Goal: Transaction & Acquisition: Purchase product/service

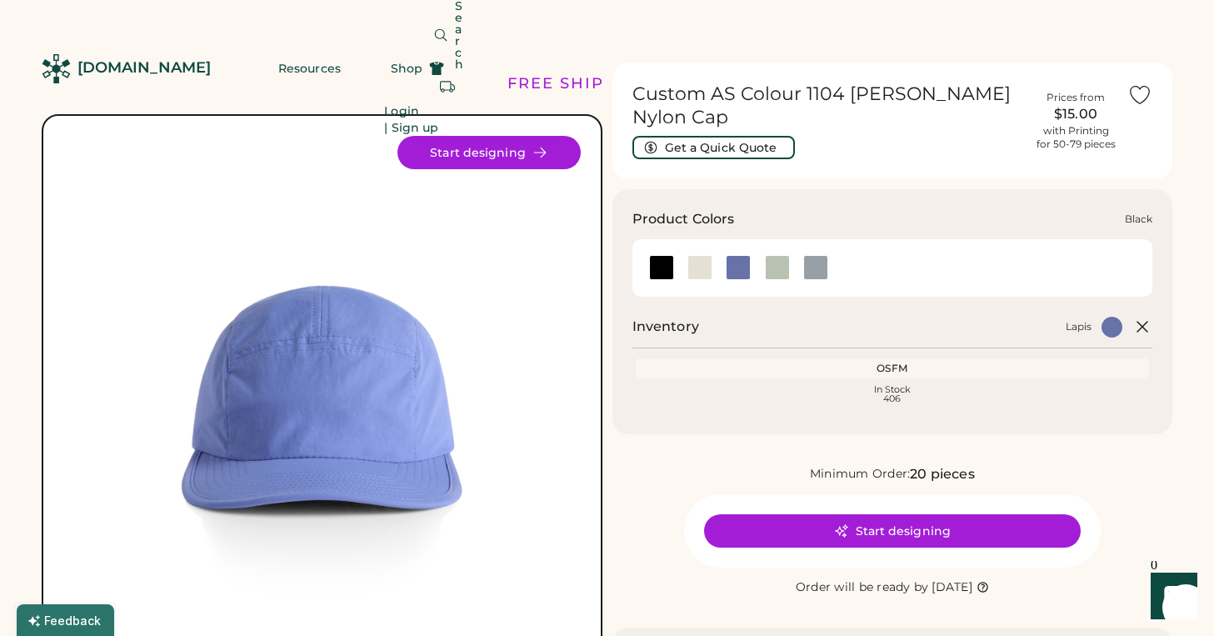
click at [660, 255] on div at bounding box center [661, 267] width 25 height 25
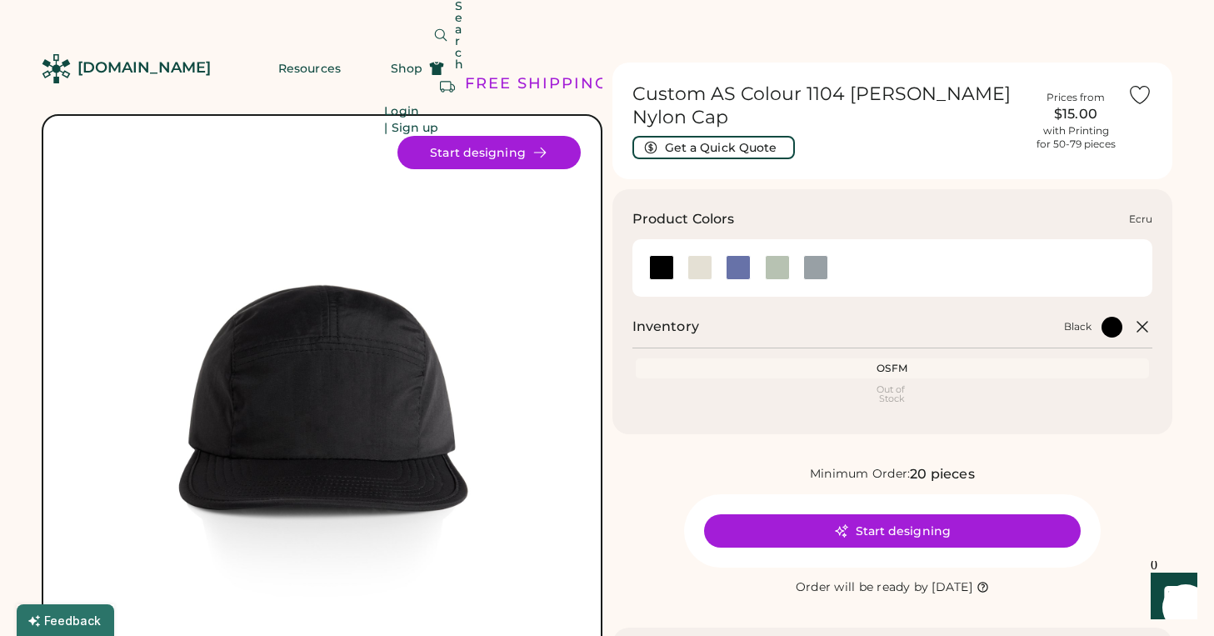
click at [695, 255] on div at bounding box center [700, 267] width 25 height 25
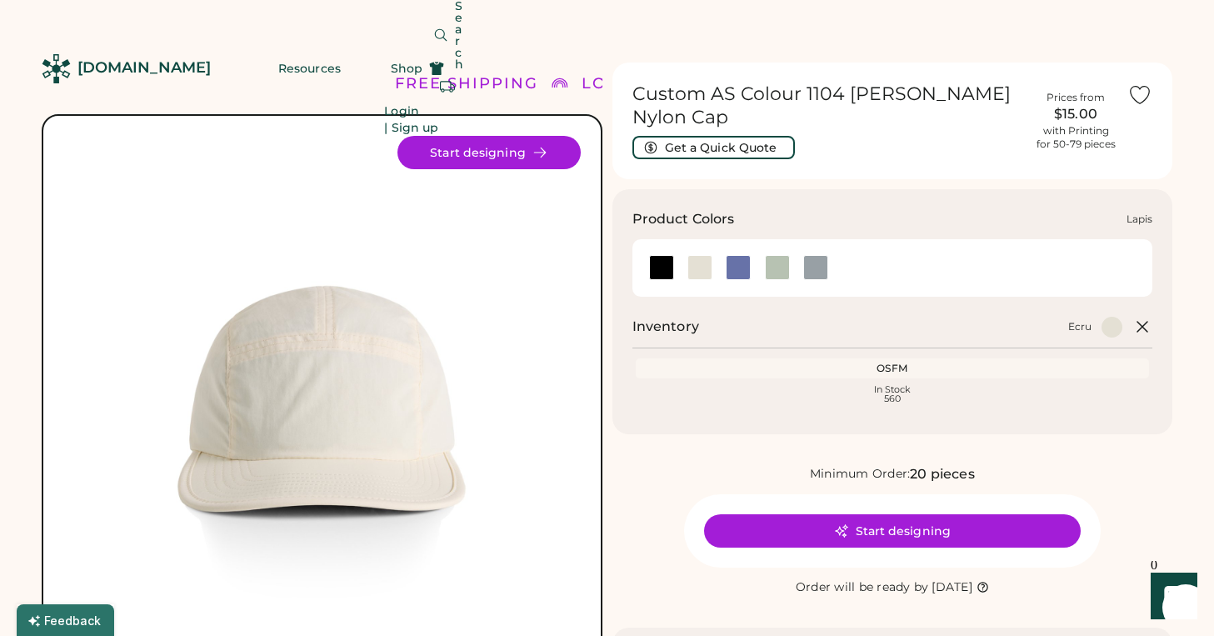
click at [745, 255] on div at bounding box center [738, 267] width 25 height 25
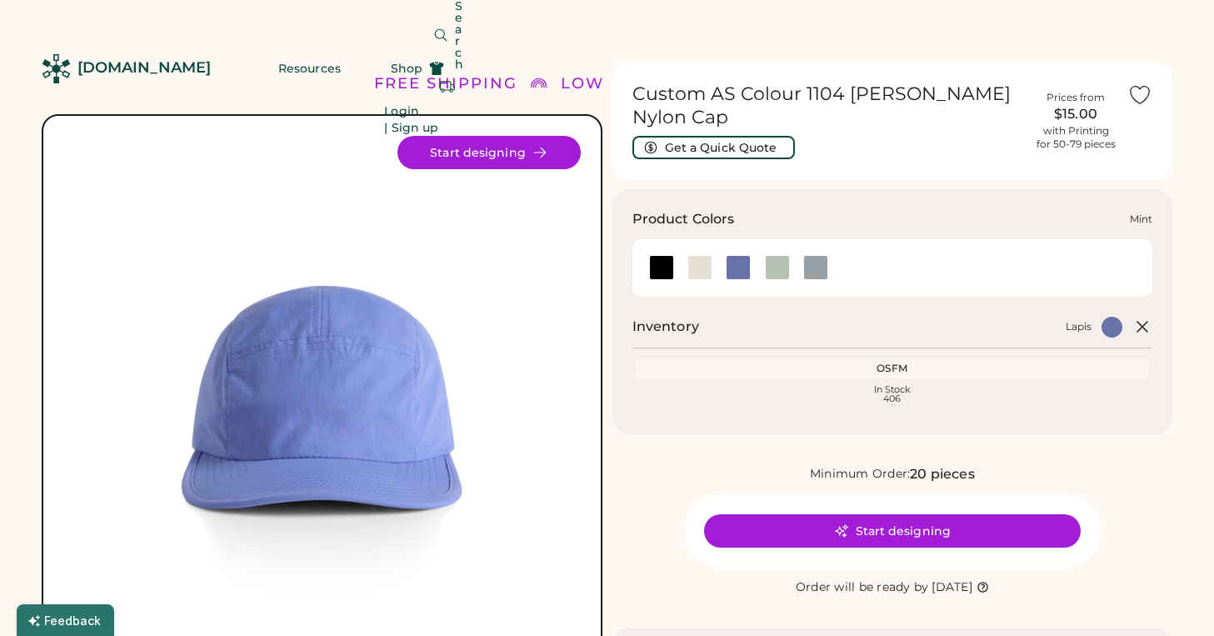
click at [778, 255] on div at bounding box center [777, 267] width 25 height 25
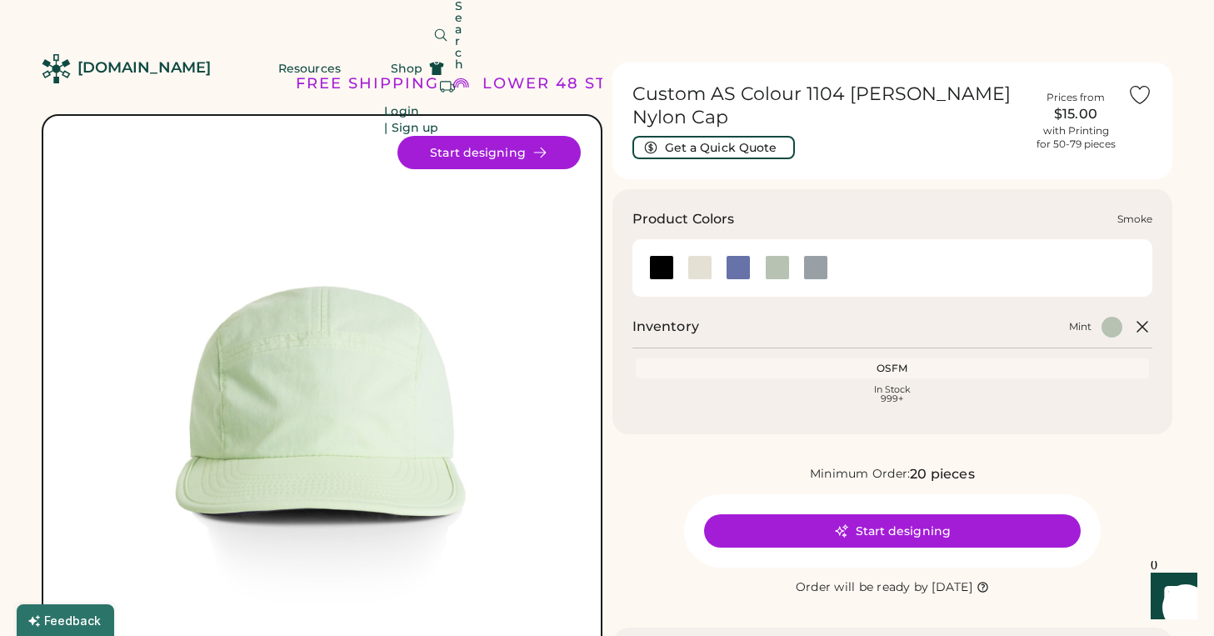
click at [828, 255] on div at bounding box center [815, 267] width 25 height 25
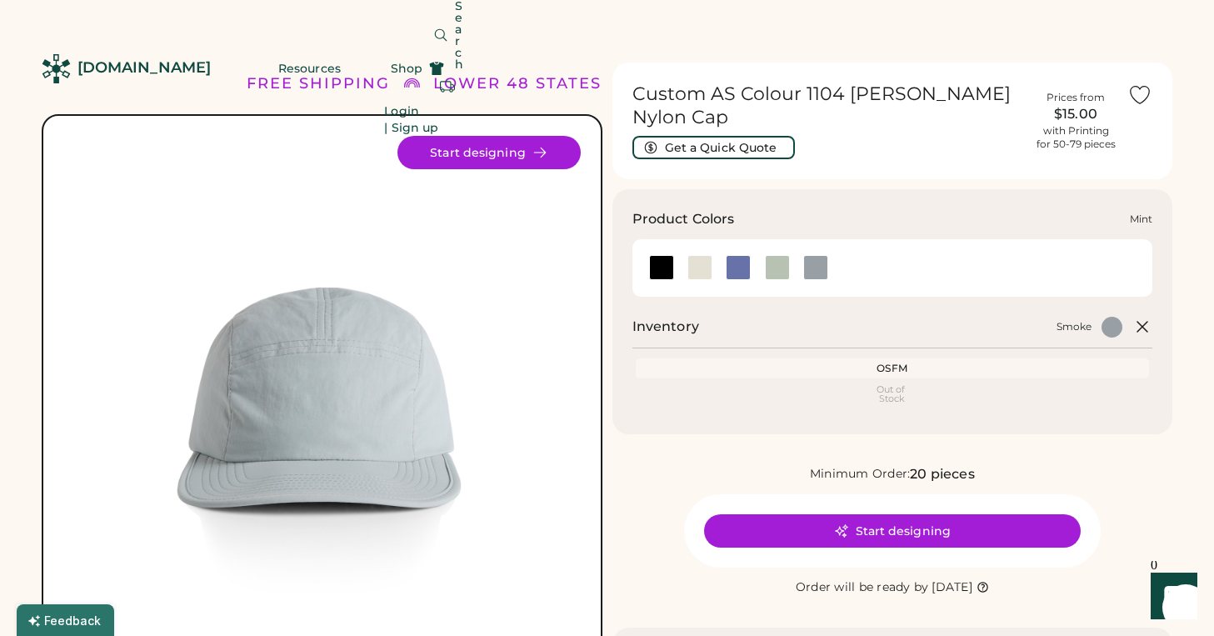
click at [765, 255] on div at bounding box center [777, 267] width 25 height 25
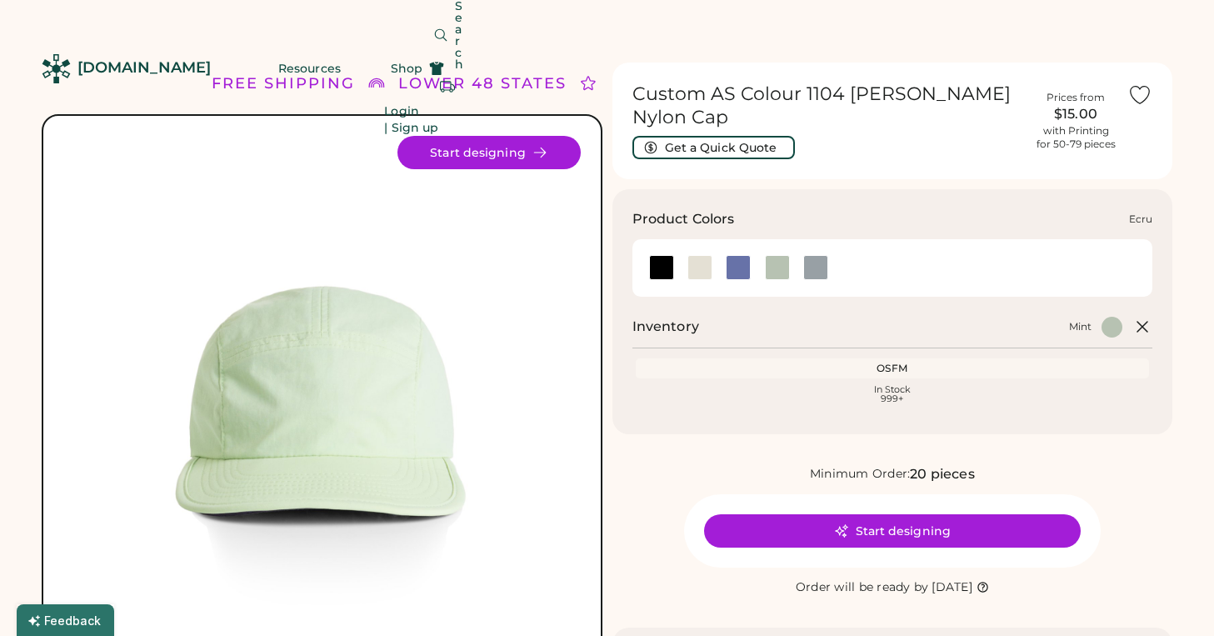
click at [703, 255] on div at bounding box center [700, 267] width 25 height 25
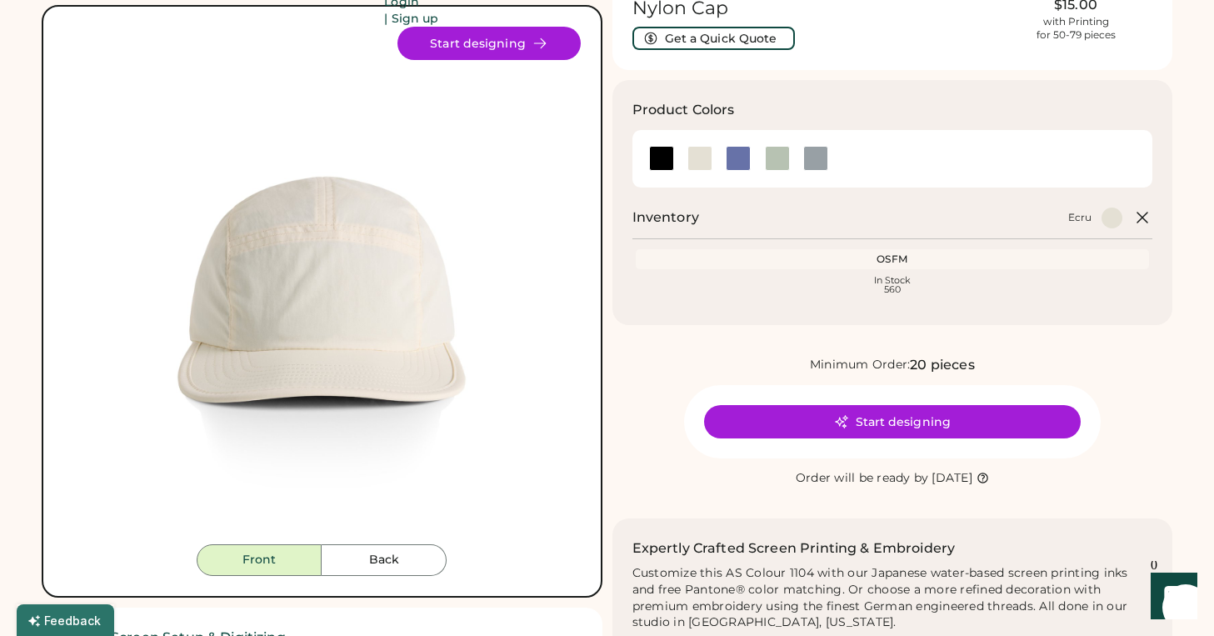
scroll to position [164, 0]
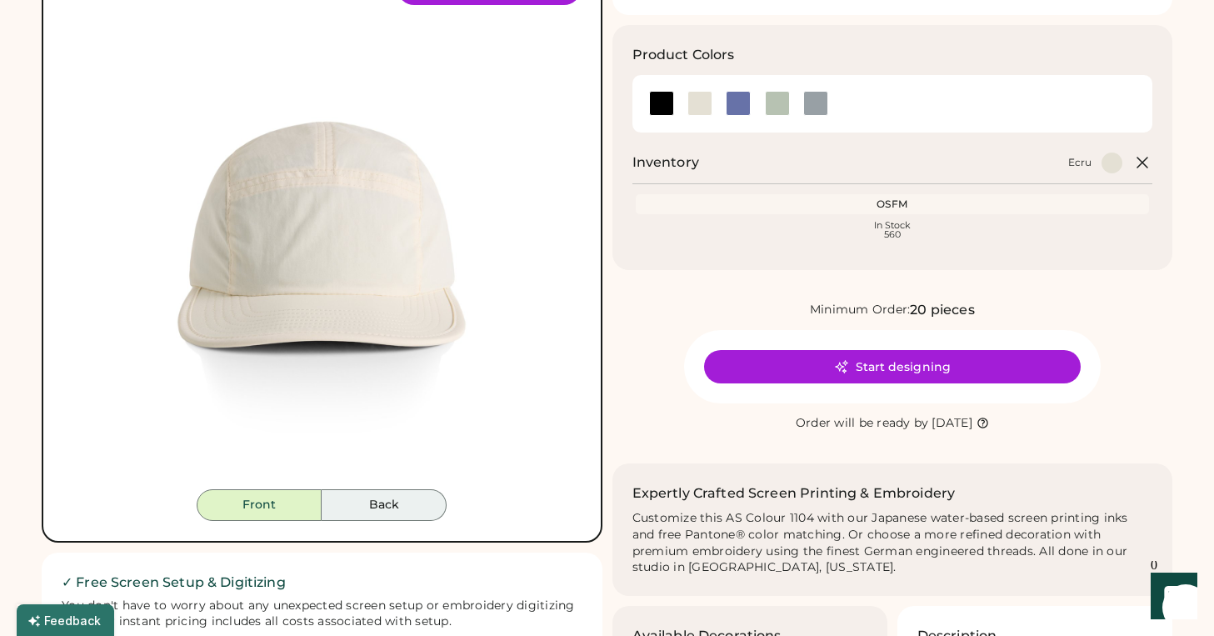
click at [420, 512] on button "Back" at bounding box center [384, 505] width 125 height 32
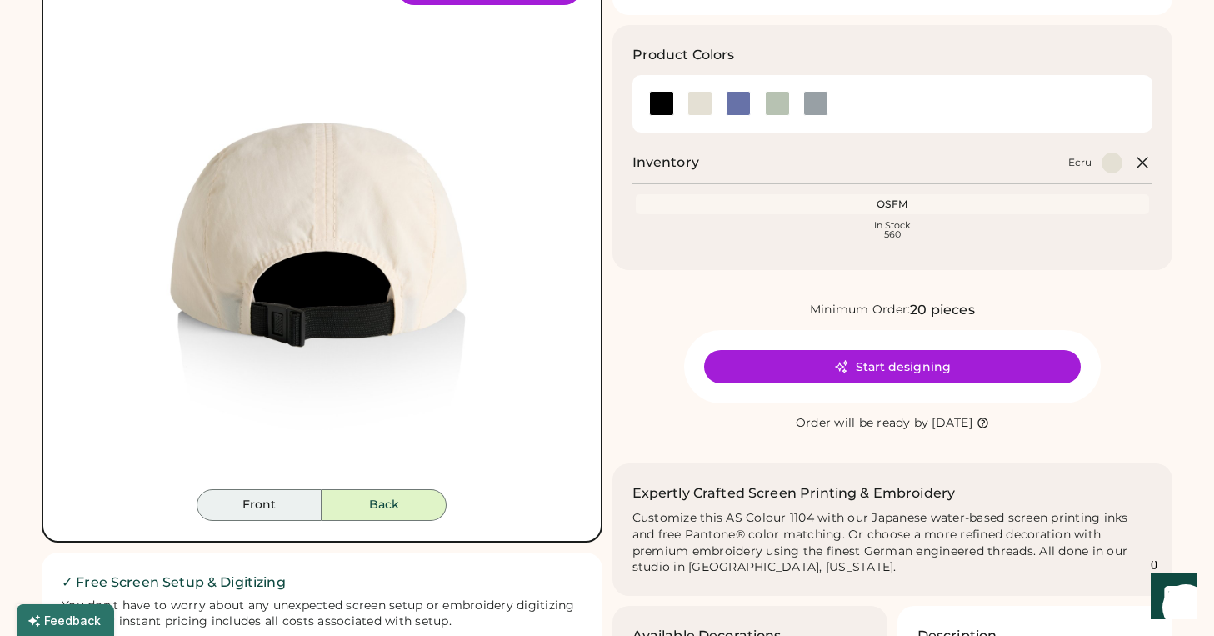
click at [297, 513] on button "Front" at bounding box center [259, 505] width 125 height 32
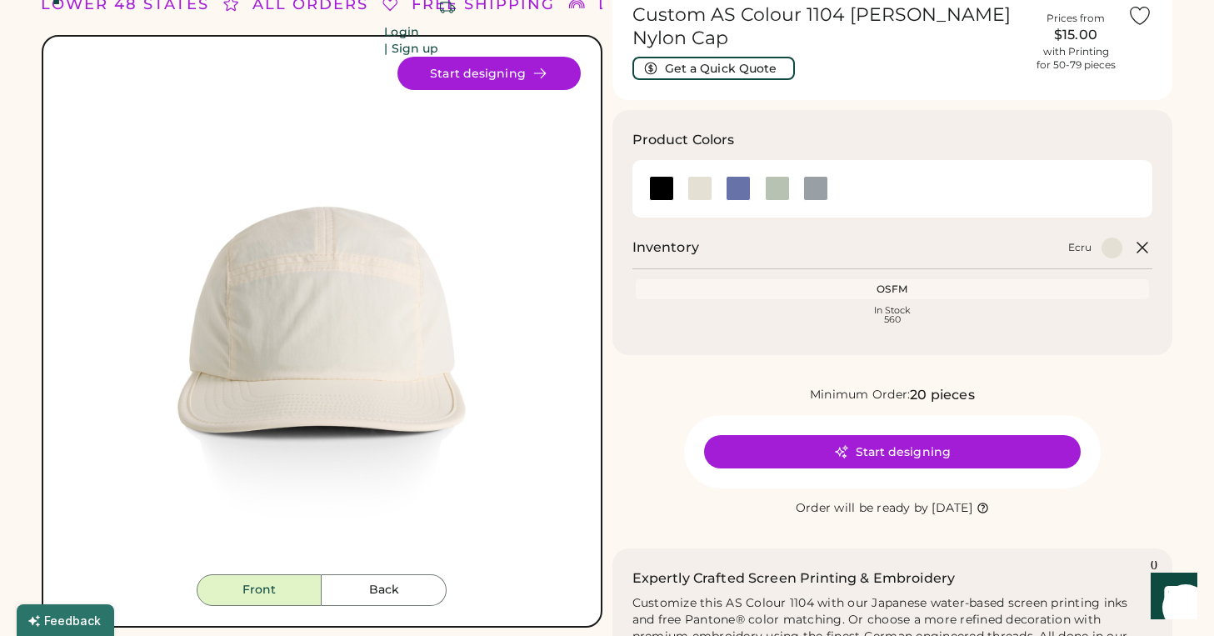
scroll to position [72, 0]
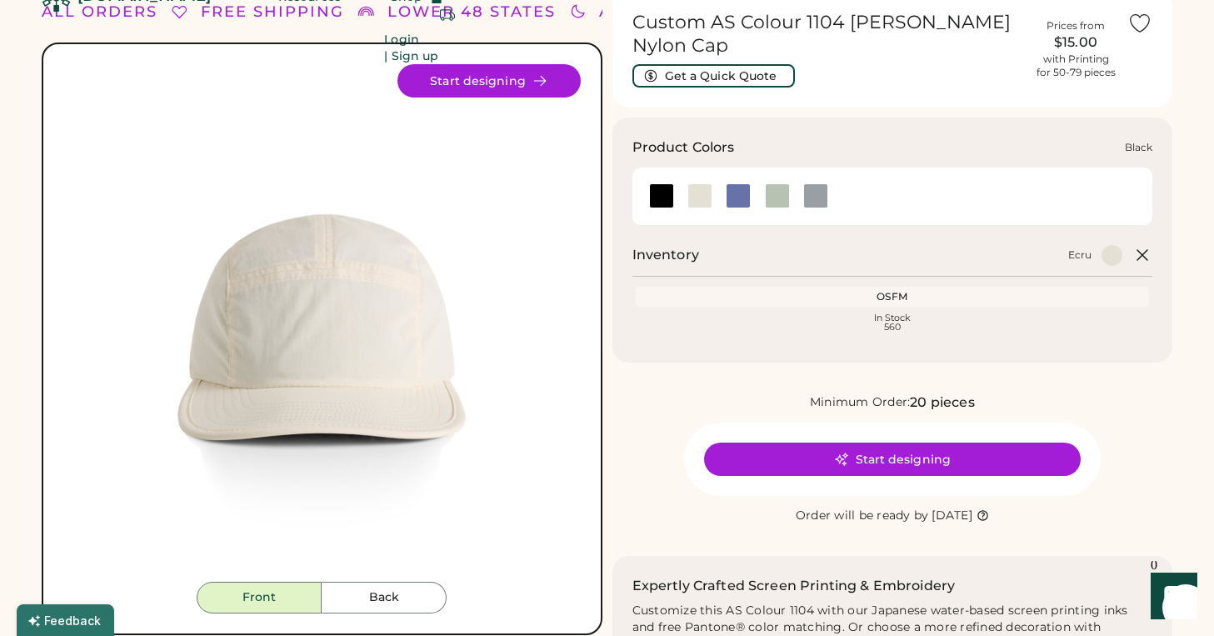
click at [663, 183] on div at bounding box center [661, 195] width 25 height 25
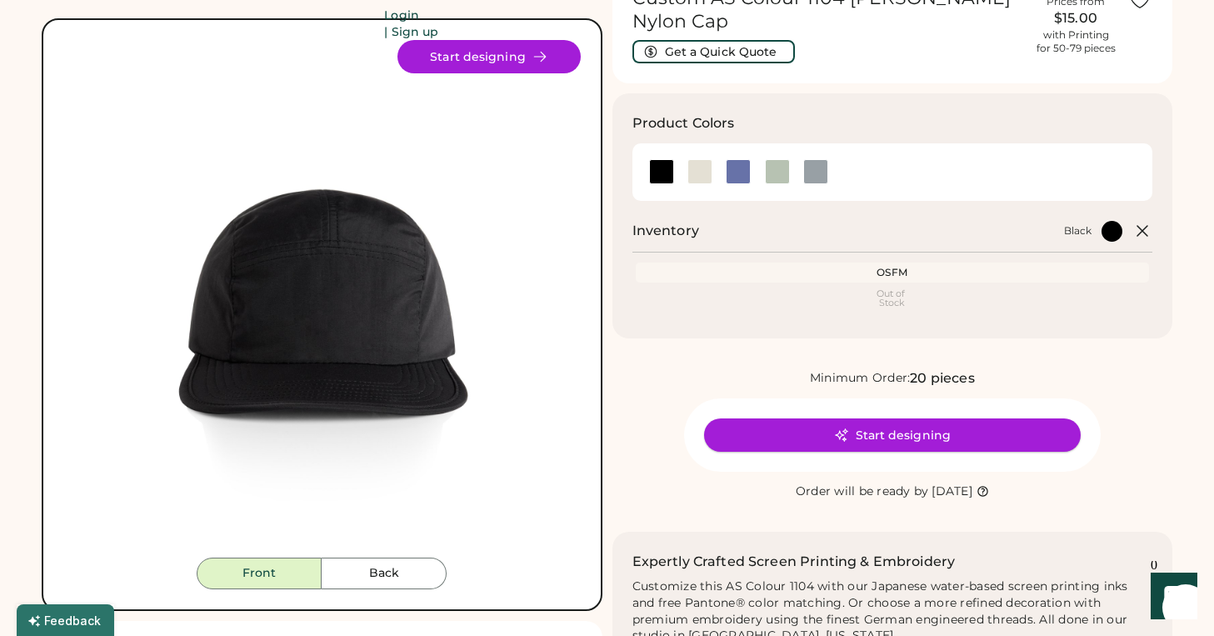
scroll to position [105, 0]
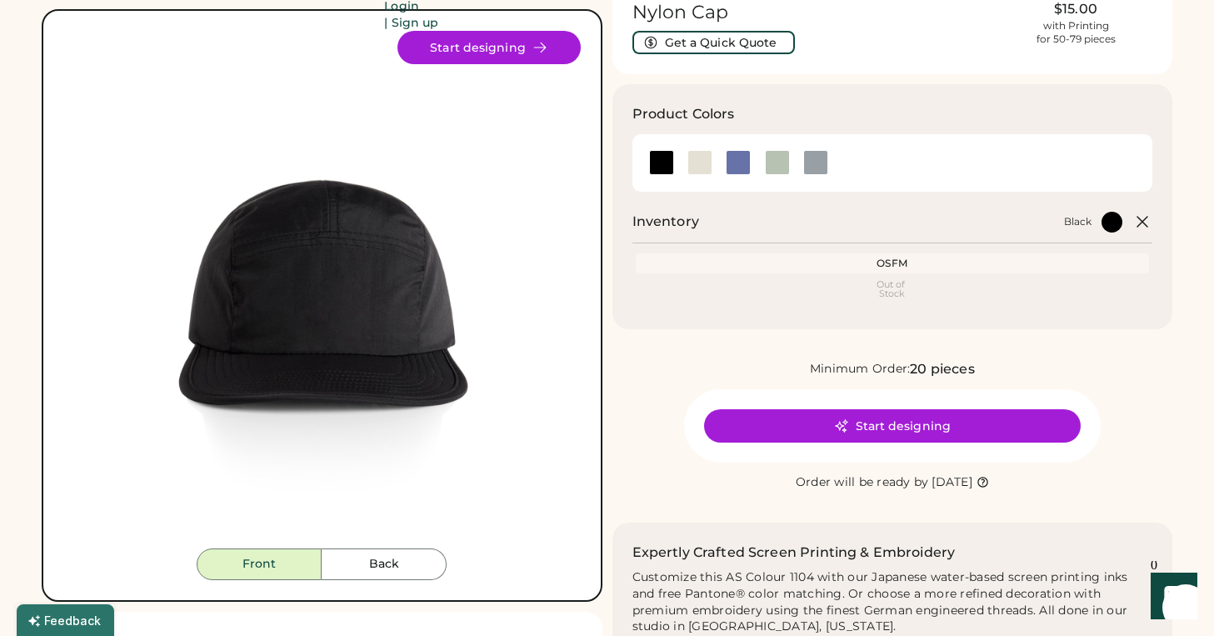
click at [888, 417] on button "Start designing" at bounding box center [892, 425] width 377 height 33
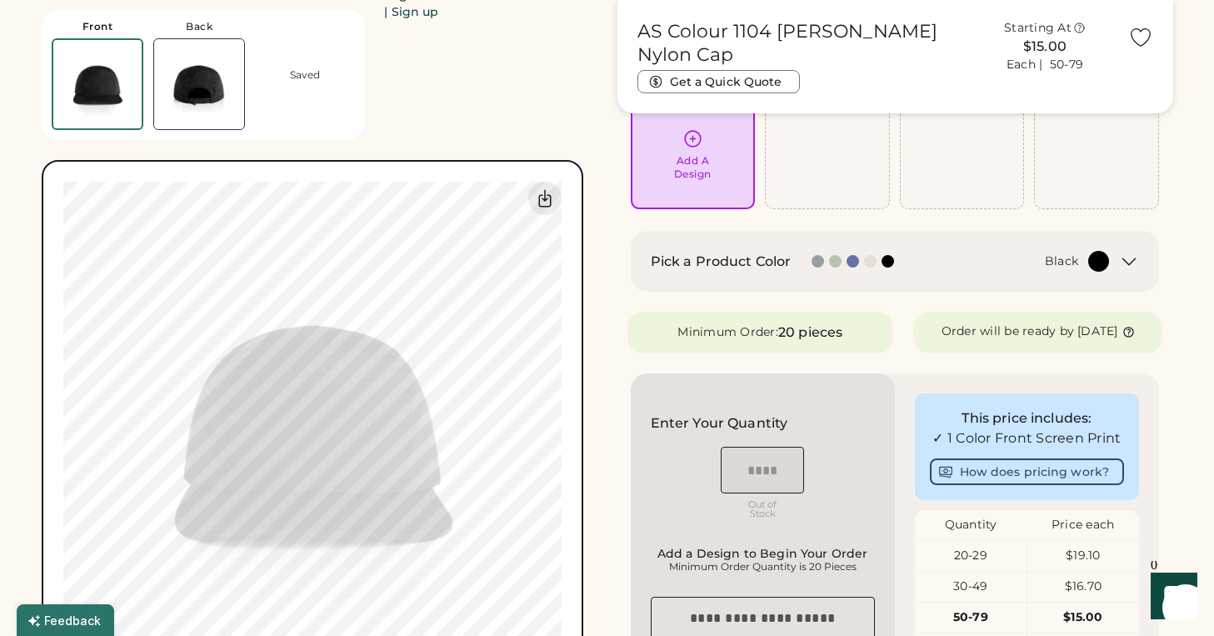
scroll to position [110, 0]
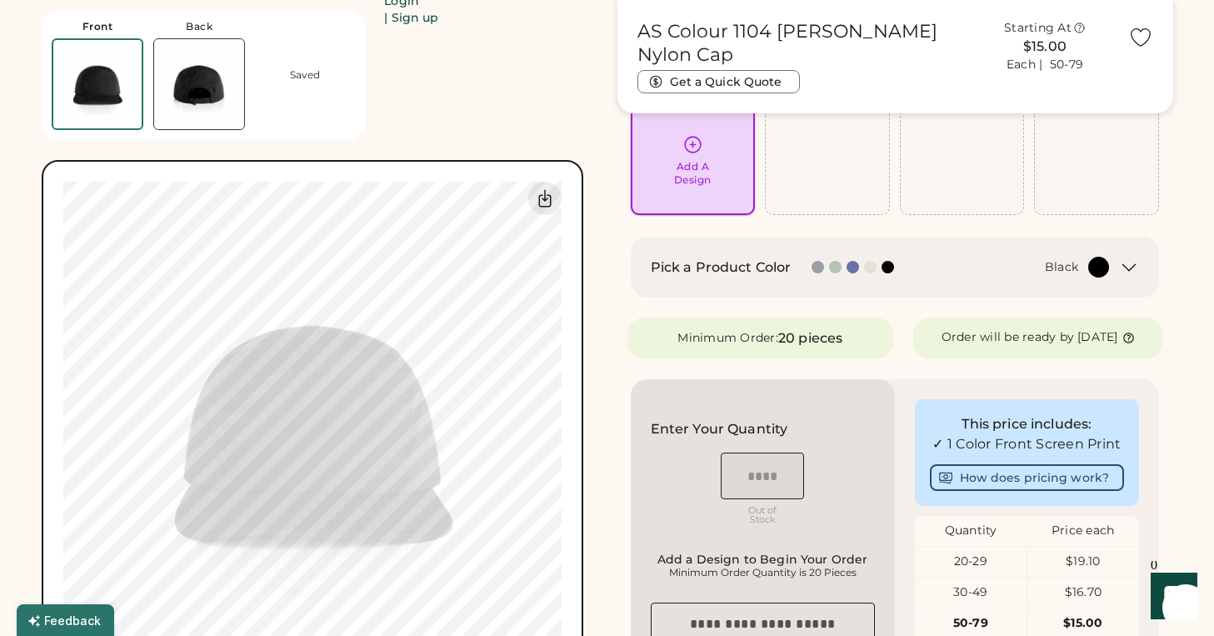
click at [685, 188] on div "Add A Design" at bounding box center [693, 160] width 125 height 109
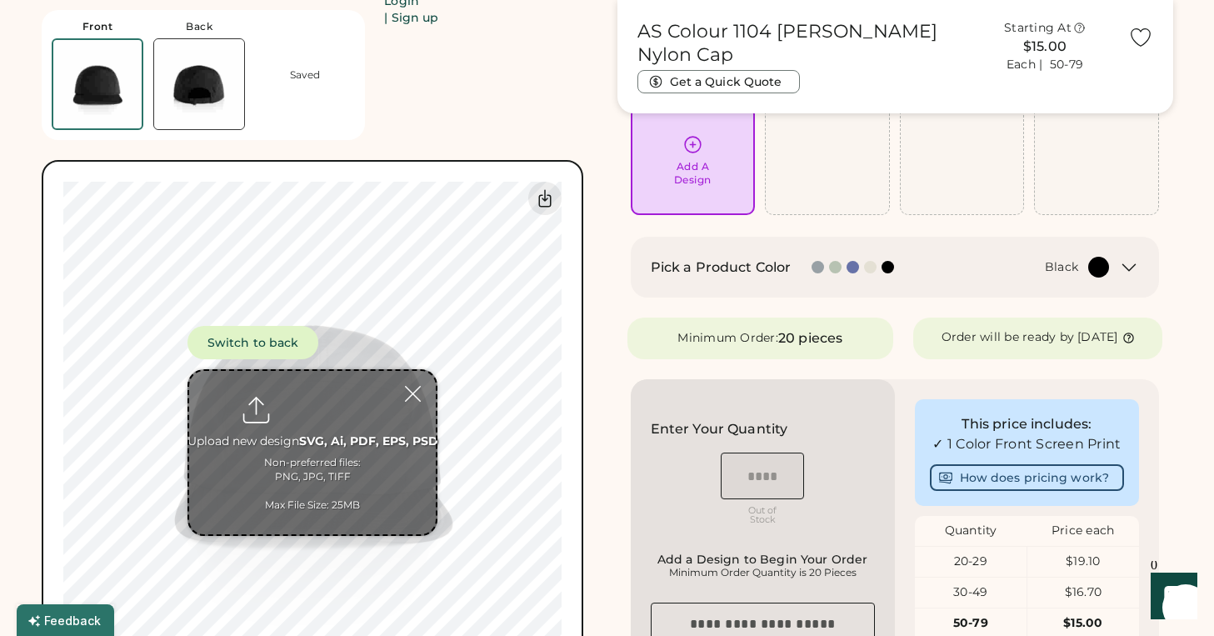
click at [313, 400] on input "file" at bounding box center [312, 452] width 247 height 163
click at [371, 424] on input "file" at bounding box center [312, 452] width 247 height 163
click at [338, 406] on input "file" at bounding box center [312, 452] width 247 height 163
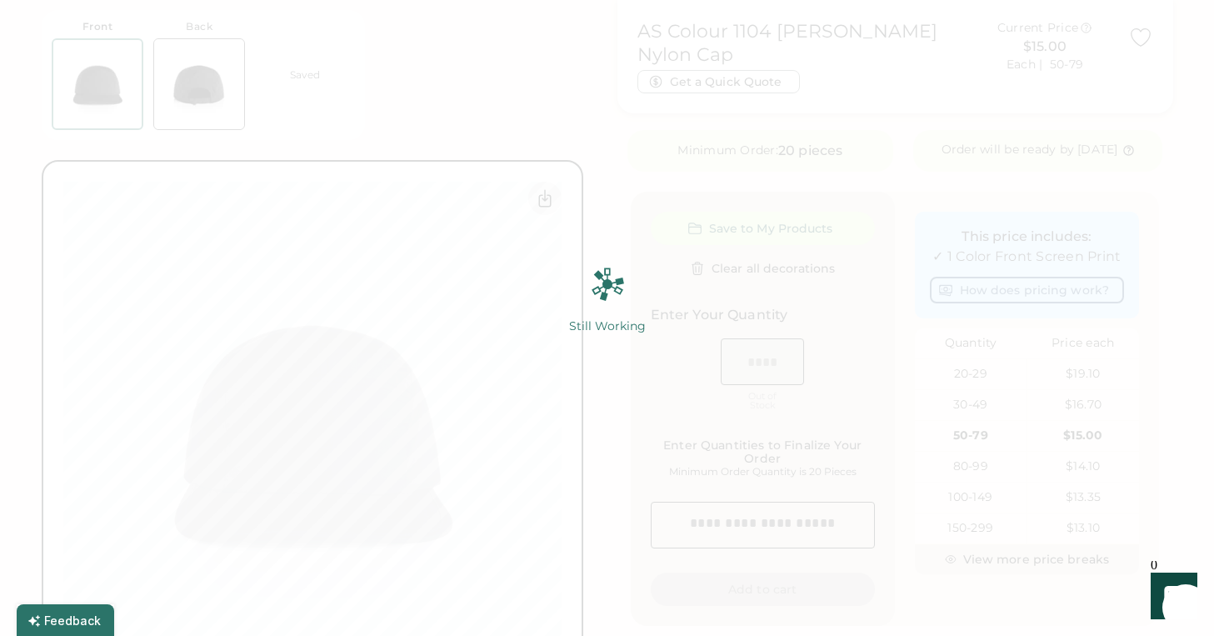
scroll to position [303, 0]
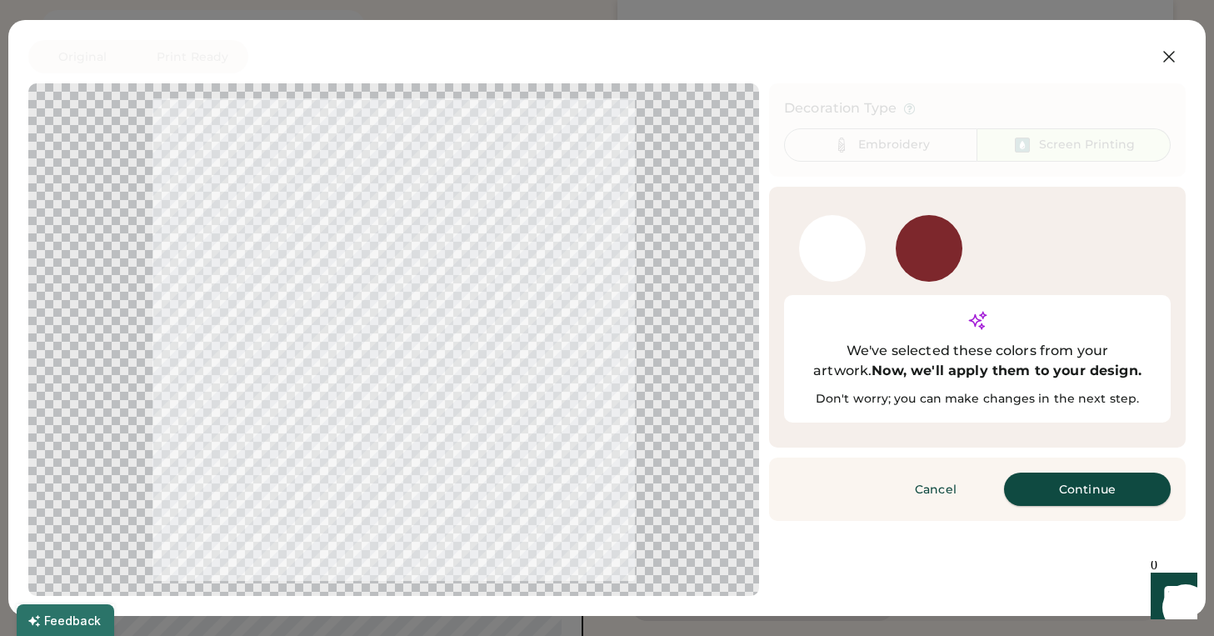
click at [1067, 473] on button "Continue" at bounding box center [1087, 489] width 167 height 33
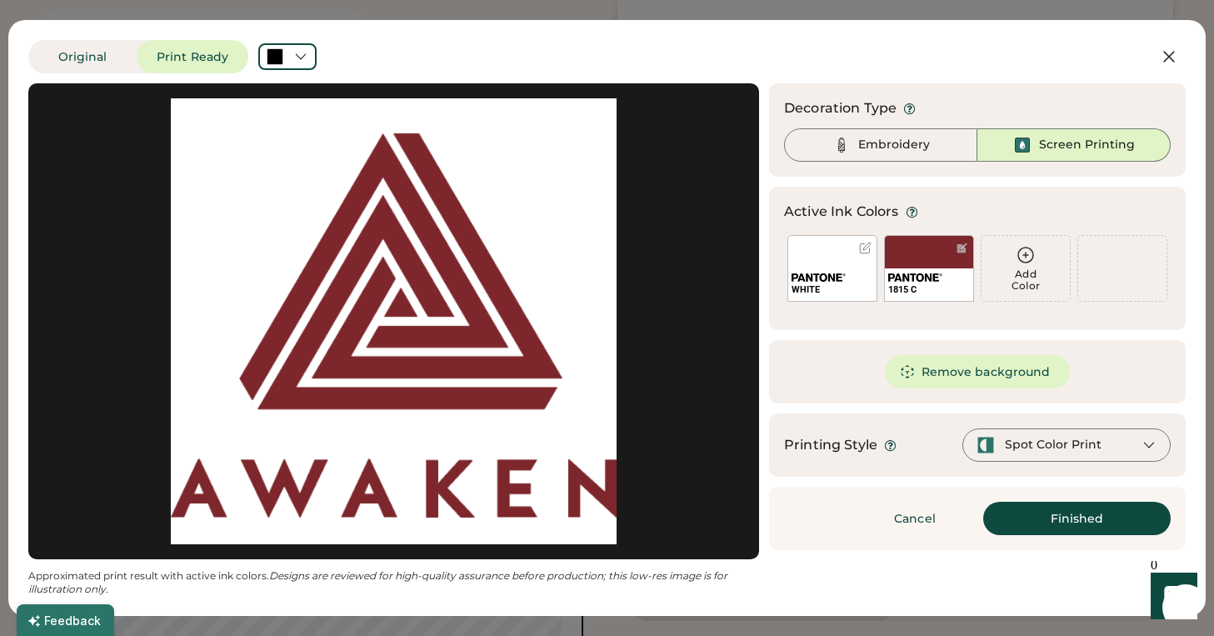
click at [670, 403] on div at bounding box center [393, 321] width 701 height 446
drag, startPoint x: 531, startPoint y: 317, endPoint x: 643, endPoint y: 347, distance: 115.6
click at [643, 347] on div at bounding box center [393, 321] width 701 height 446
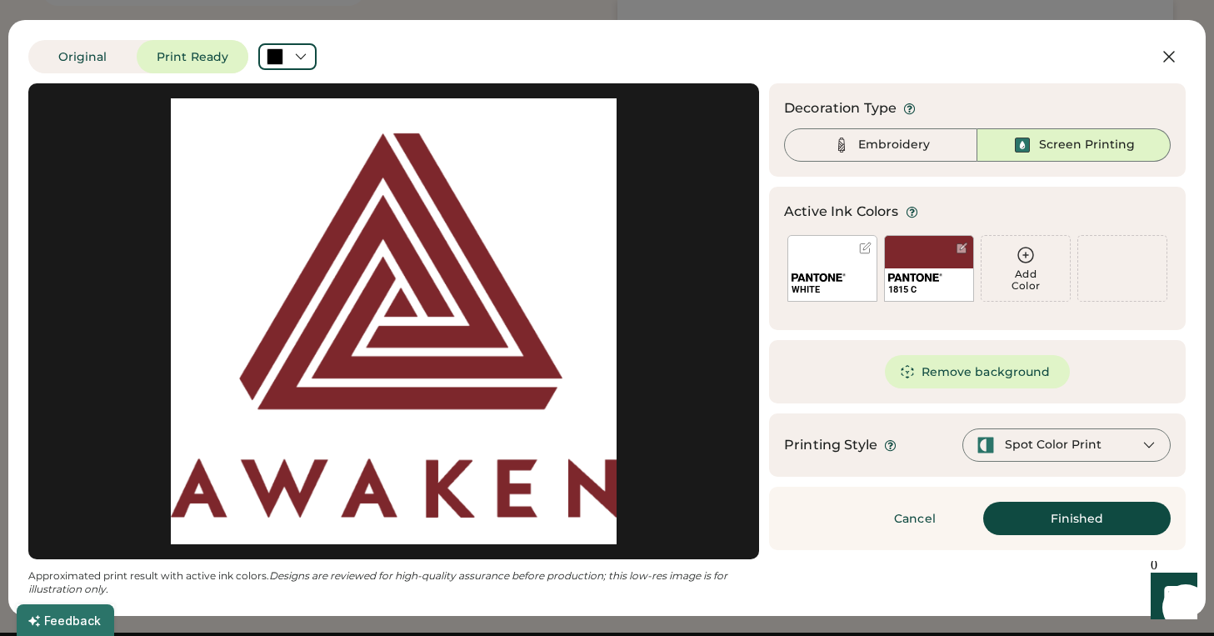
scroll to position [668, 0]
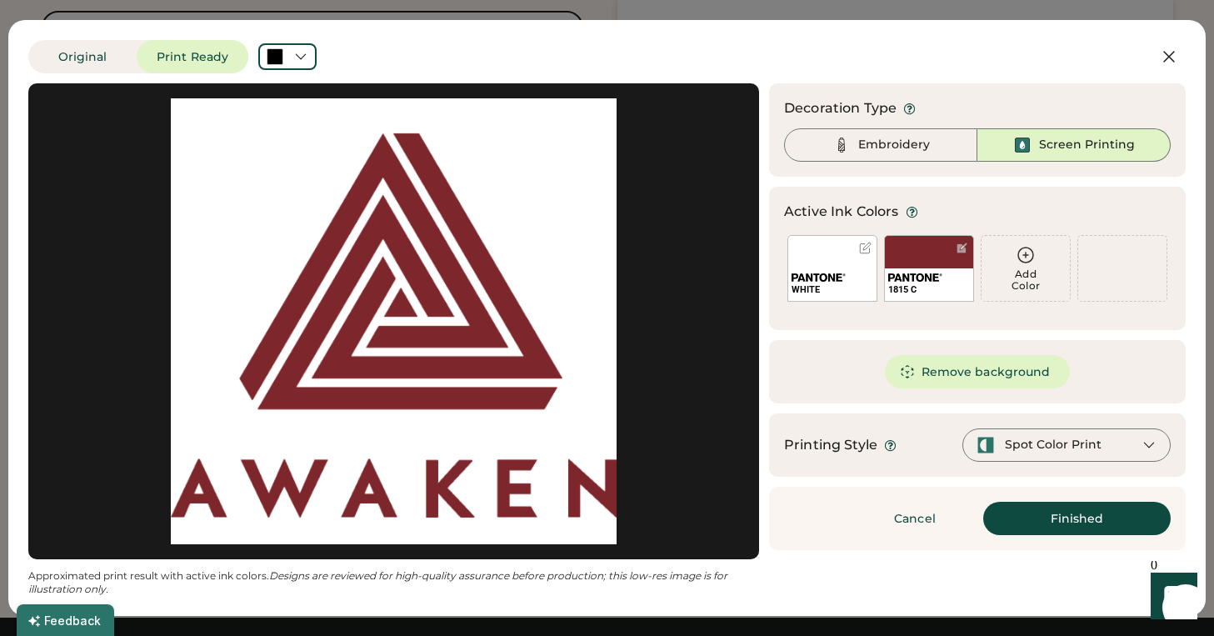
click at [833, 262] on div "WHITE" at bounding box center [833, 268] width 90 height 67
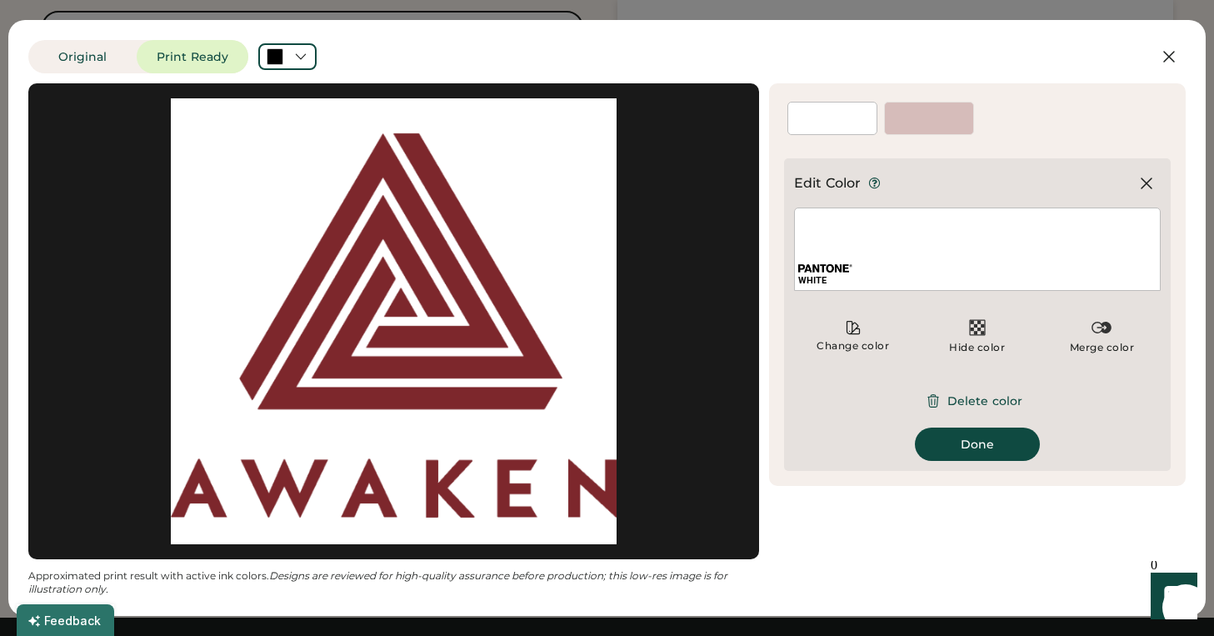
click at [932, 128] on div "1815 C" at bounding box center [929, 126] width 88 height 15
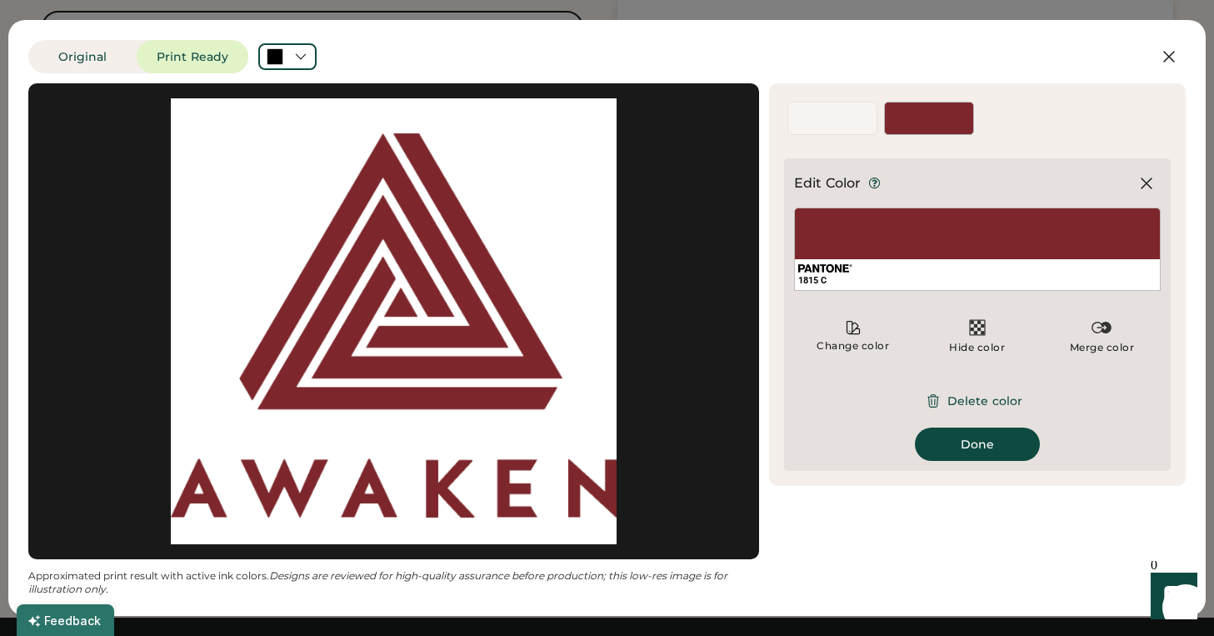
click at [658, 395] on div at bounding box center [393, 321] width 701 height 446
click at [563, 403] on div at bounding box center [393, 321] width 701 height 446
click at [980, 319] on img at bounding box center [978, 328] width 20 height 20
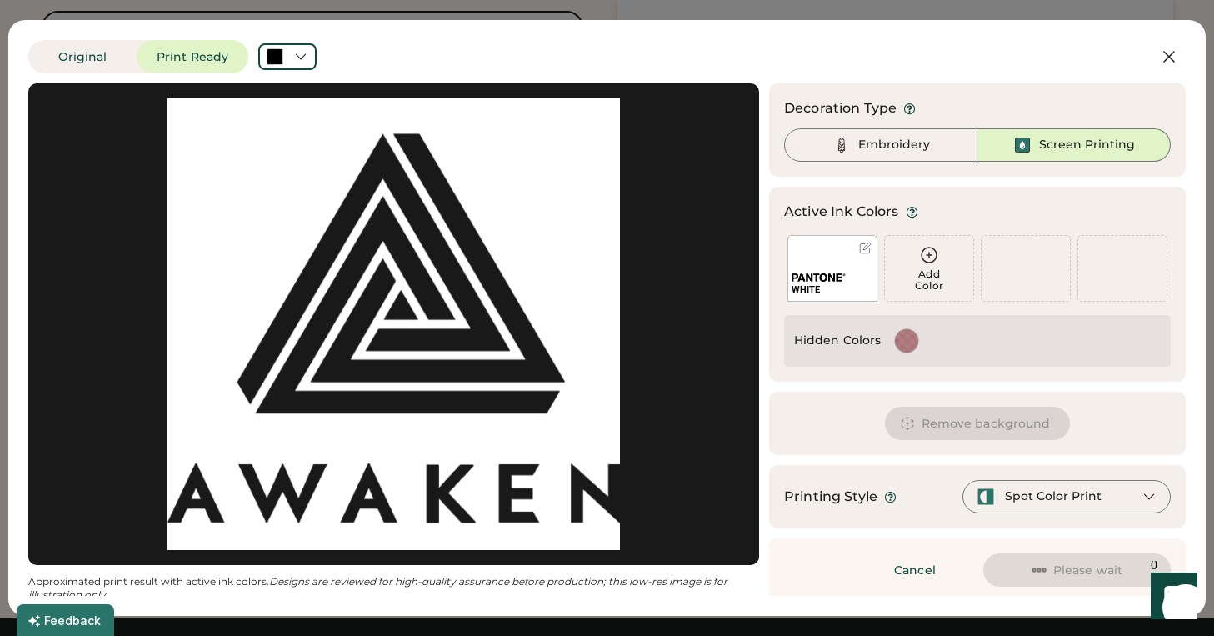
click at [563, 356] on div at bounding box center [393, 324] width 701 height 452
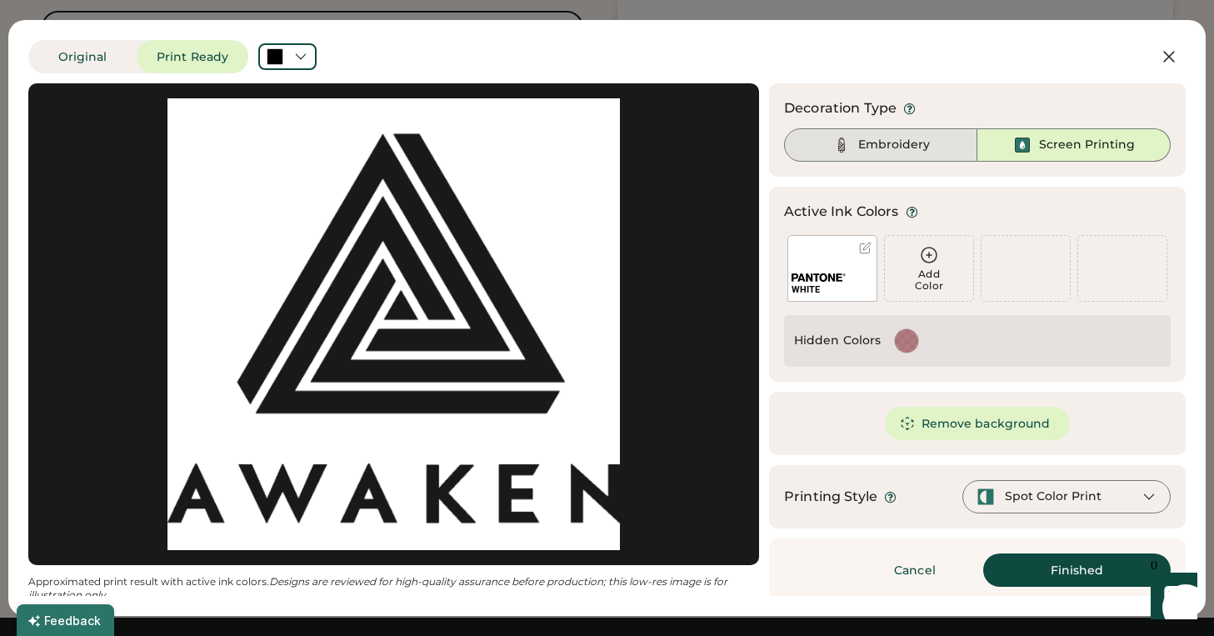
click at [906, 148] on div "Embroidery" at bounding box center [894, 145] width 72 height 17
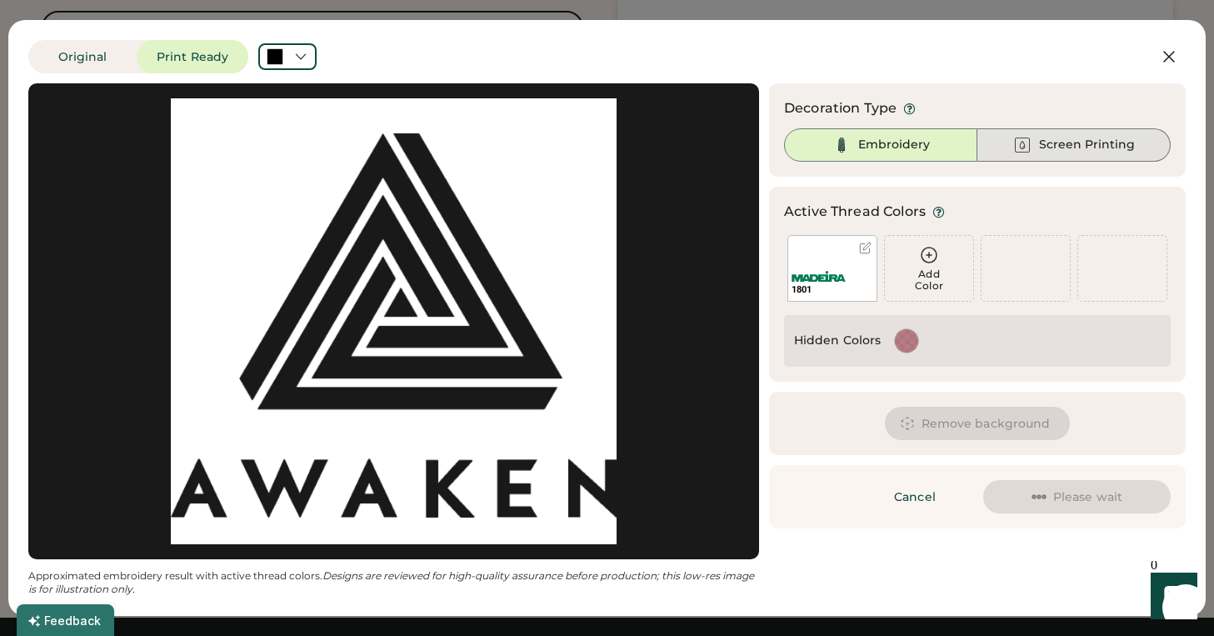
click at [1070, 143] on div "Screen Printing" at bounding box center [1087, 145] width 96 height 17
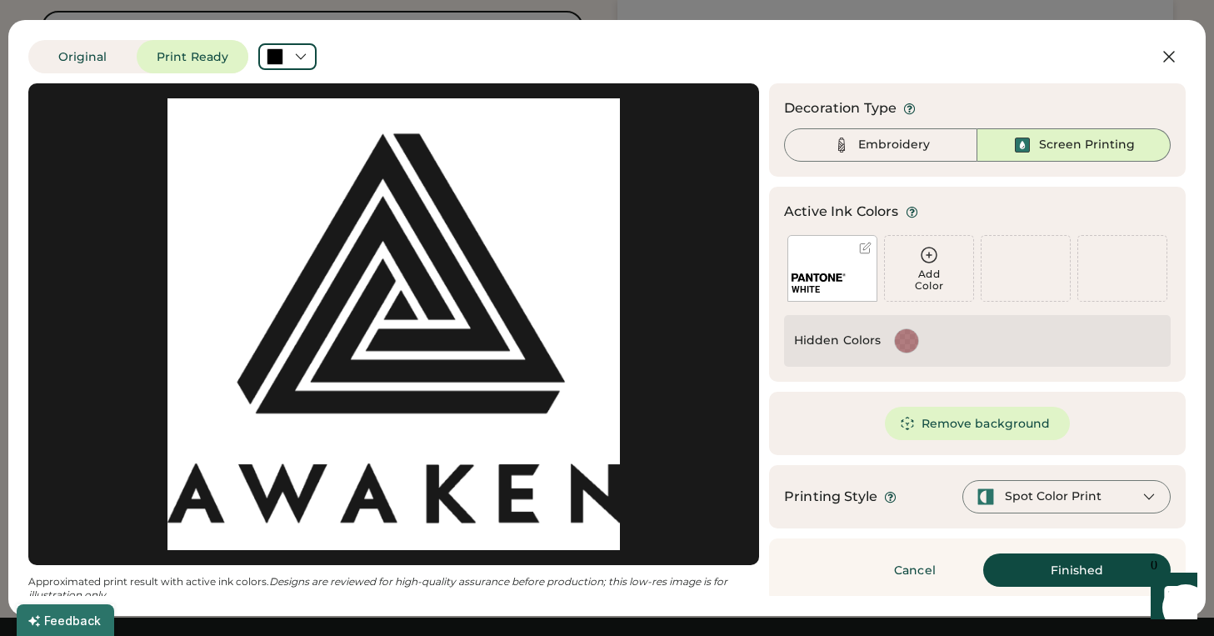
click at [320, 448] on div at bounding box center [393, 324] width 701 height 452
click at [164, 549] on div at bounding box center [393, 324] width 701 height 452
click at [254, 486] on div at bounding box center [393, 324] width 701 height 452
click at [91, 54] on button "Original" at bounding box center [82, 56] width 108 height 33
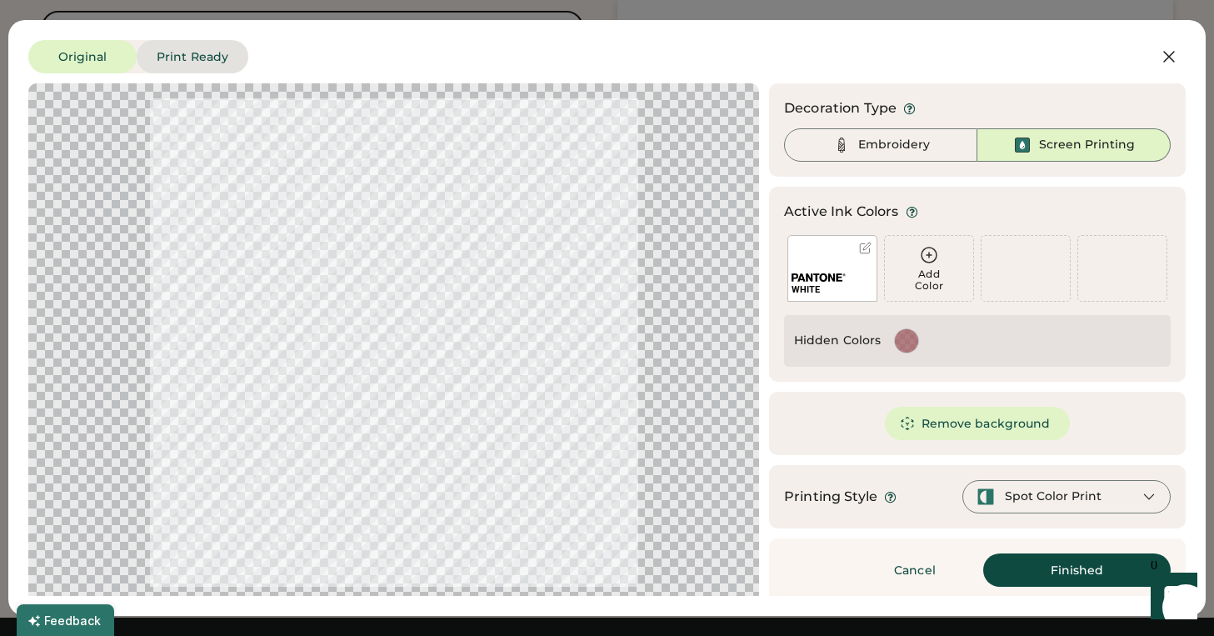
click at [208, 57] on button "Print Ready" at bounding box center [193, 56] width 112 height 33
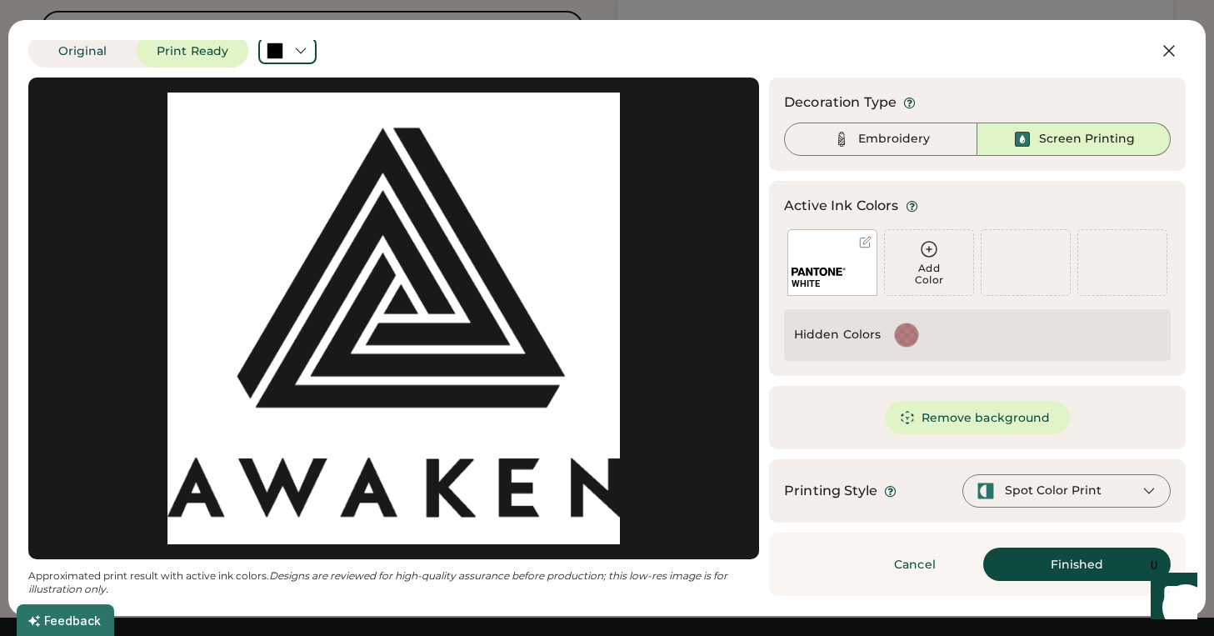
scroll to position [6, 0]
click at [1170, 48] on icon at bounding box center [1169, 51] width 20 height 20
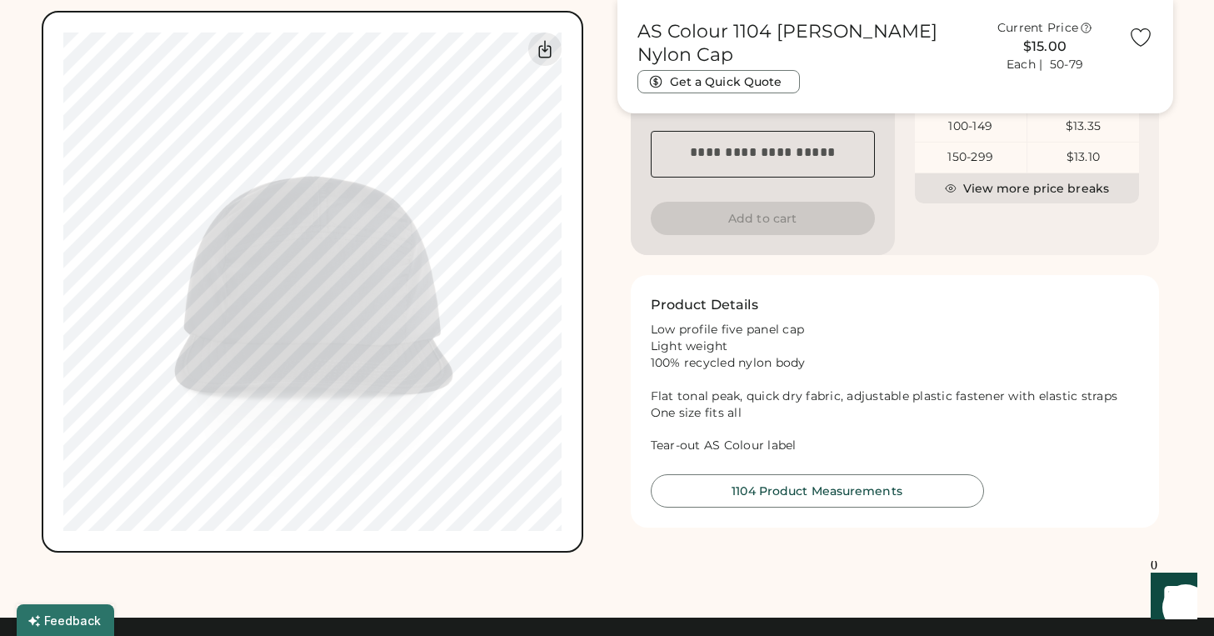
click at [1170, 53] on div "AS Colour 1104 Finn Nylon Cap Get a Quick Quote Current Price $15.00 Each | 50-…" at bounding box center [896, 56] width 556 height 113
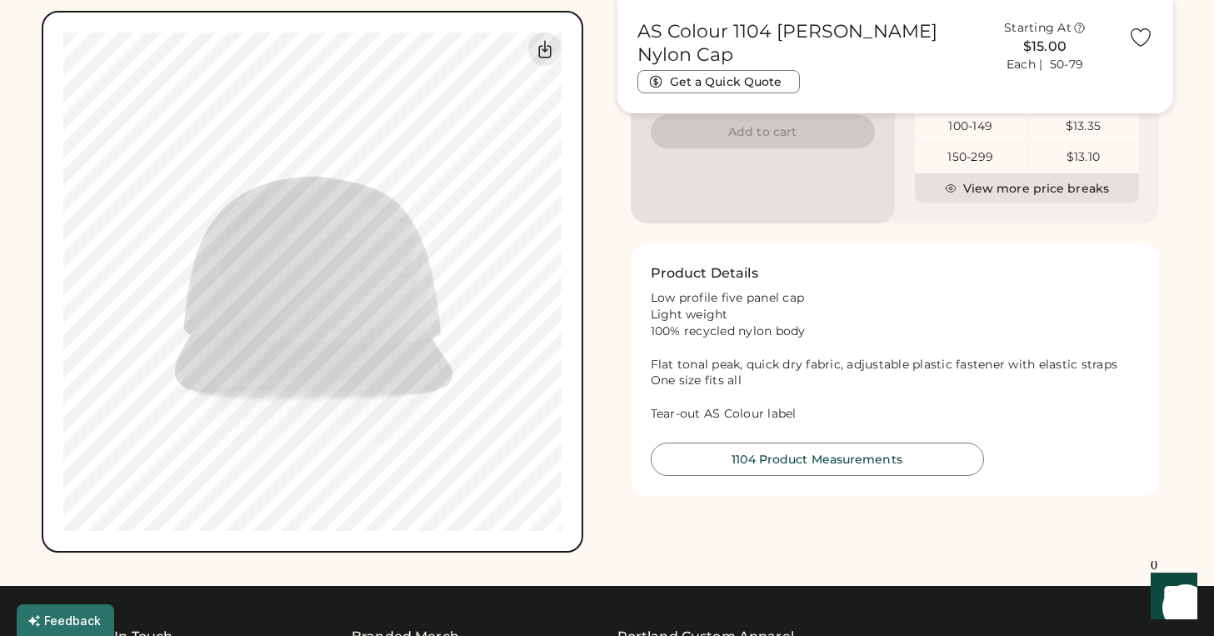
click at [1188, 100] on div "Front Back Saved Switch to back Upload new design SVG, Ai, PDF, EPS, PSD Non-pr…" at bounding box center [607, 364] width 1214 height 2064
click at [728, 547] on div at bounding box center [719, 542] width 33 height 33
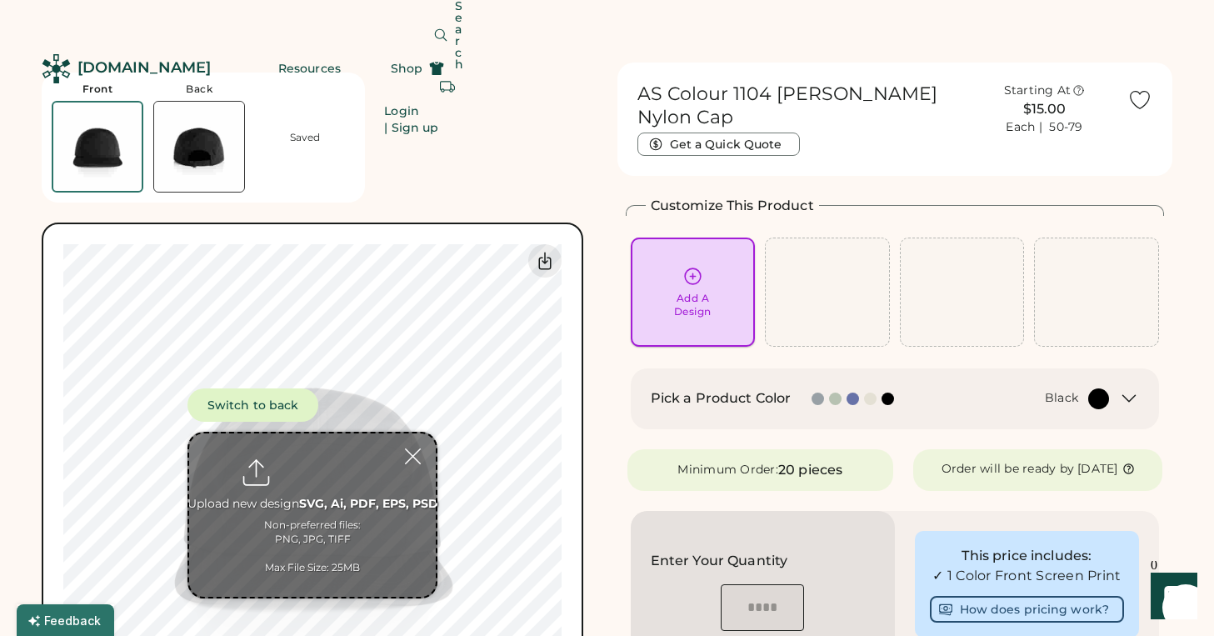
click at [718, 283] on div "Add A Design" at bounding box center [694, 292] width 102 height 53
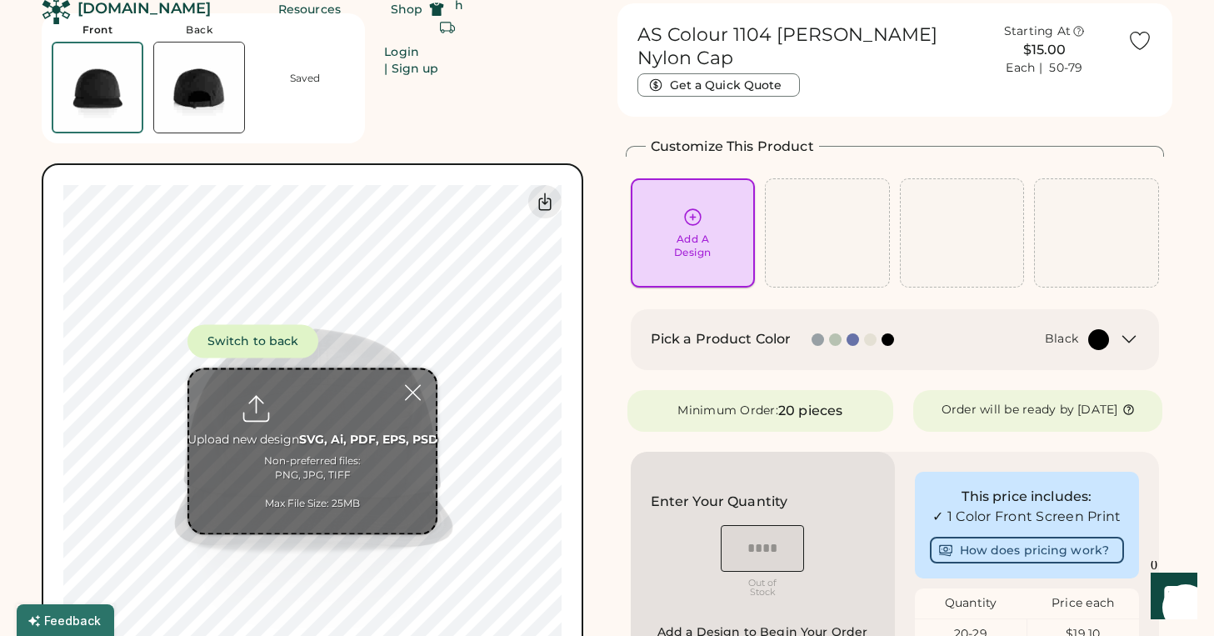
scroll to position [63, 0]
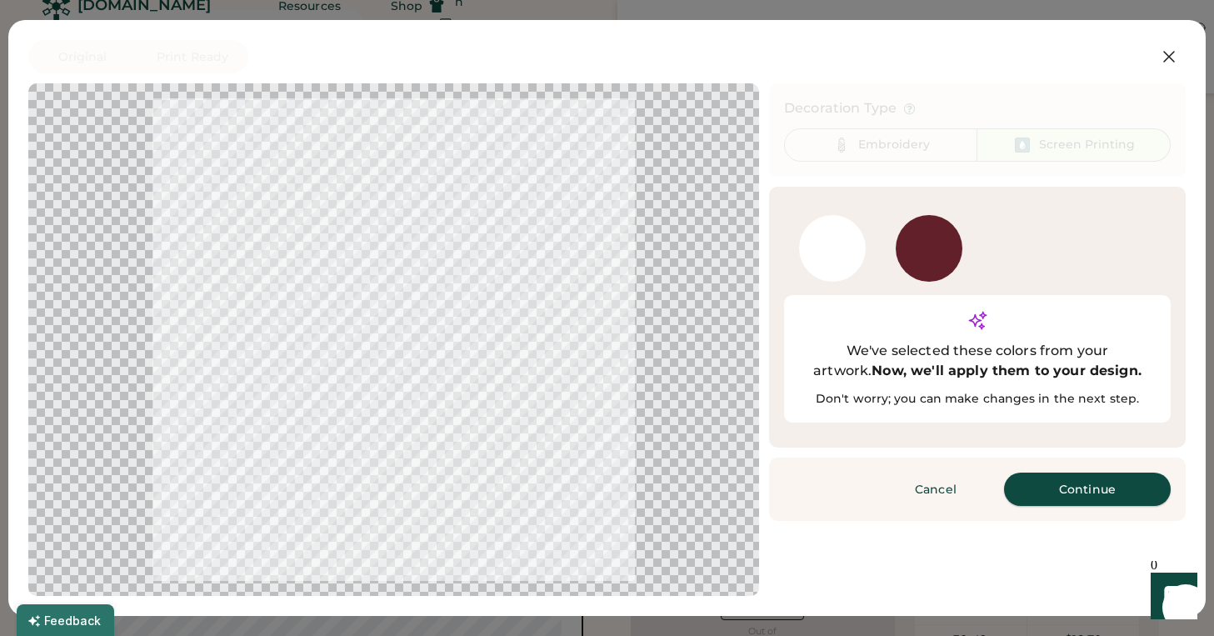
click at [1073, 473] on button "Continue" at bounding box center [1087, 489] width 167 height 33
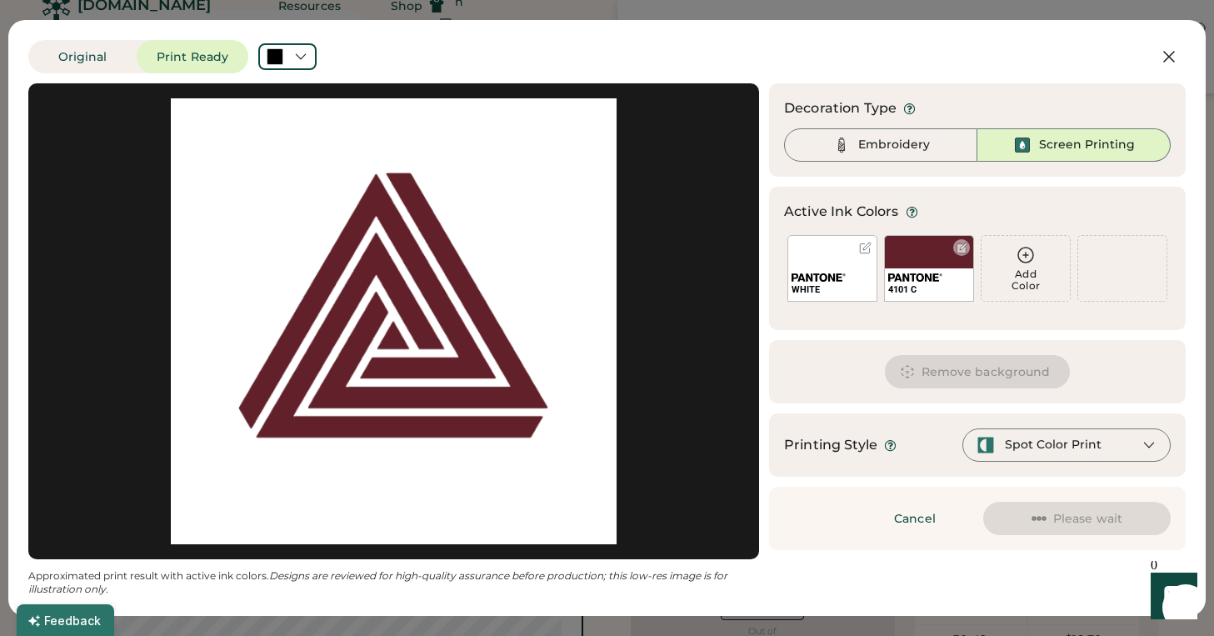
click at [919, 257] on div "4101 C" at bounding box center [929, 268] width 90 height 67
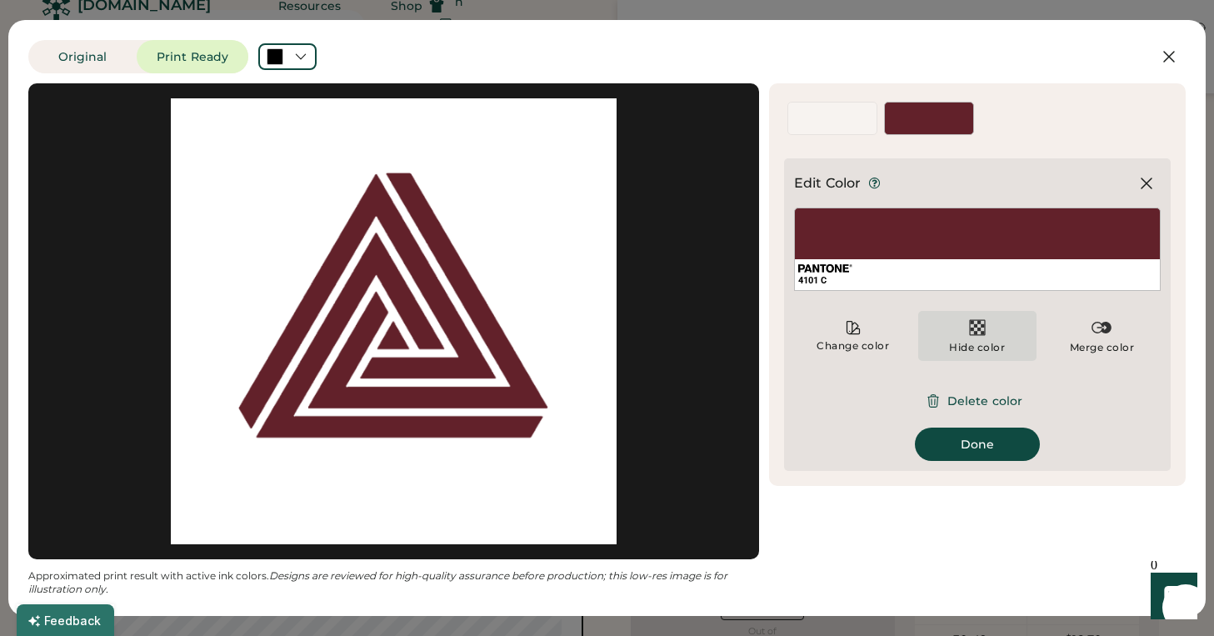
click at [981, 333] on img at bounding box center [978, 328] width 20 height 20
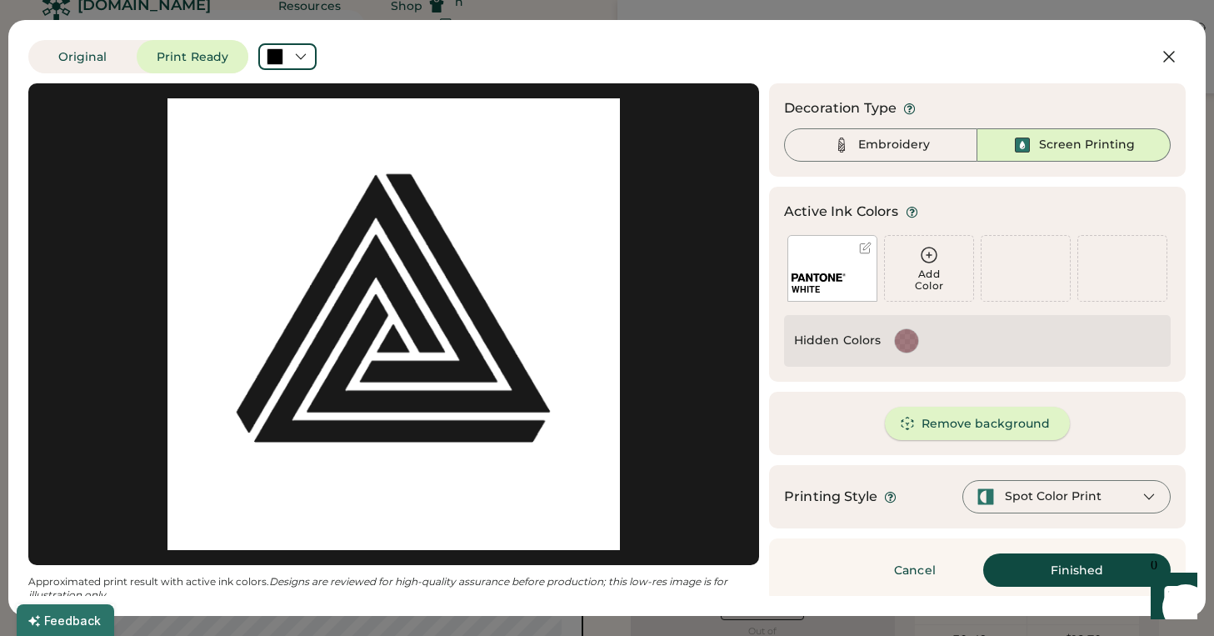
click at [952, 416] on button "Remove background" at bounding box center [978, 423] width 186 height 33
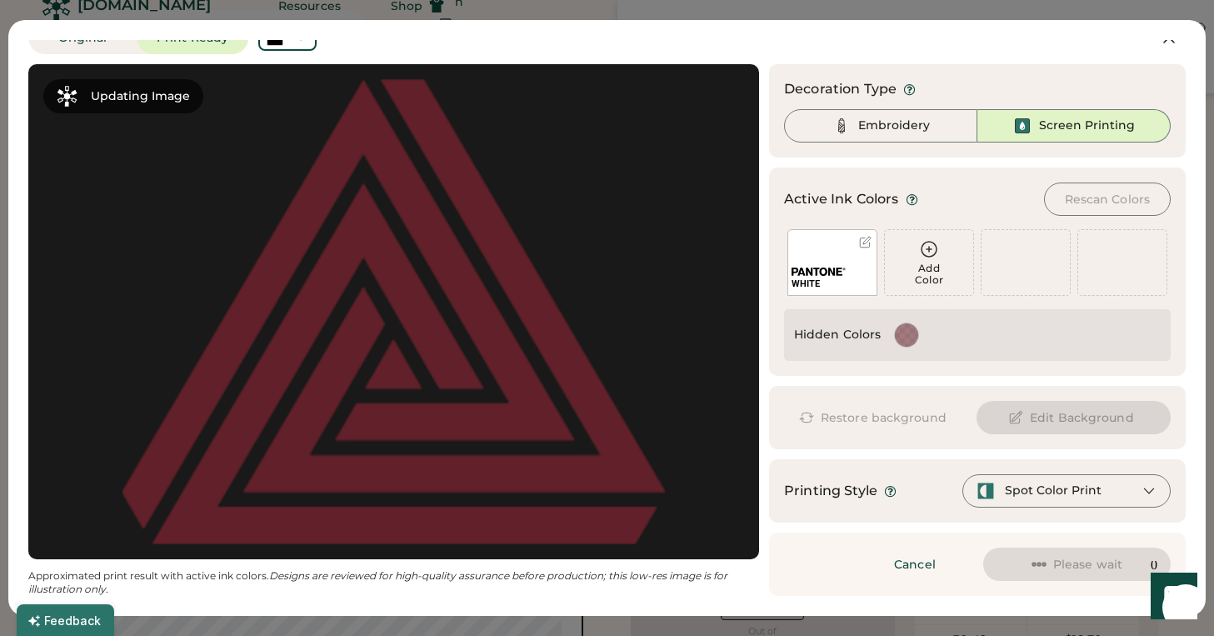
scroll to position [19, 0]
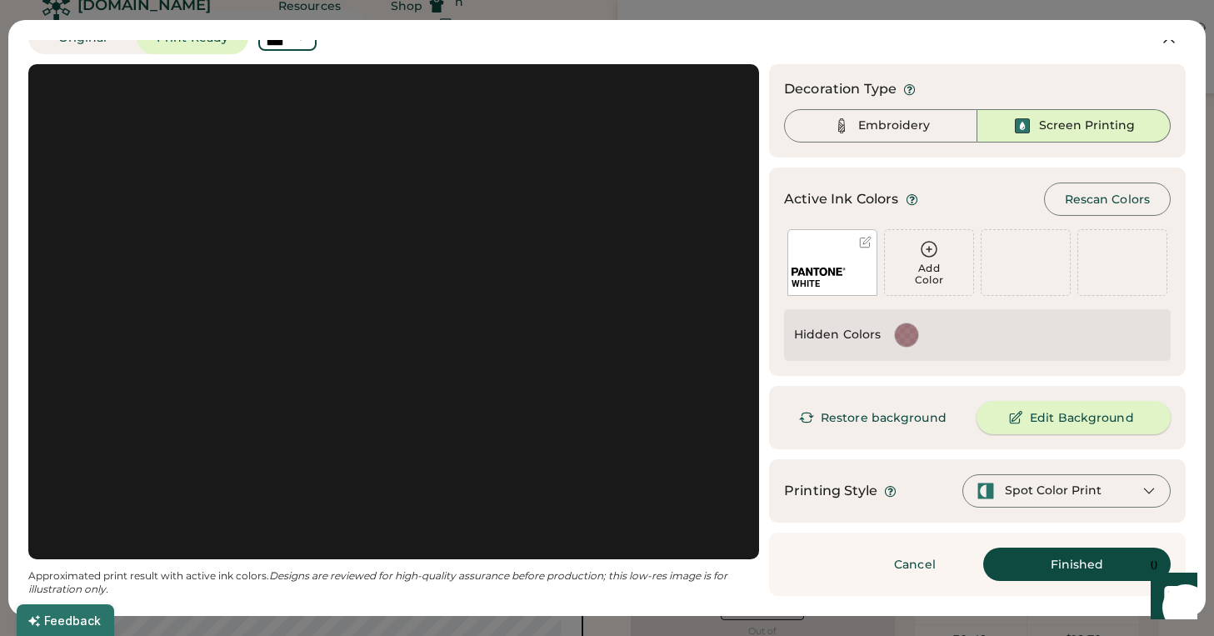
click at [1058, 417] on button "Edit Background" at bounding box center [1074, 417] width 194 height 33
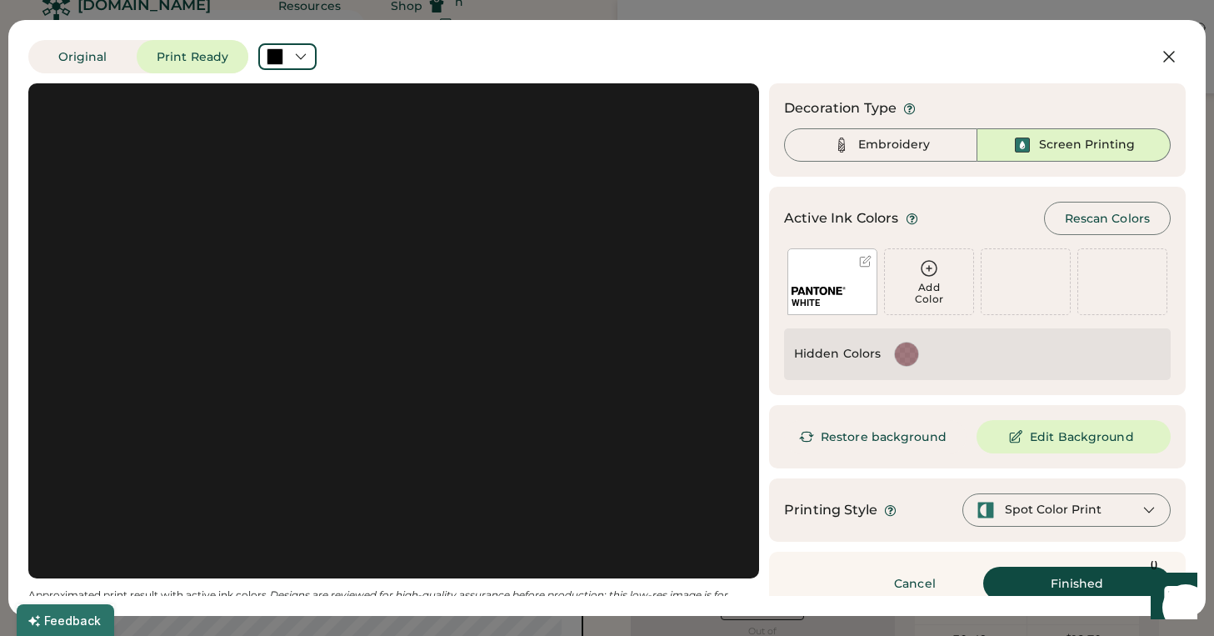
scroll to position [0, 0]
click at [917, 283] on div "Add Color" at bounding box center [929, 293] width 88 height 23
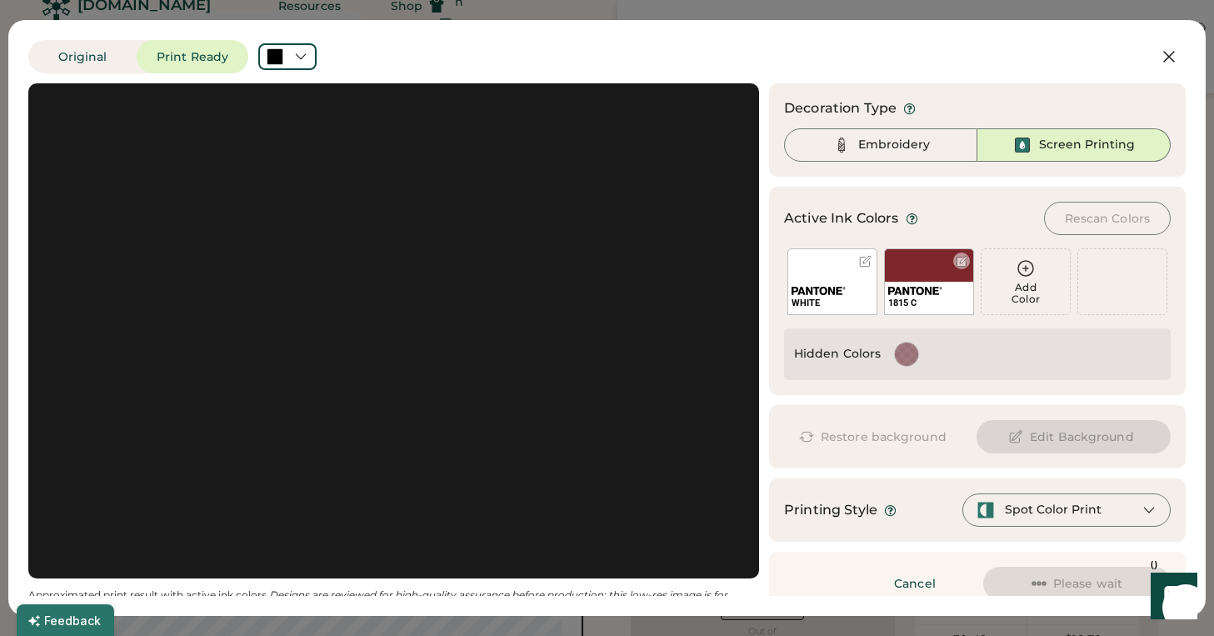
click at [932, 261] on div "1815 C" at bounding box center [929, 281] width 90 height 67
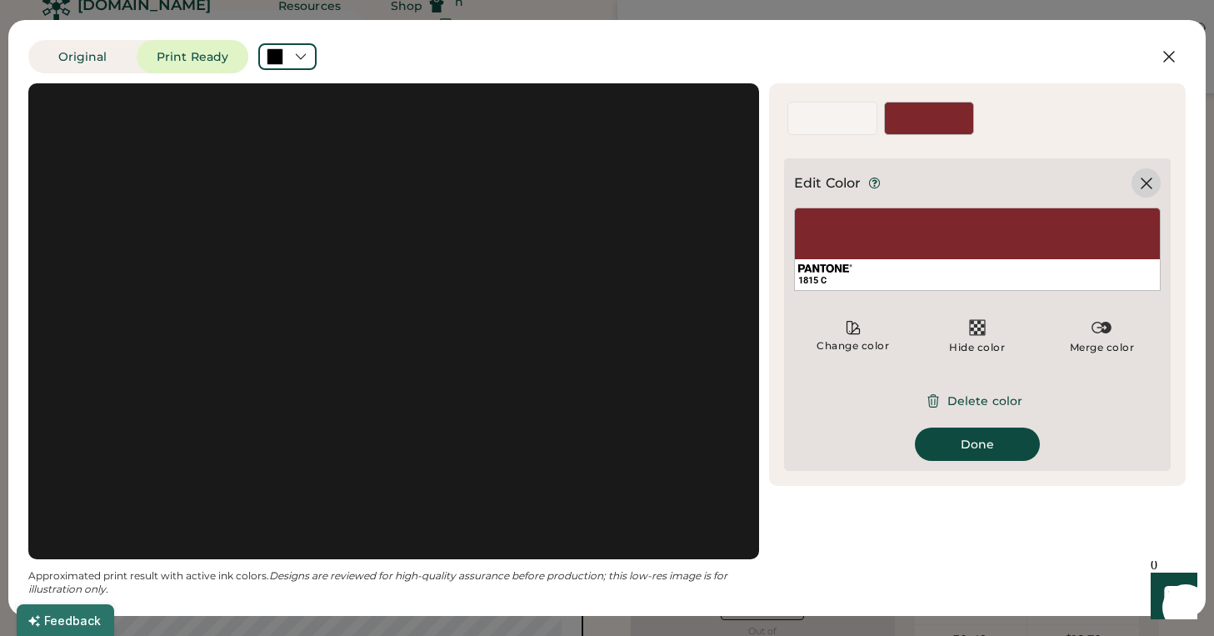
click at [1146, 183] on icon at bounding box center [1147, 183] width 10 height 10
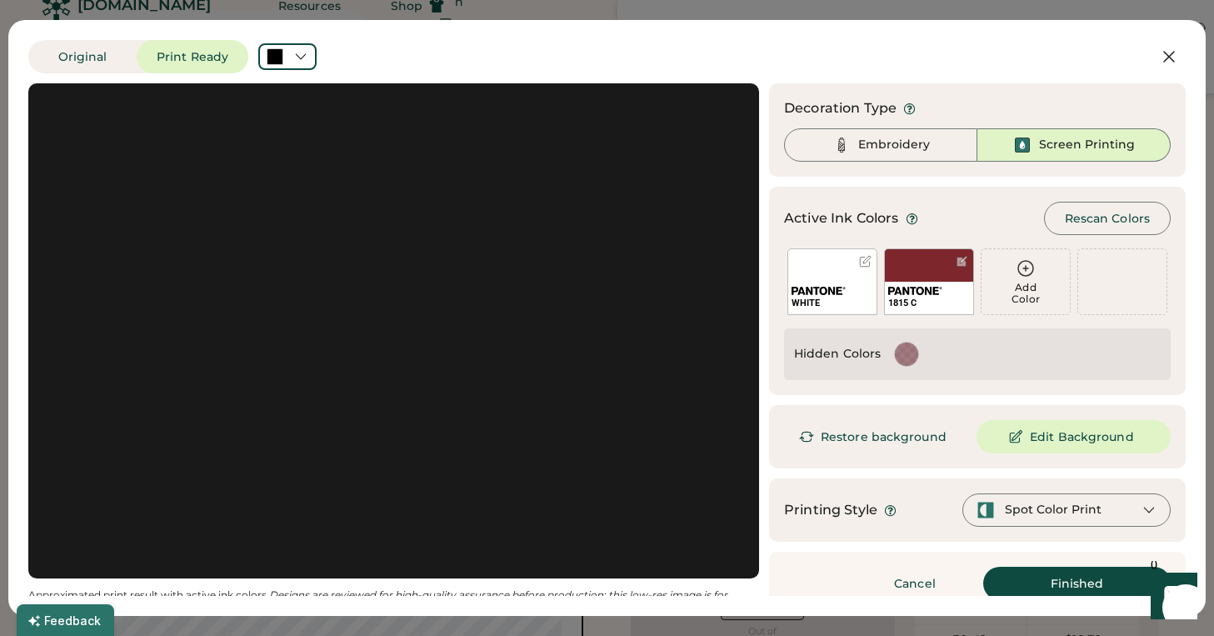
click at [831, 278] on div "WHITE" at bounding box center [833, 281] width 90 height 67
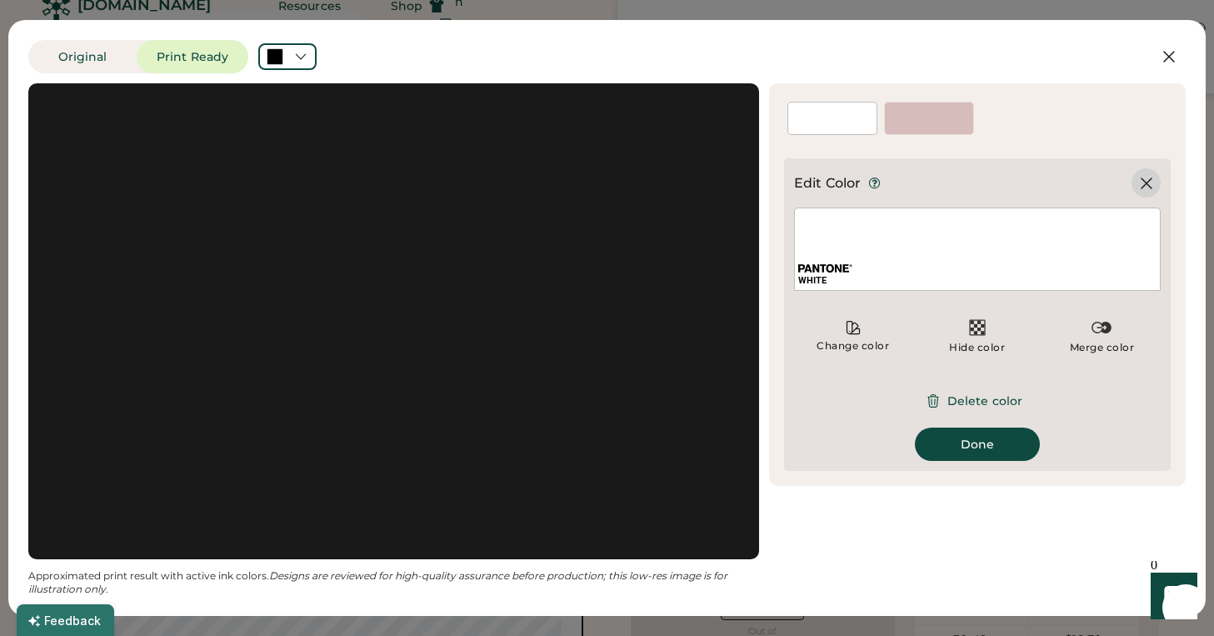
click at [1143, 179] on icon at bounding box center [1147, 183] width 10 height 10
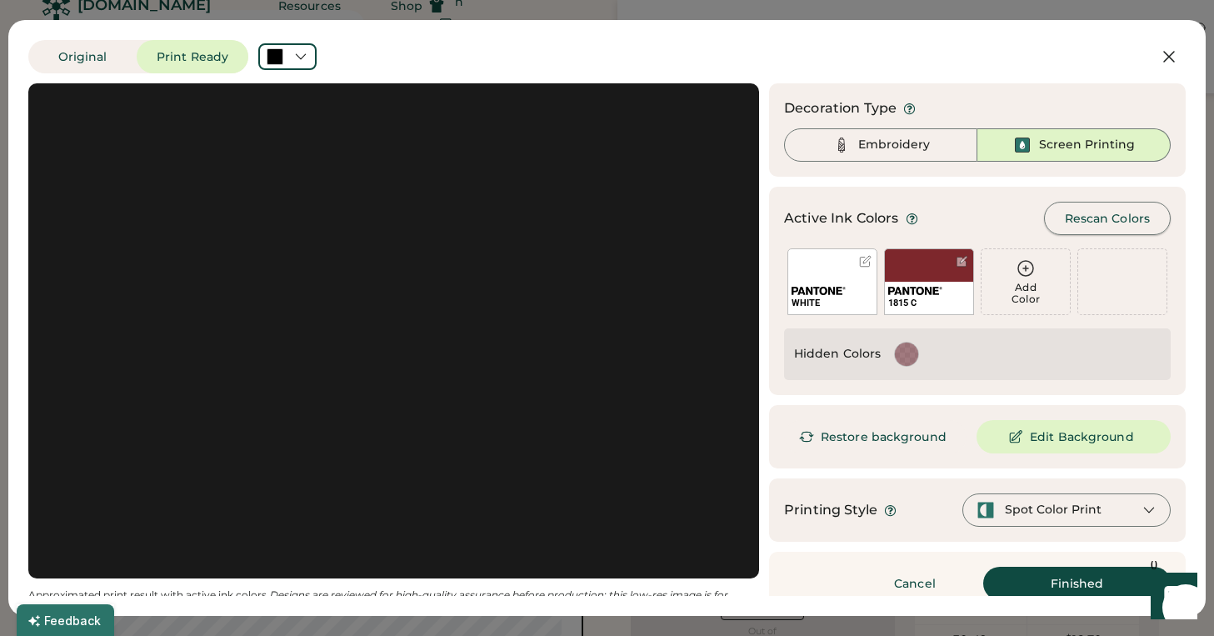
click at [1095, 215] on button "Rescan Colors" at bounding box center [1107, 218] width 127 height 33
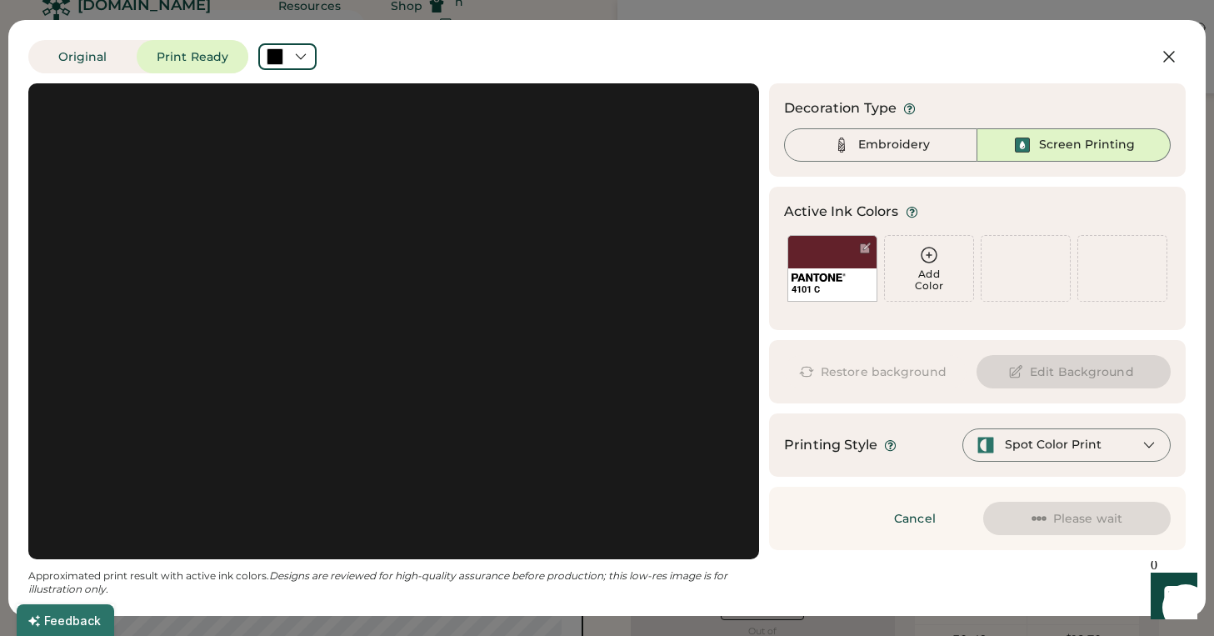
click at [928, 273] on div "Add Color" at bounding box center [929, 279] width 88 height 23
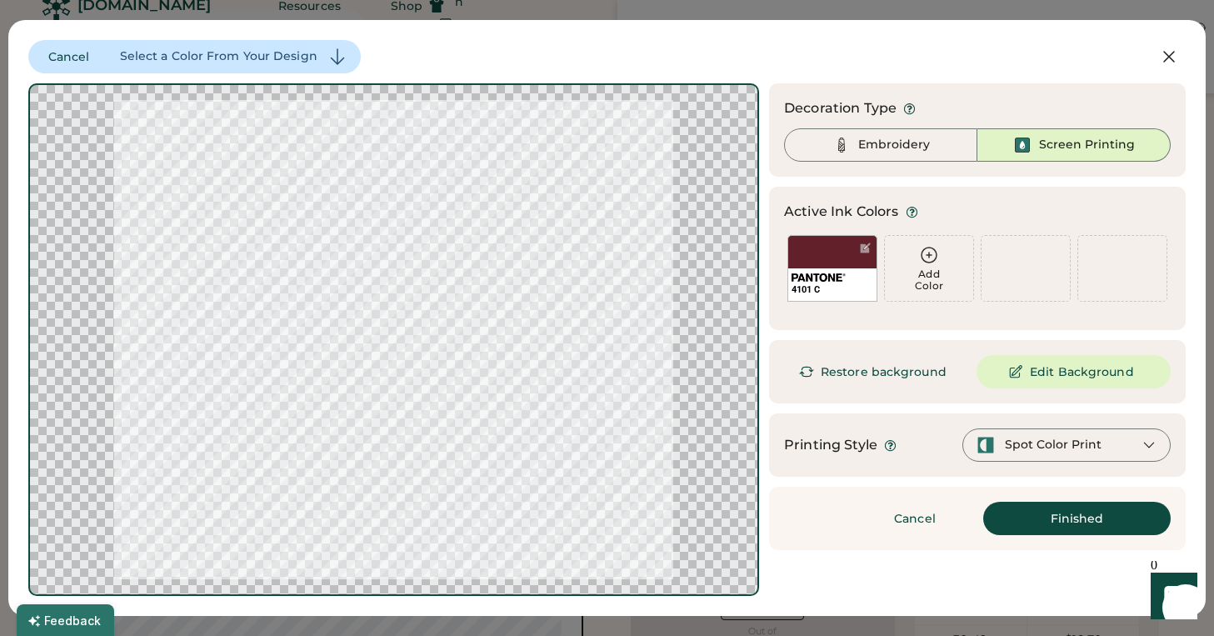
click at [908, 271] on div "Add Color" at bounding box center [929, 279] width 88 height 23
click at [68, 58] on button "Cancel" at bounding box center [69, 56] width 82 height 33
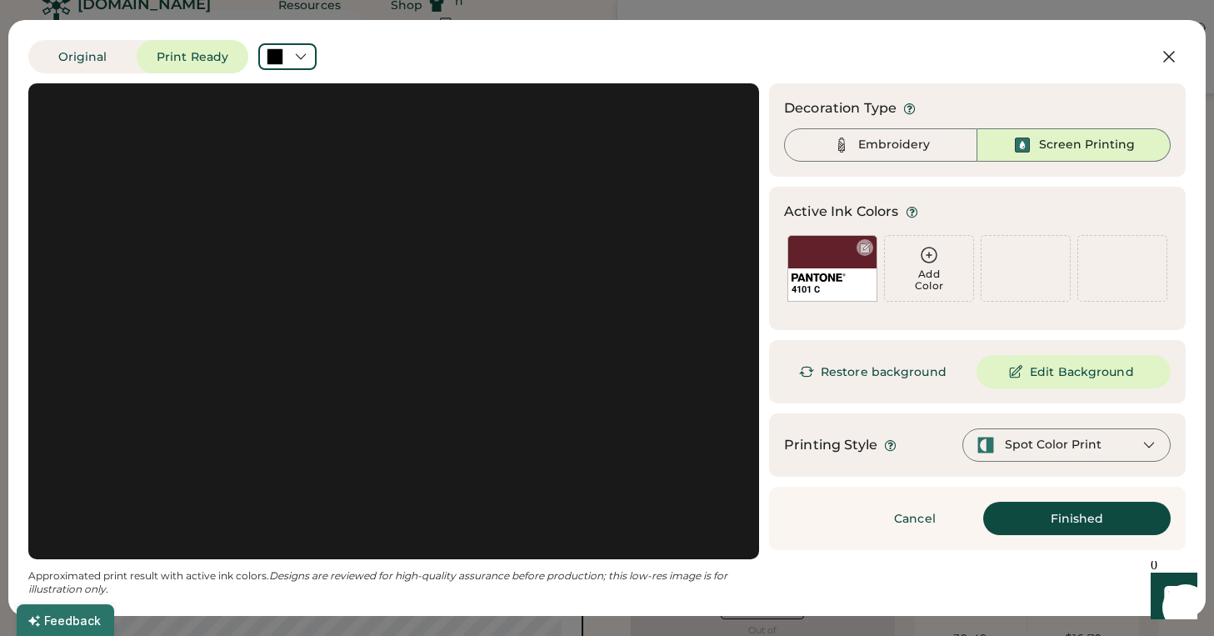
click at [864, 245] on div at bounding box center [865, 248] width 13 height 13
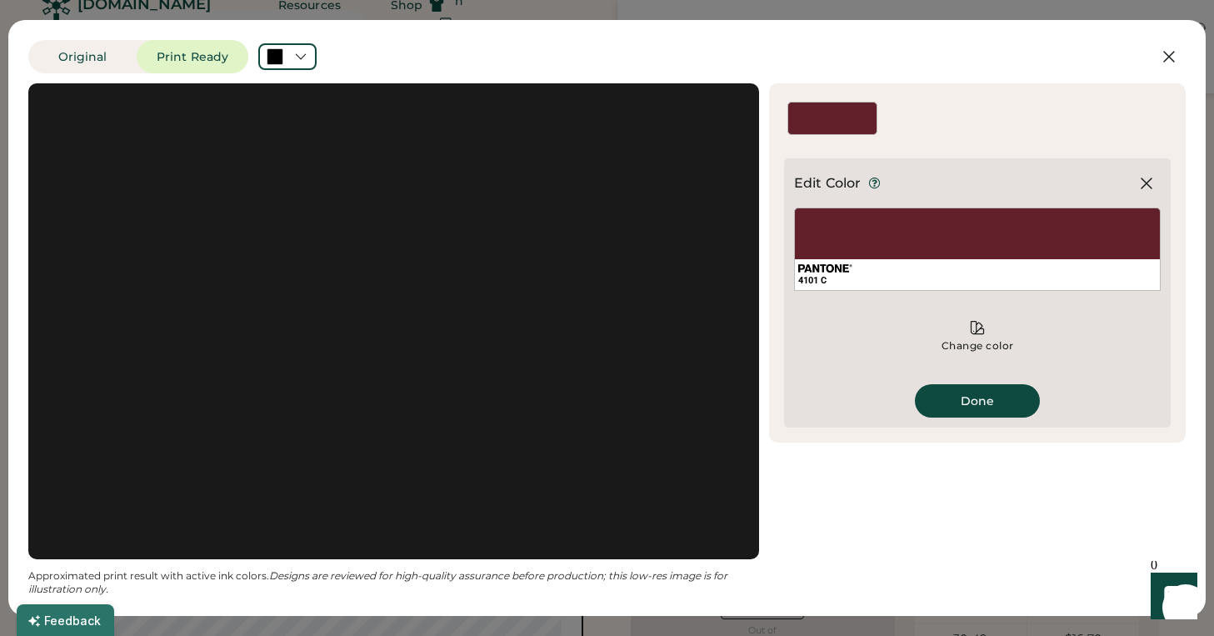
click at [858, 281] on div "4101 C" at bounding box center [977, 280] width 358 height 13
click at [860, 281] on div "4101 C" at bounding box center [977, 280] width 358 height 13
click at [1147, 186] on icon at bounding box center [1147, 183] width 20 height 20
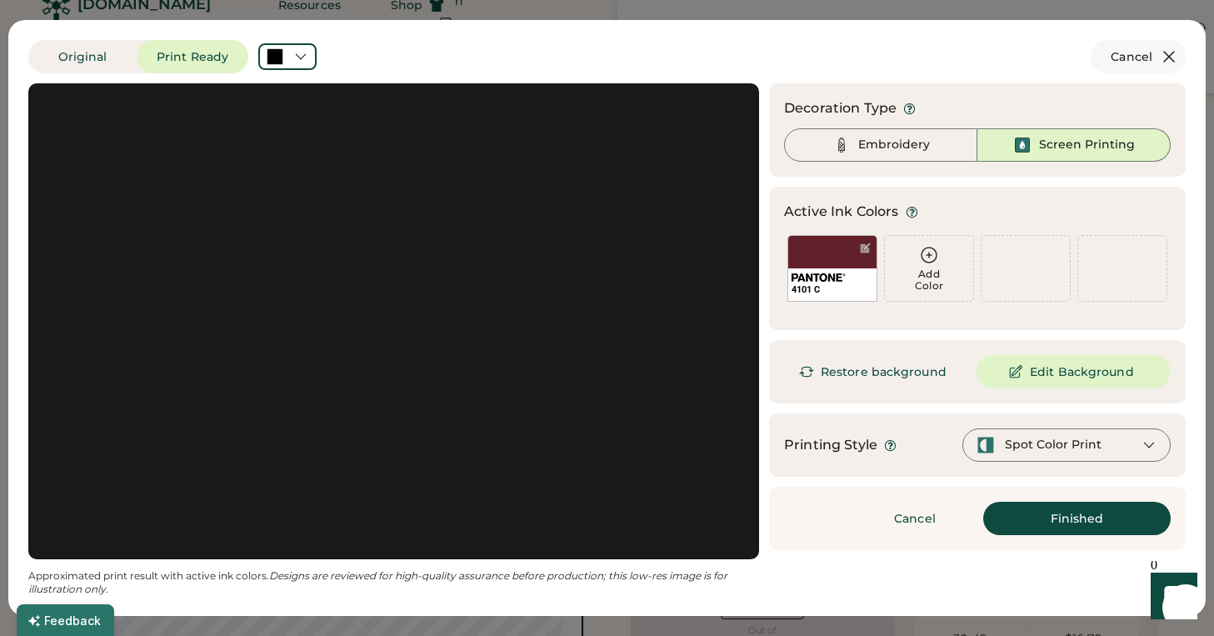
click at [1170, 55] on icon at bounding box center [1169, 57] width 20 height 20
click at [1170, 55] on div "$15.00" at bounding box center [1160, 47] width 146 height 20
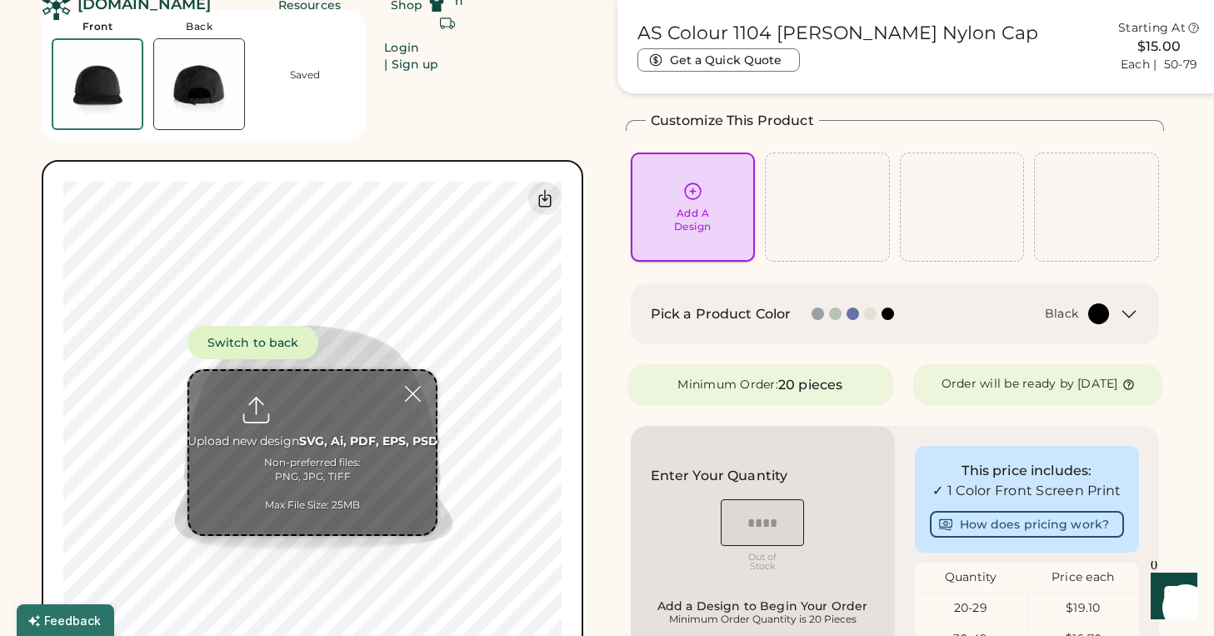
click at [692, 208] on div "Add A Design" at bounding box center [693, 220] width 38 height 27
type input "**********"
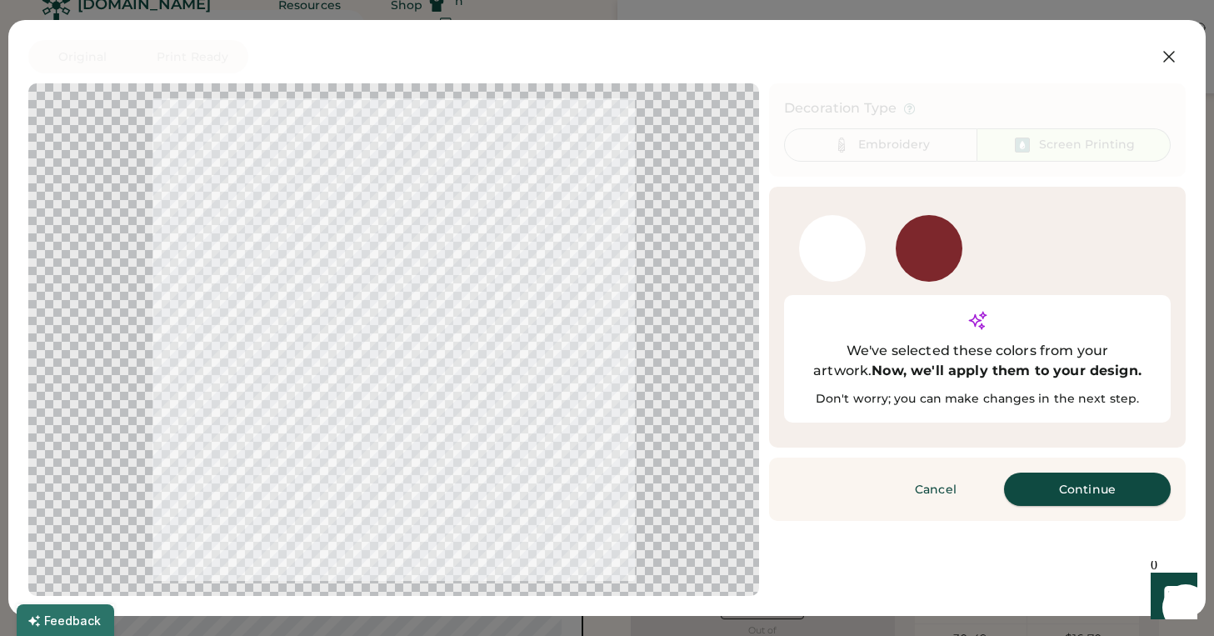
click at [1063, 473] on button "Continue" at bounding box center [1087, 489] width 167 height 33
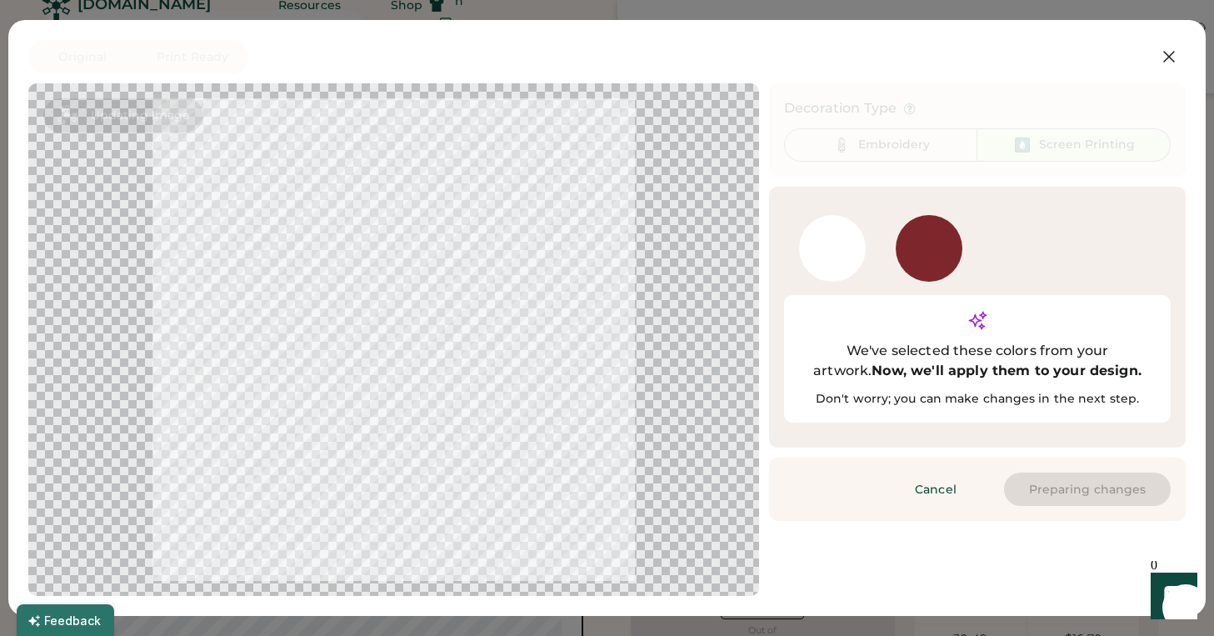
click at [1063, 458] on div "Decoration Type Embroidery Screen Printing Active Ink Colors Rescan Colors Add …" at bounding box center [977, 302] width 417 height 438
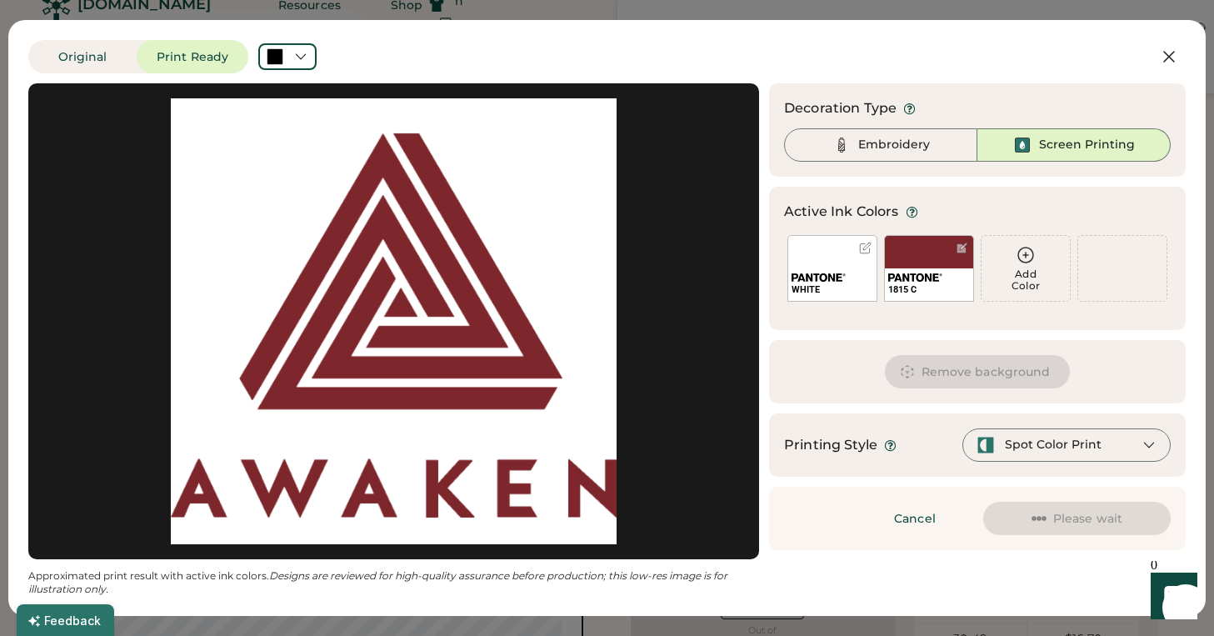
click at [838, 277] on img at bounding box center [819, 277] width 54 height 8
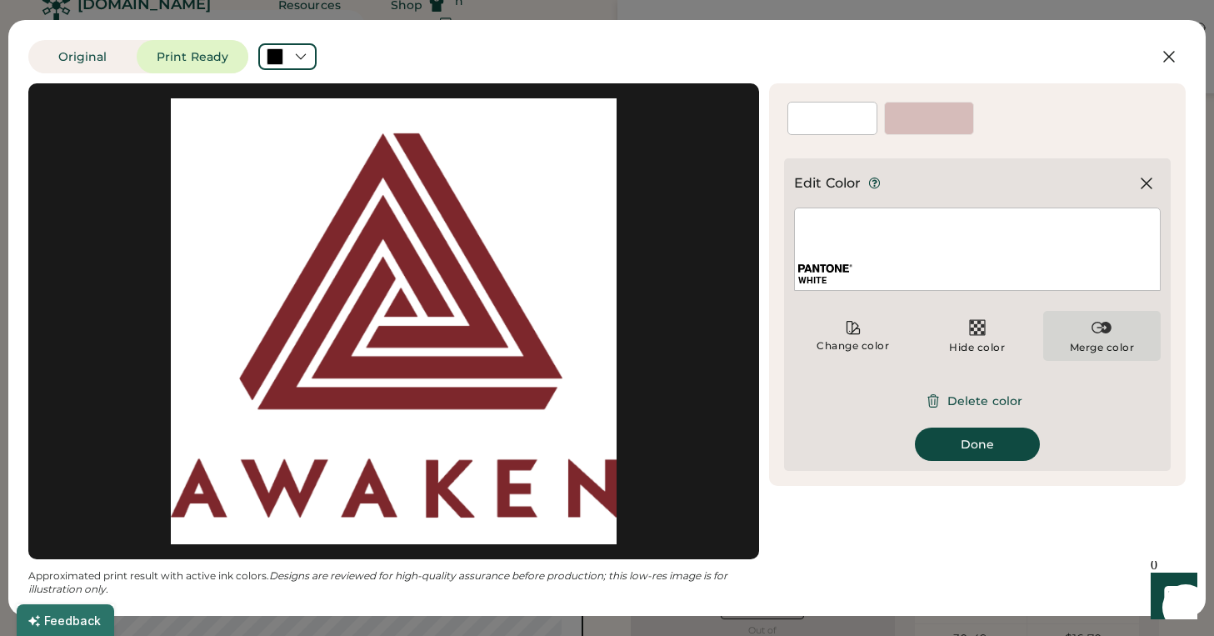
click at [1101, 323] on img at bounding box center [1102, 328] width 20 height 20
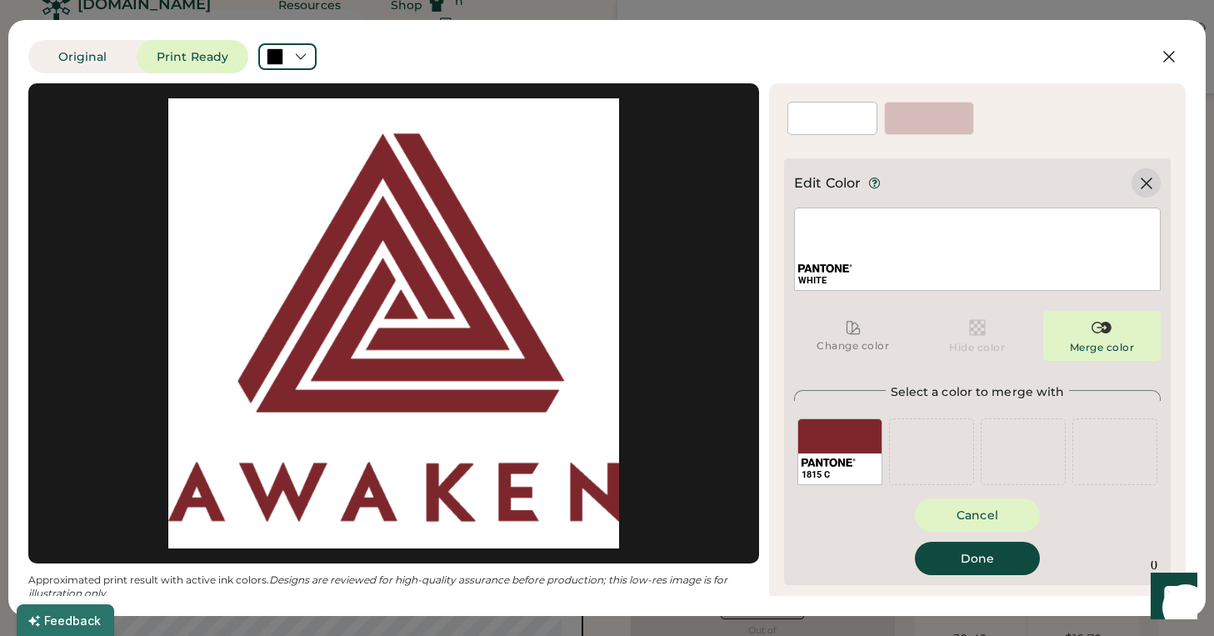
click at [1150, 184] on icon at bounding box center [1147, 183] width 20 height 20
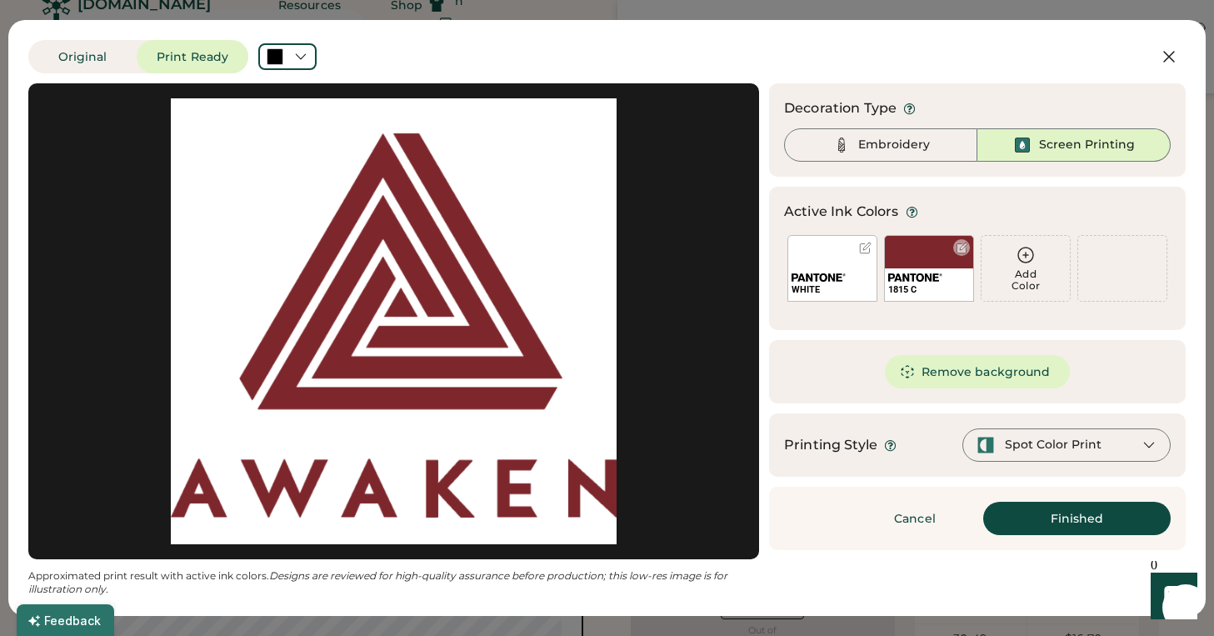
click at [923, 267] on div "1815 C" at bounding box center [929, 268] width 90 height 67
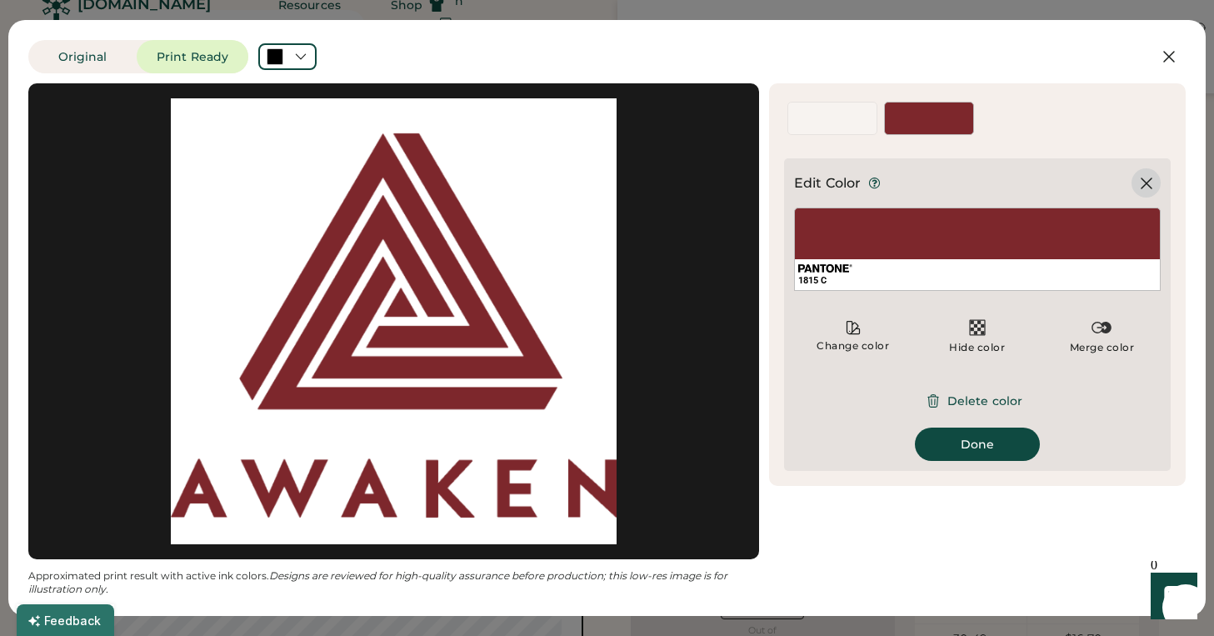
click at [1144, 177] on icon at bounding box center [1147, 183] width 20 height 20
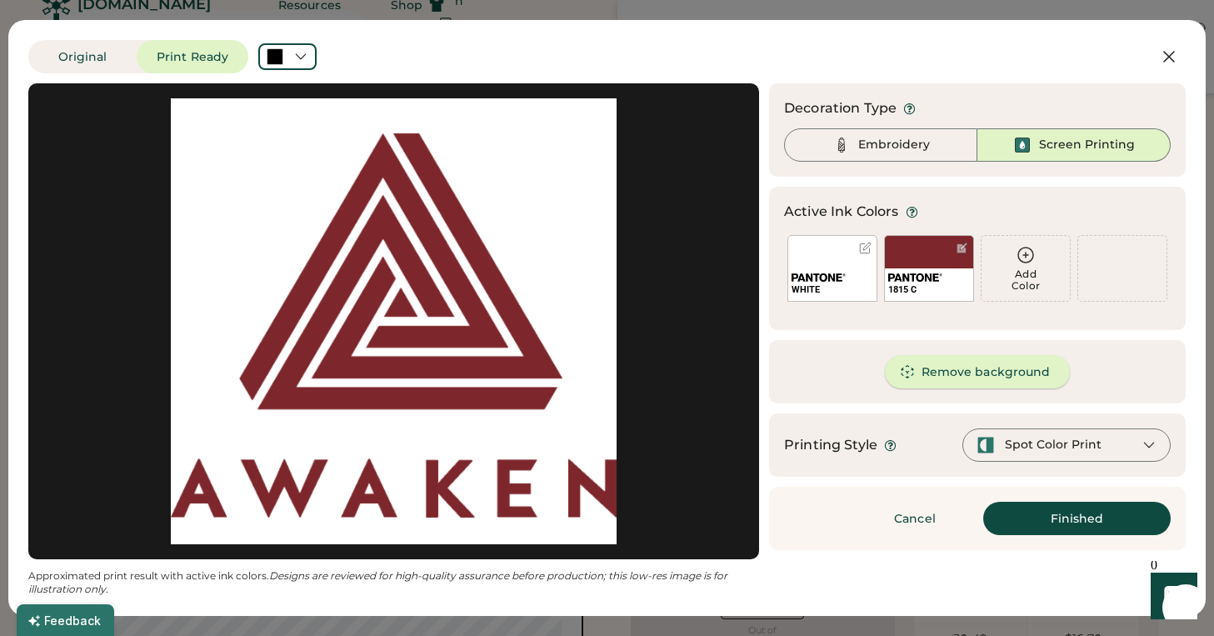
click at [975, 374] on button "Remove background" at bounding box center [978, 371] width 186 height 33
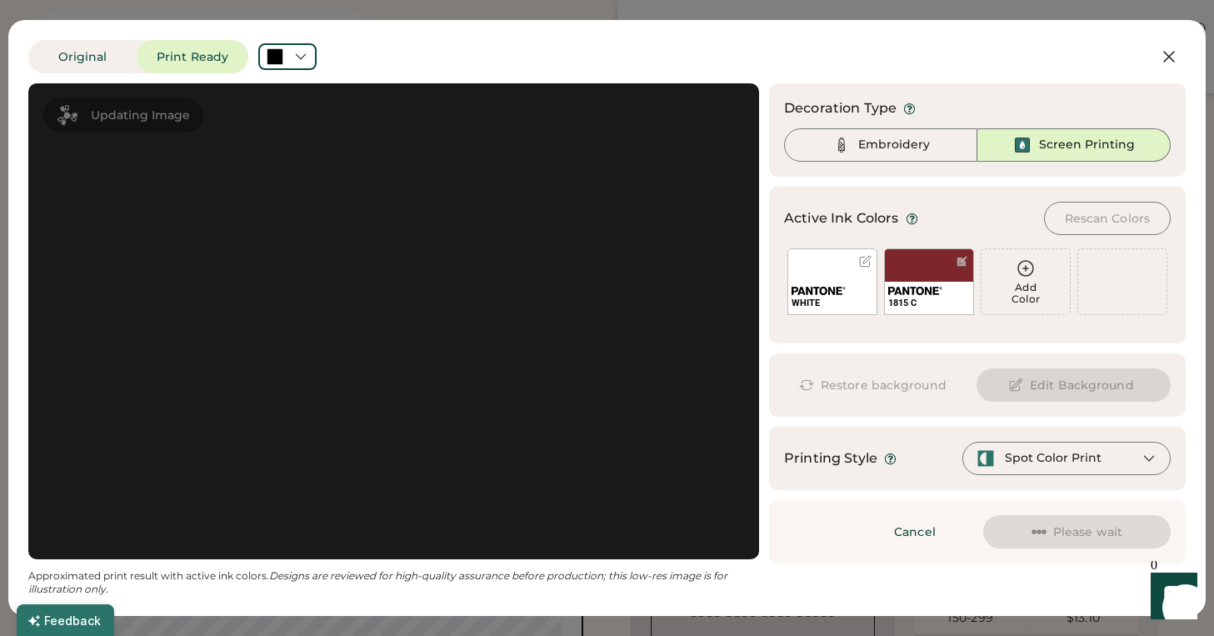
scroll to position [212, 0]
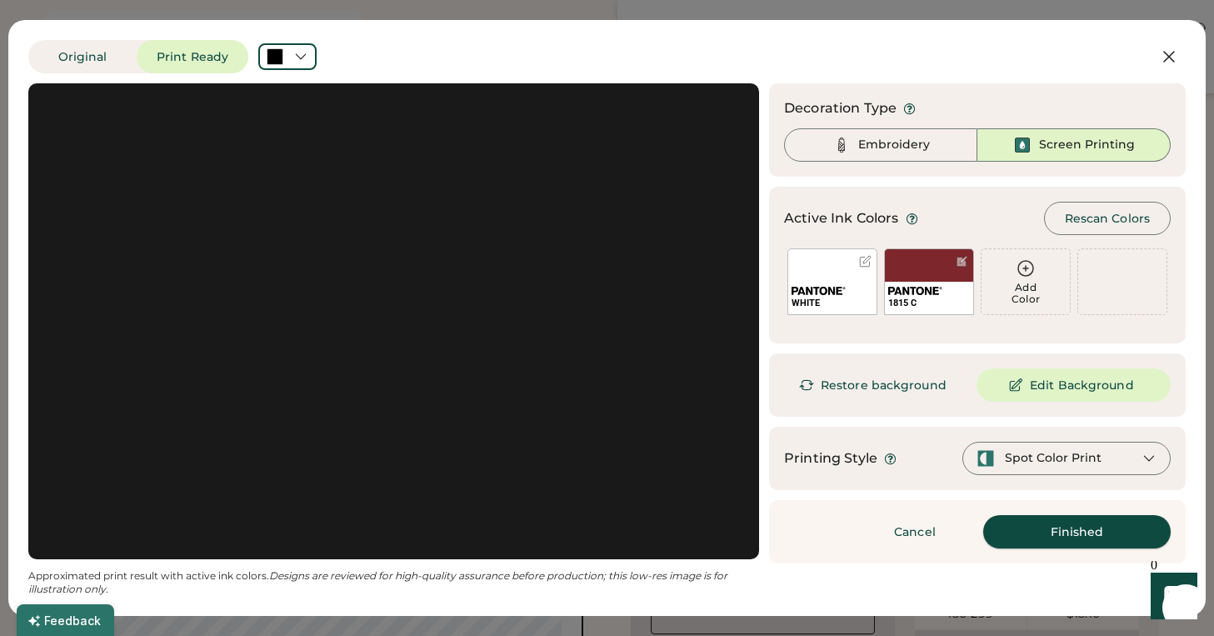
click at [1034, 531] on button "Finished" at bounding box center [1077, 531] width 188 height 33
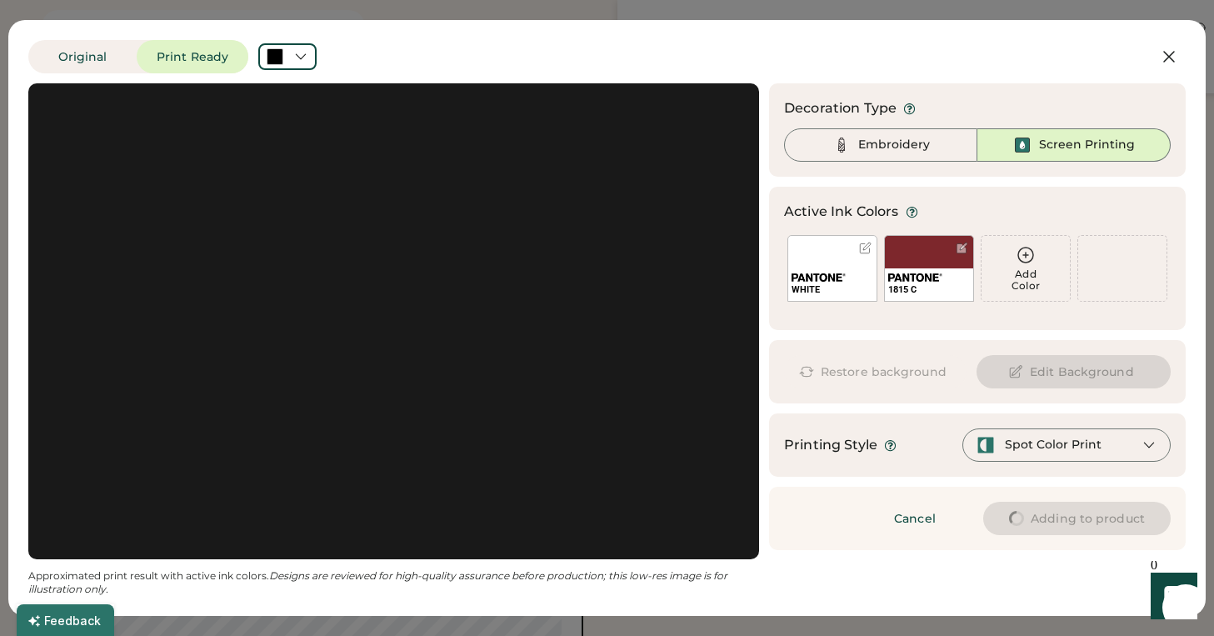
type input "****"
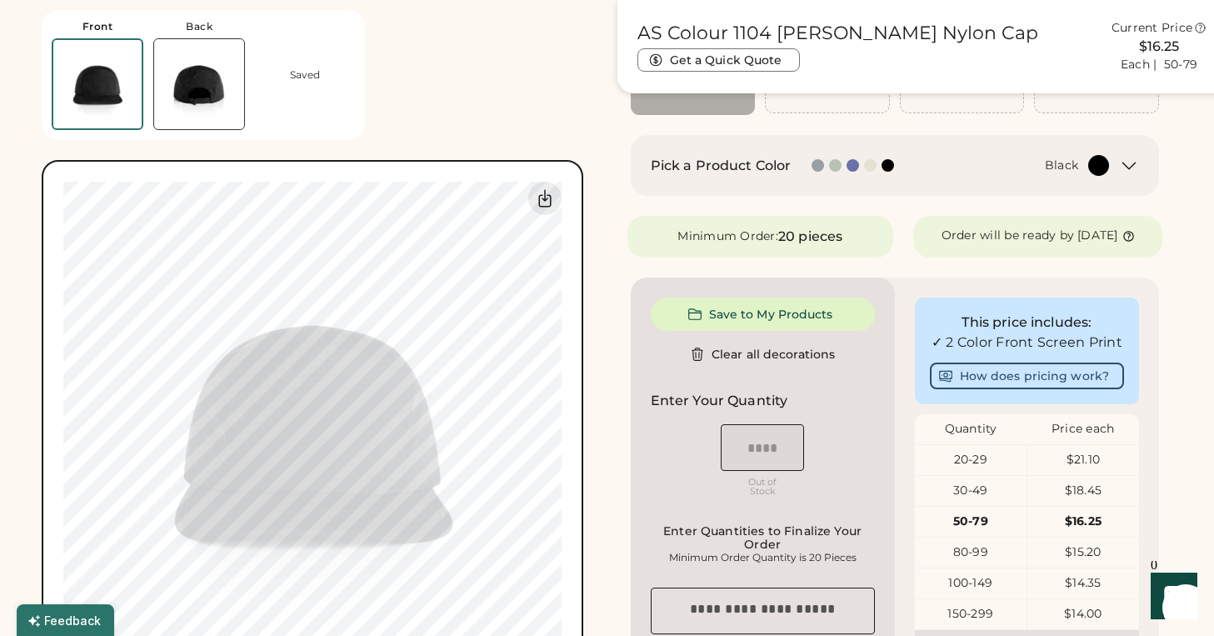
type input "****"
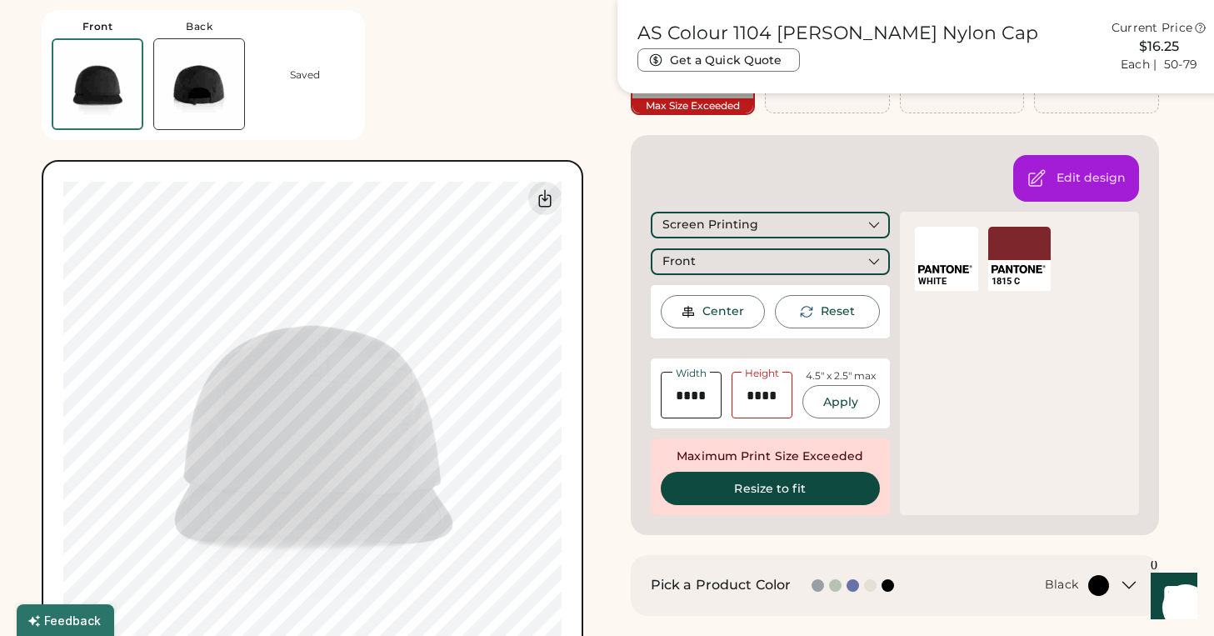
type input "****"
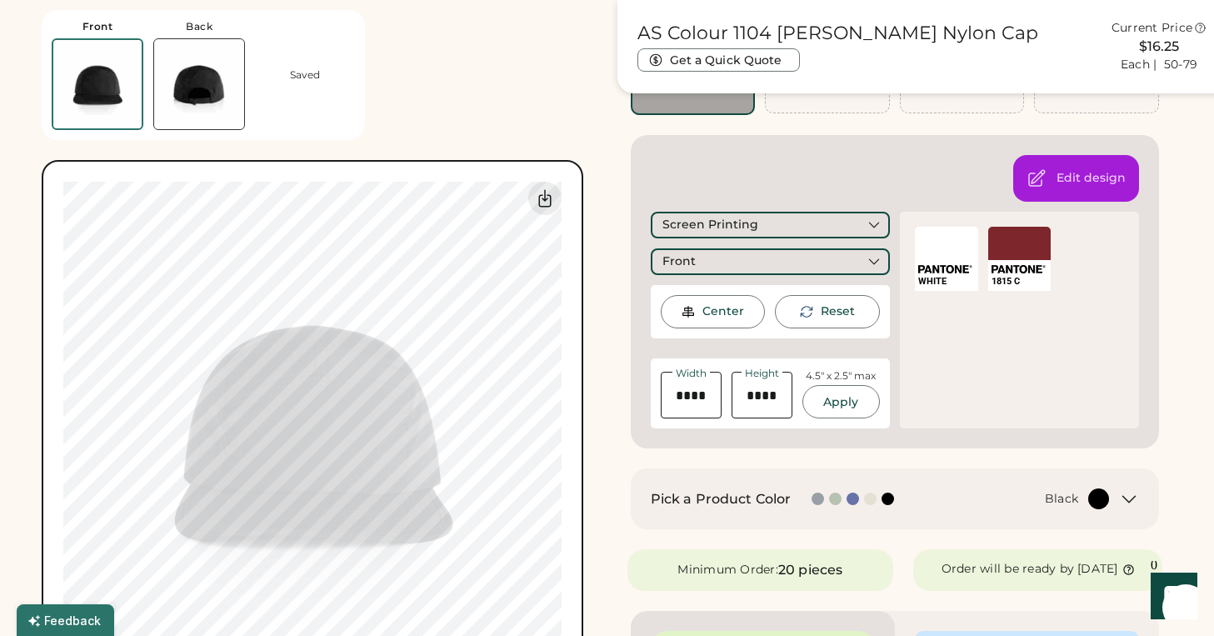
type input "****"
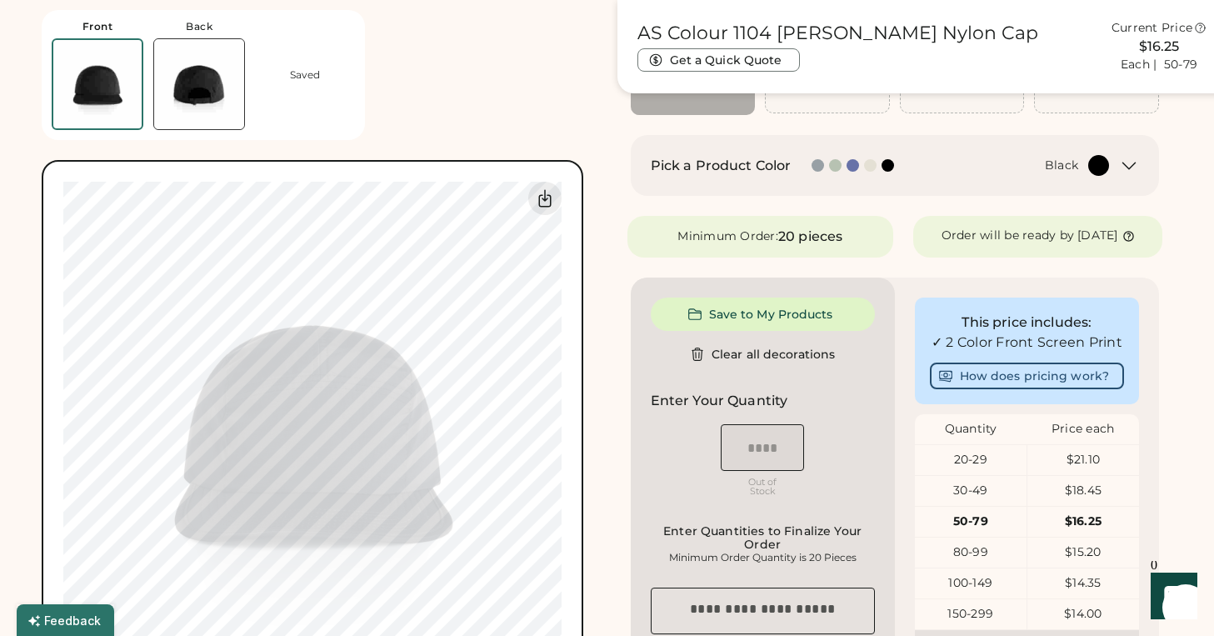
type input "****"
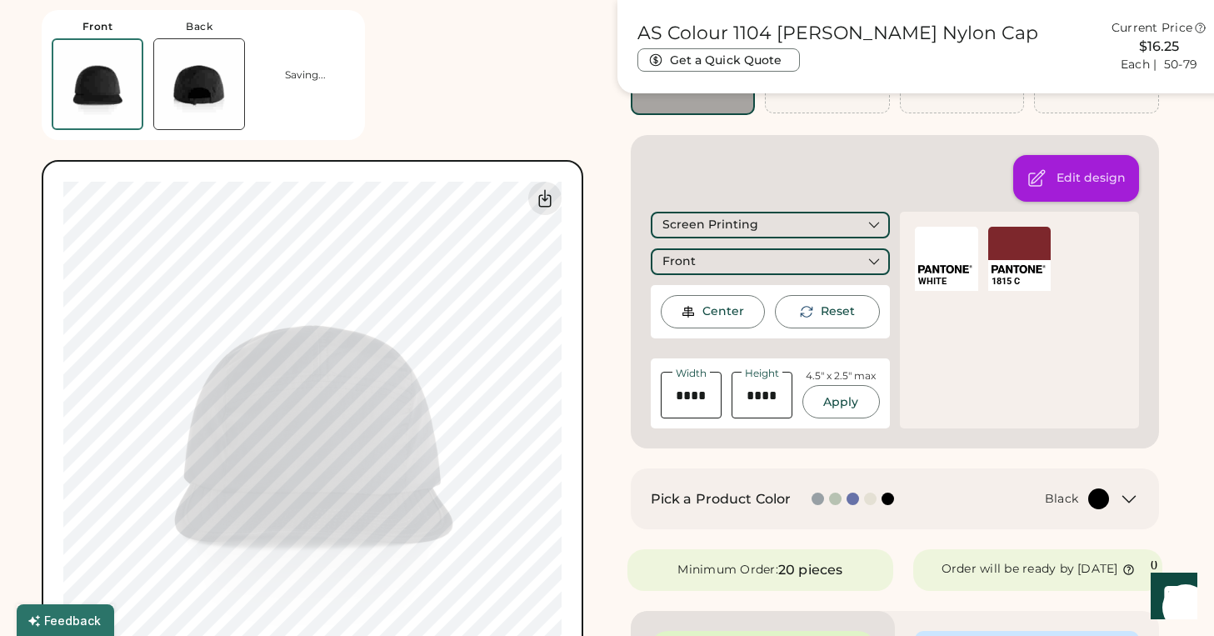
click at [1076, 167] on div "Edit design" at bounding box center [1076, 178] width 126 height 47
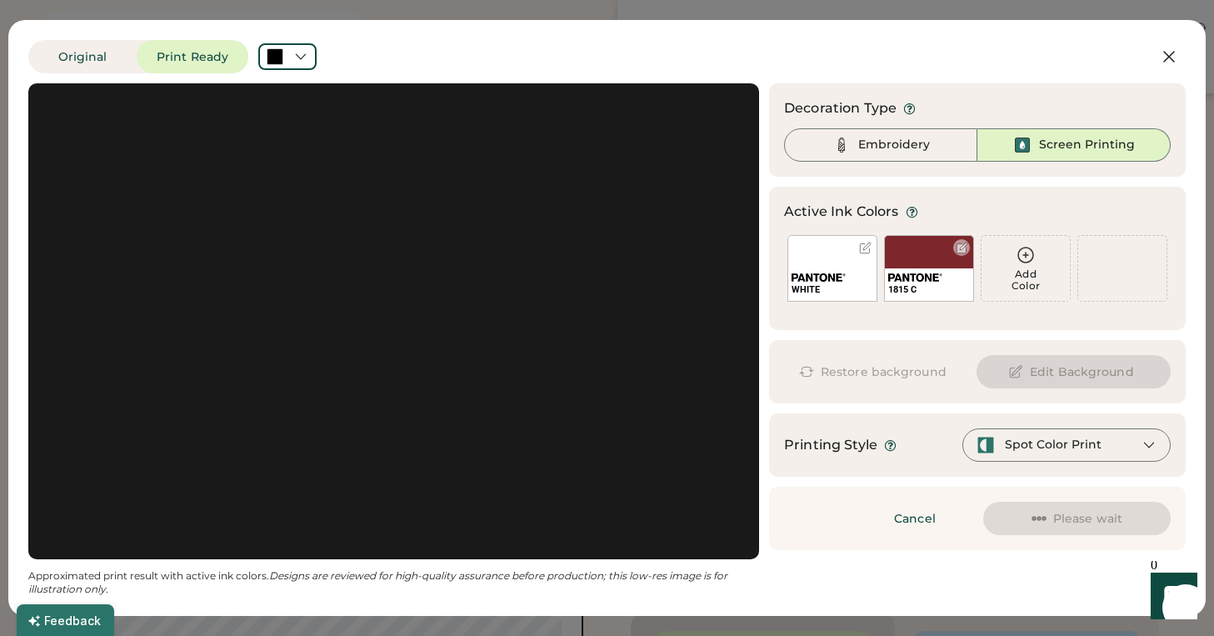
click at [921, 262] on div "1815 C" at bounding box center [929, 268] width 90 height 67
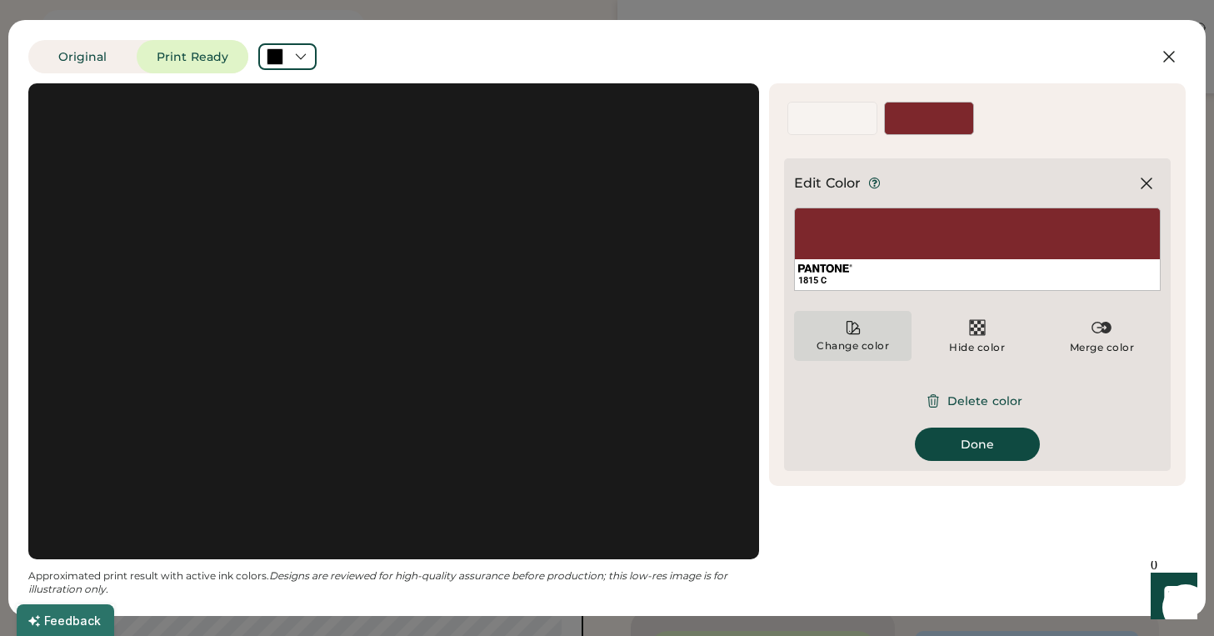
click at [859, 334] on icon at bounding box center [853, 328] width 13 height 13
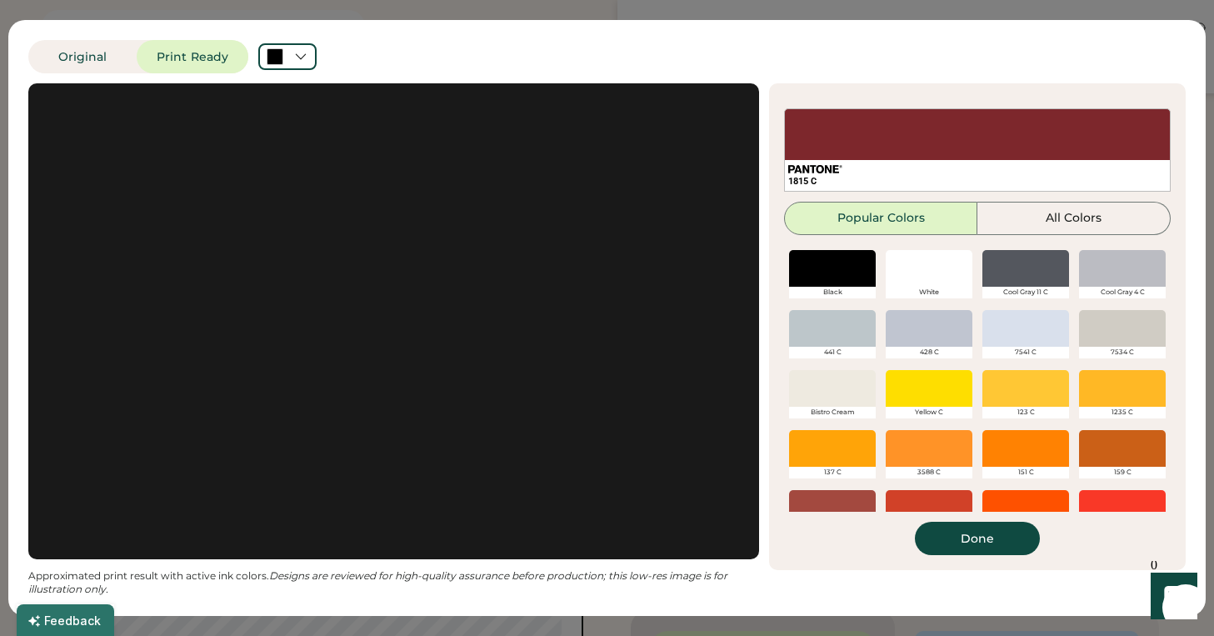
click at [929, 270] on div at bounding box center [929, 268] width 87 height 37
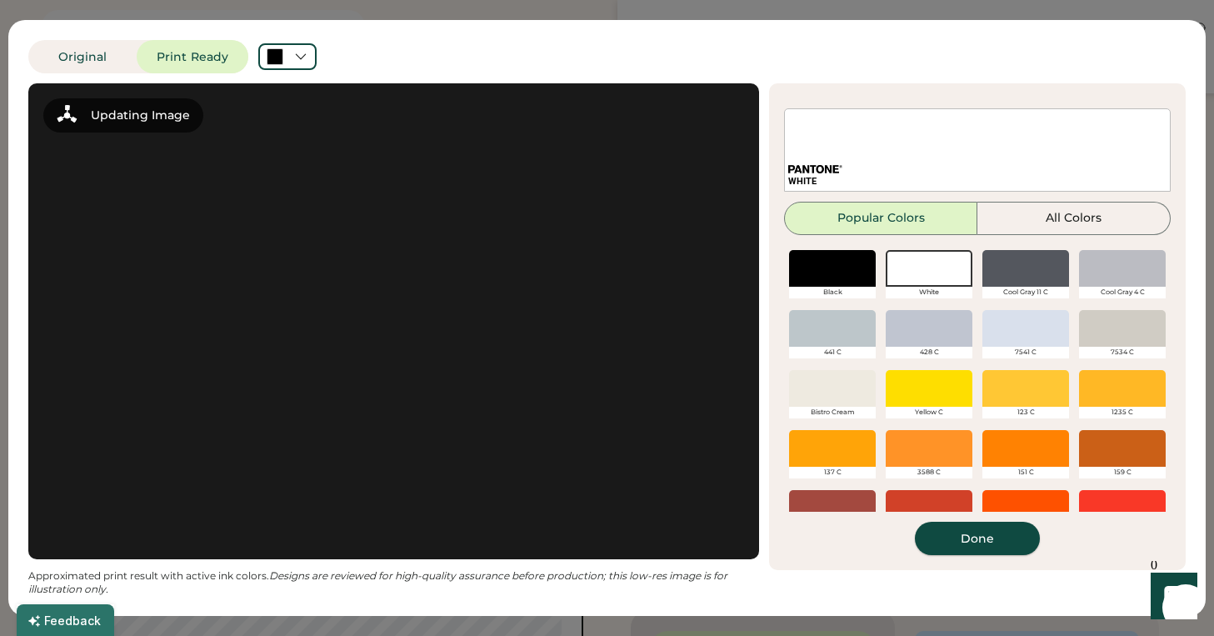
click at [969, 532] on button "Done" at bounding box center [977, 538] width 125 height 33
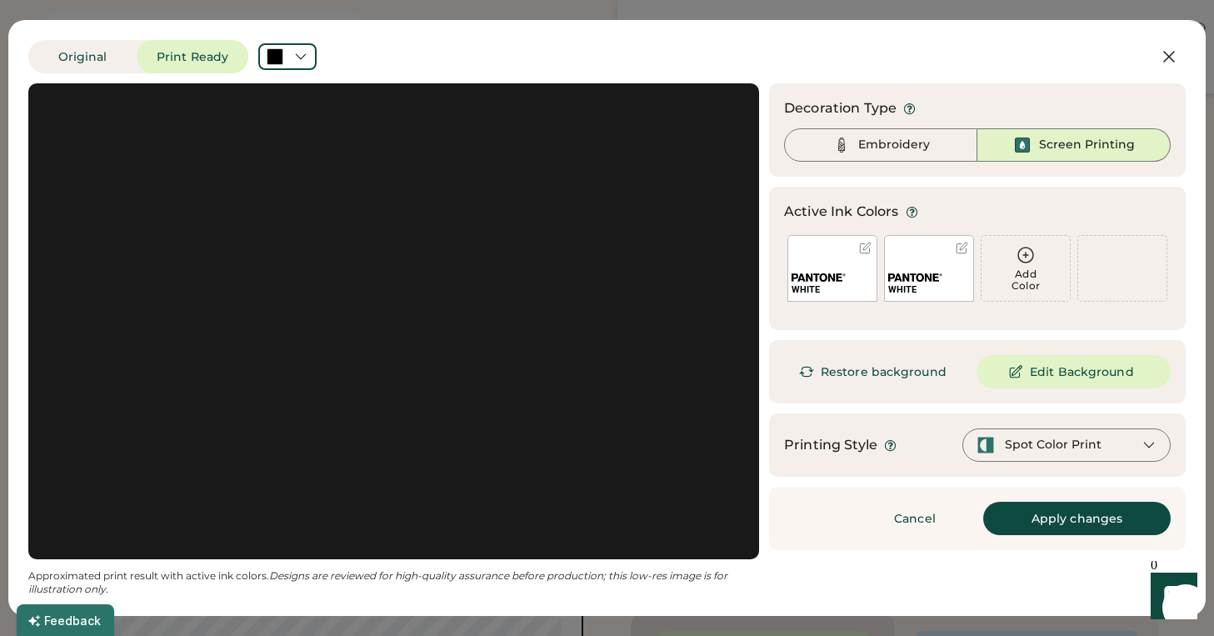
click at [1065, 518] on button "Apply changes" at bounding box center [1077, 518] width 188 height 33
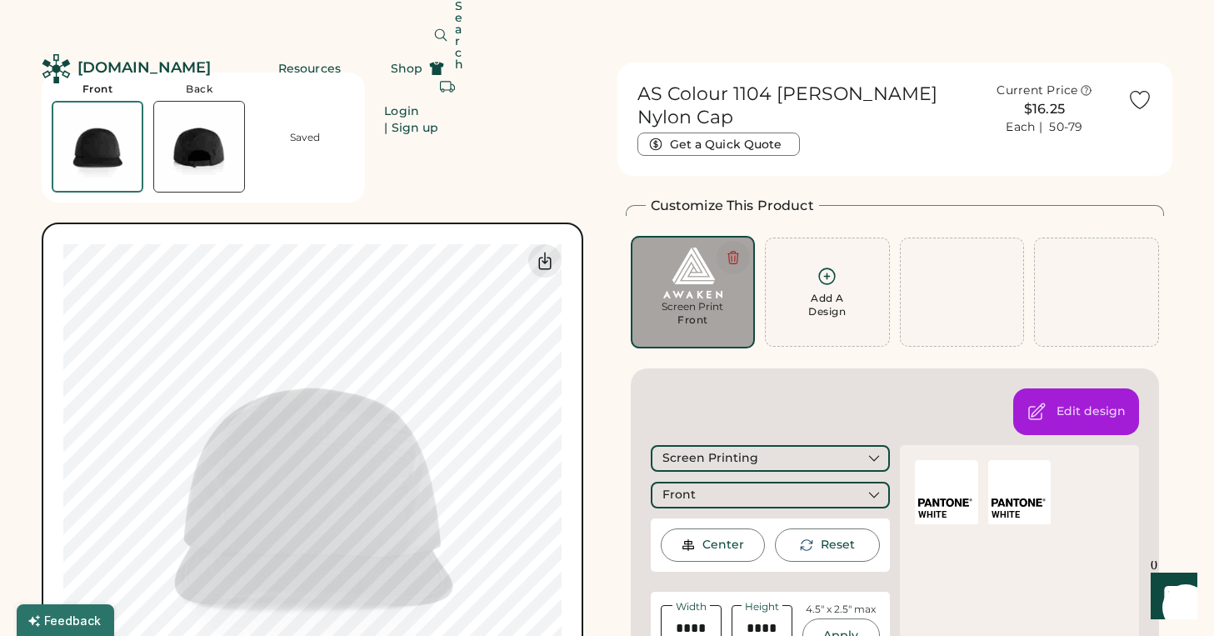
click at [736, 250] on icon at bounding box center [733, 257] width 15 height 15
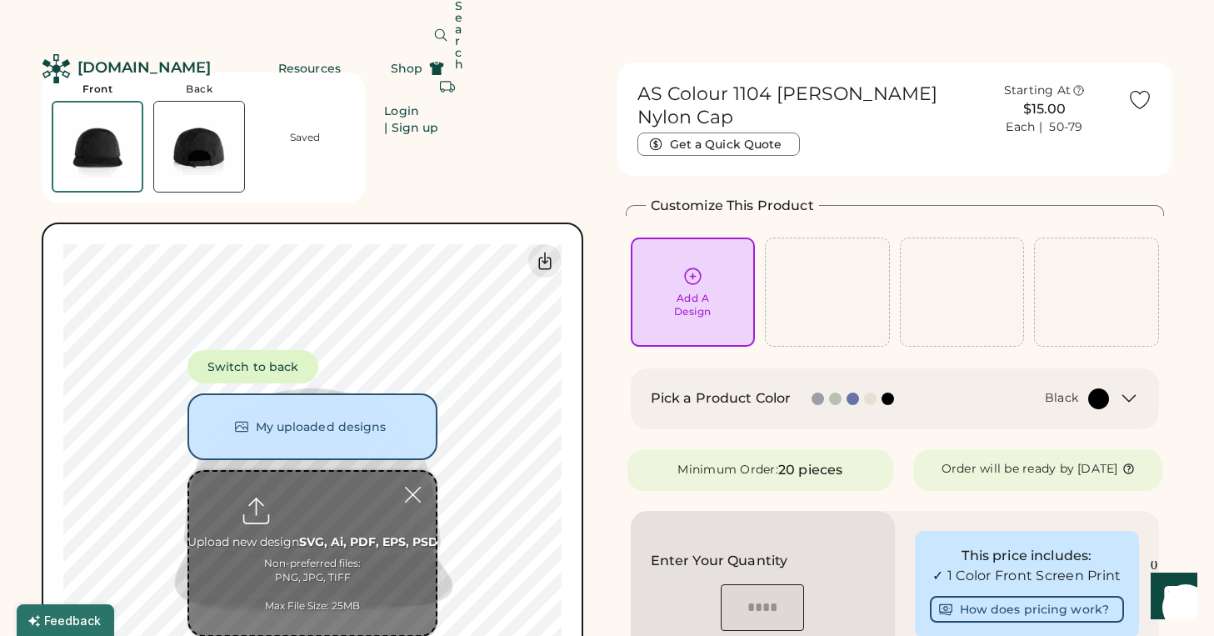
scroll to position [68, 0]
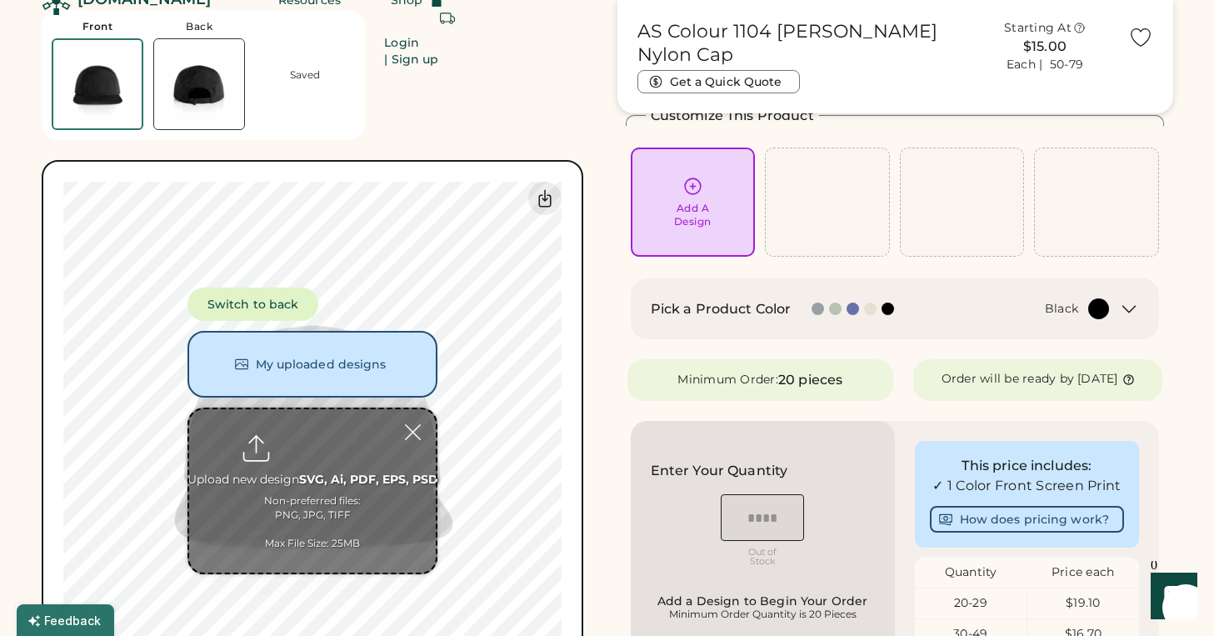
click at [689, 215] on div "Add A Design" at bounding box center [693, 215] width 38 height 27
type input "**********"
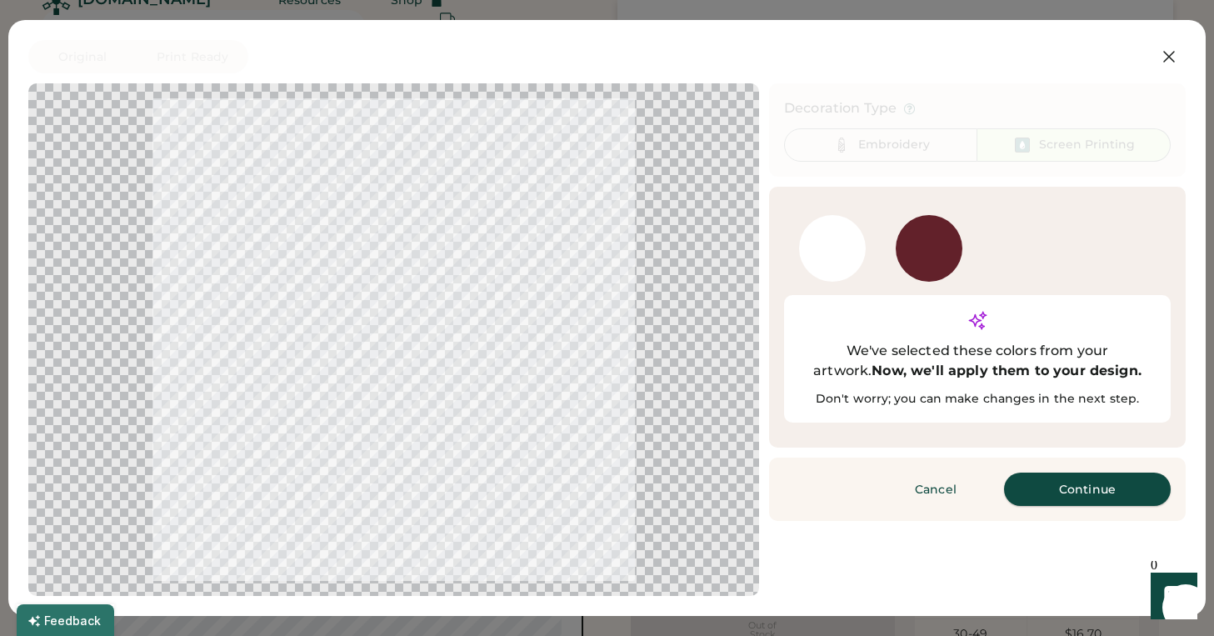
click at [1055, 473] on button "Continue" at bounding box center [1087, 489] width 167 height 33
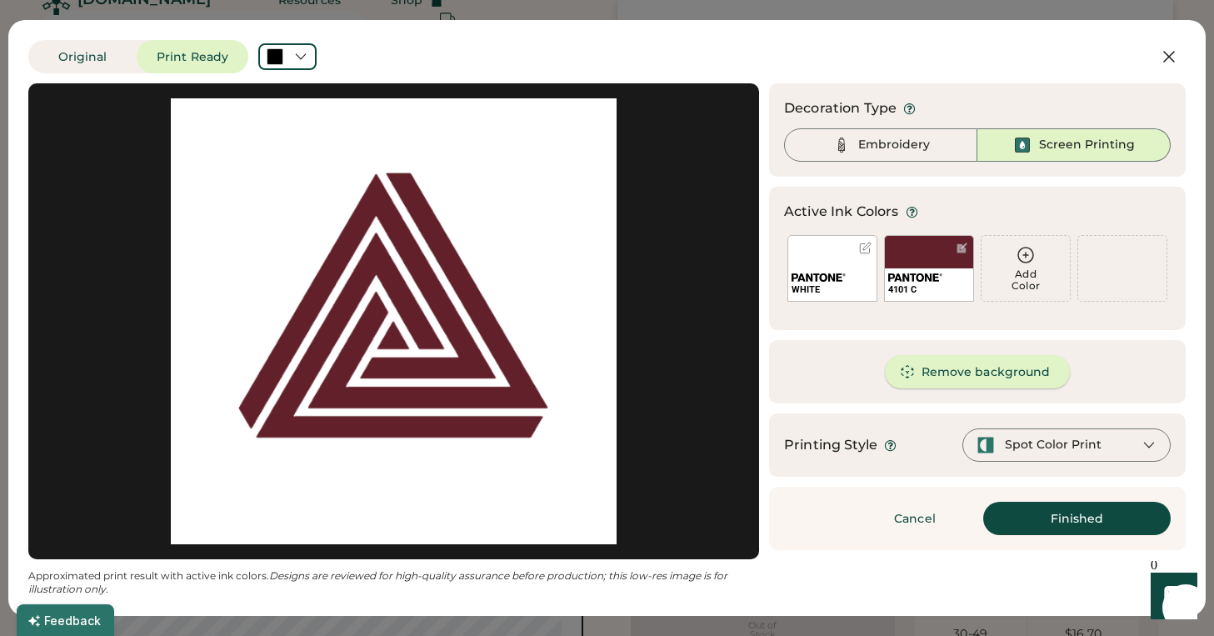
click at [960, 372] on button "Remove background" at bounding box center [978, 371] width 186 height 33
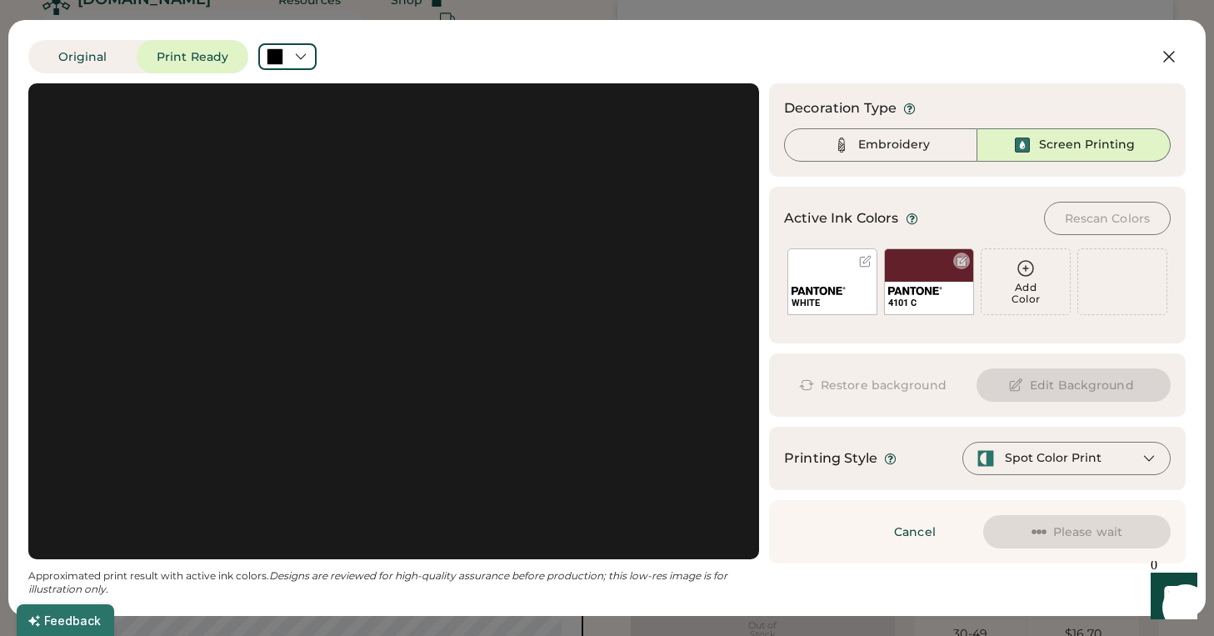
click at [916, 266] on div "4101 C" at bounding box center [929, 281] width 90 height 67
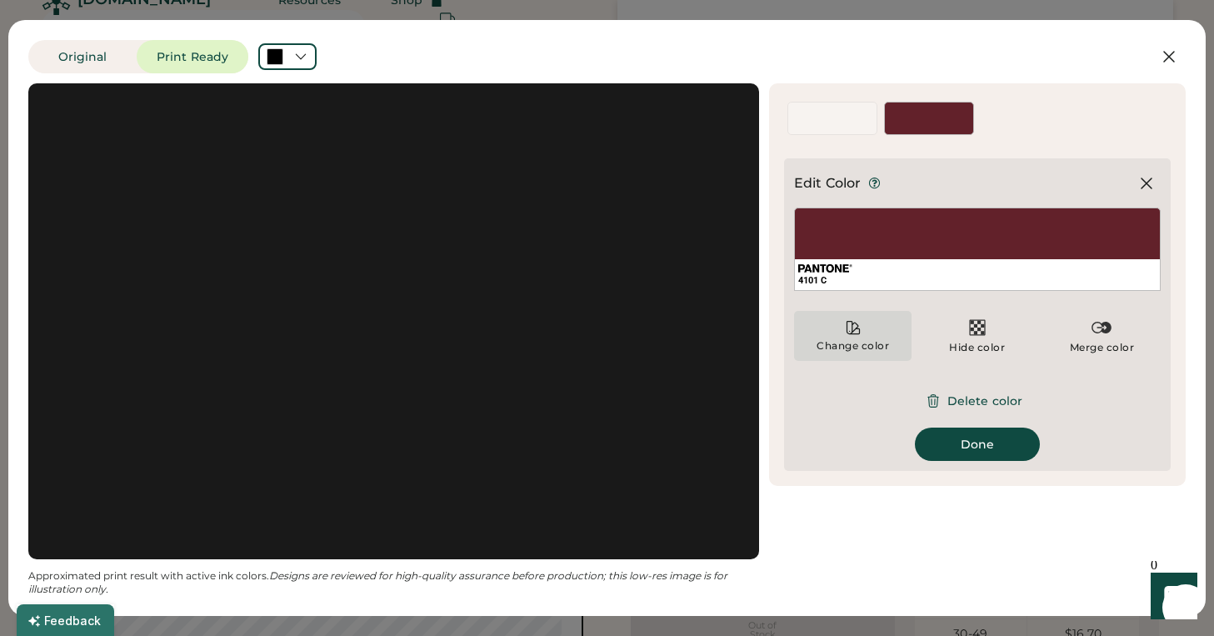
click at [874, 343] on div "Change color" at bounding box center [853, 345] width 74 height 13
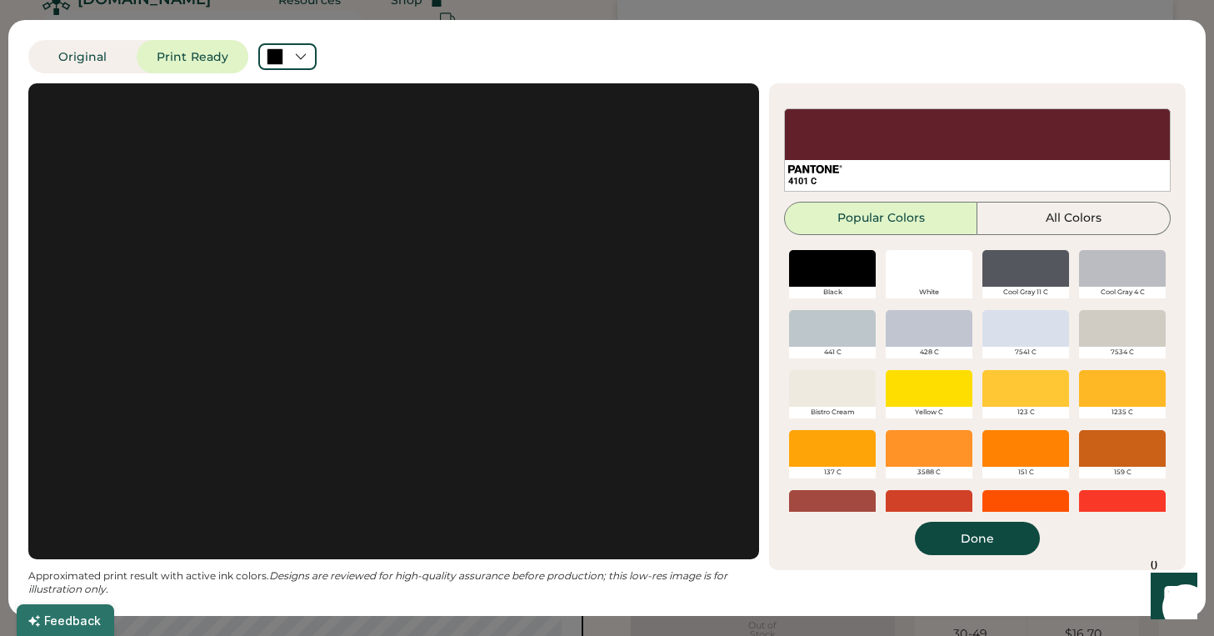
click at [936, 269] on div at bounding box center [929, 268] width 87 height 37
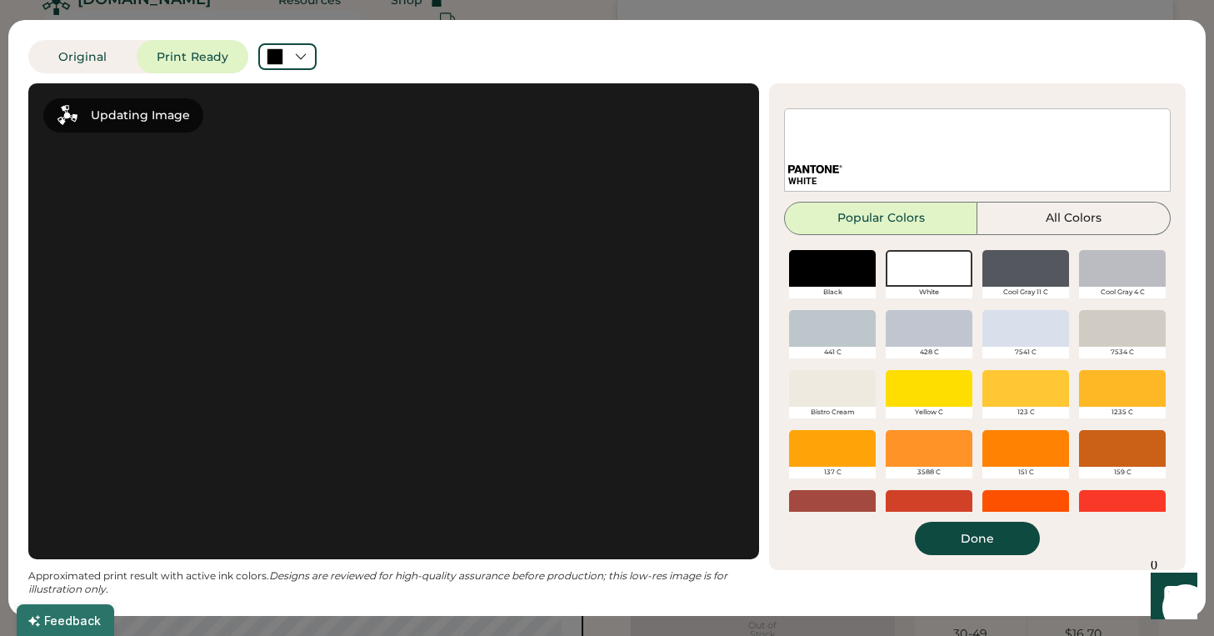
click at [968, 536] on button "Done" at bounding box center [977, 538] width 125 height 33
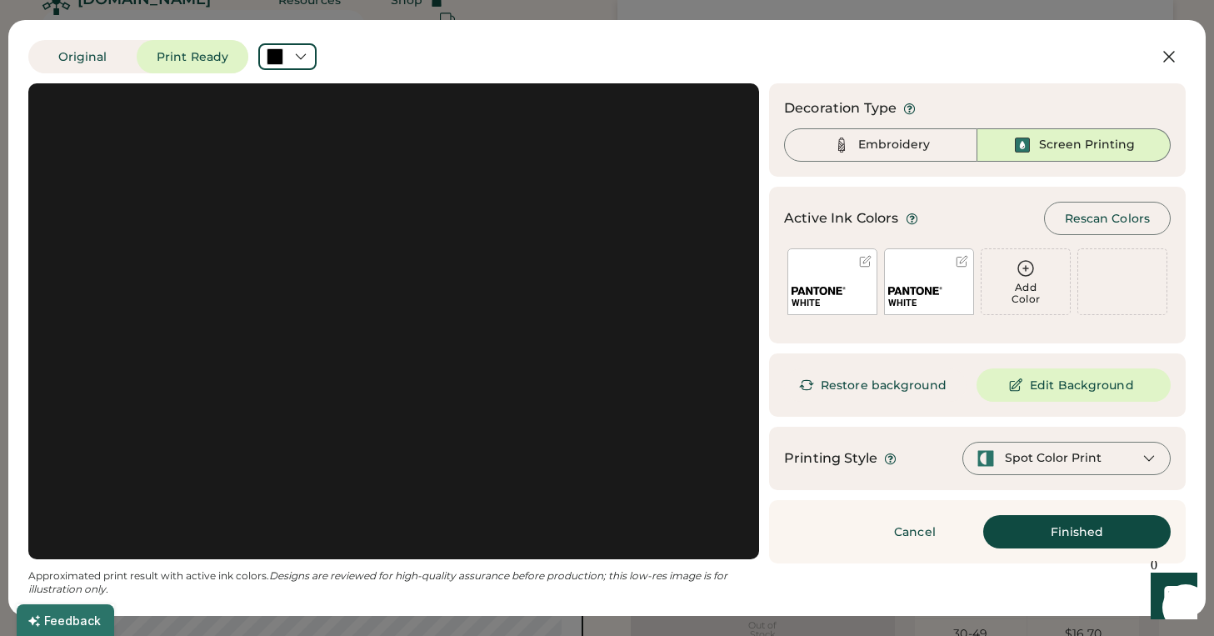
click at [1043, 525] on button "Finished" at bounding box center [1077, 531] width 188 height 33
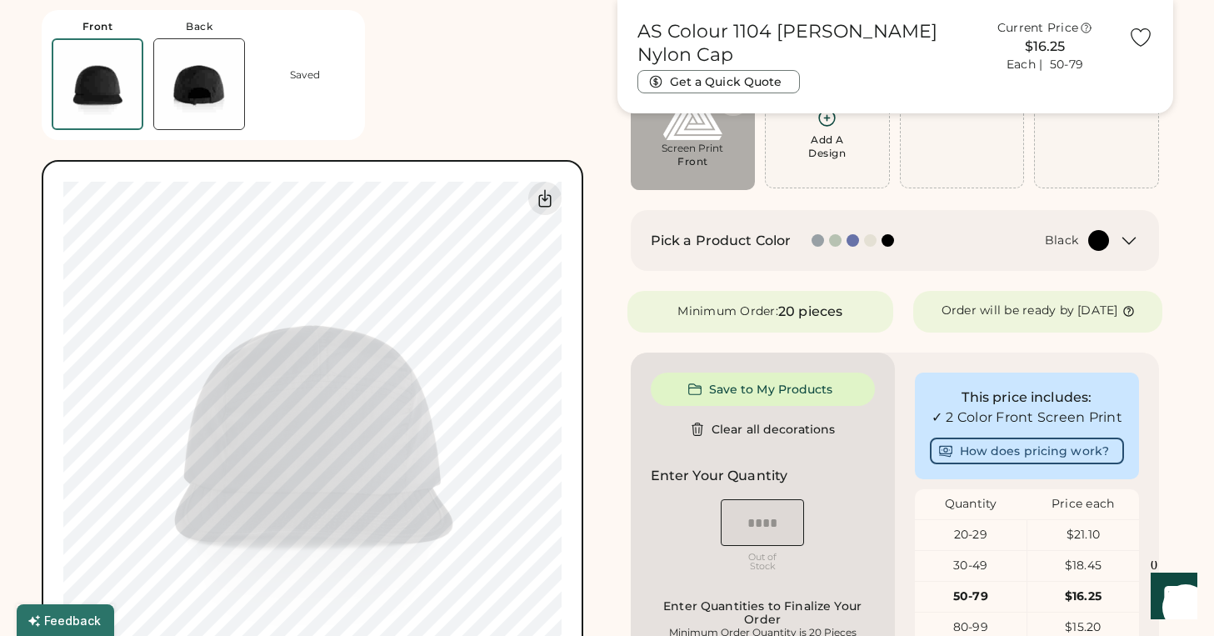
scroll to position [156, 0]
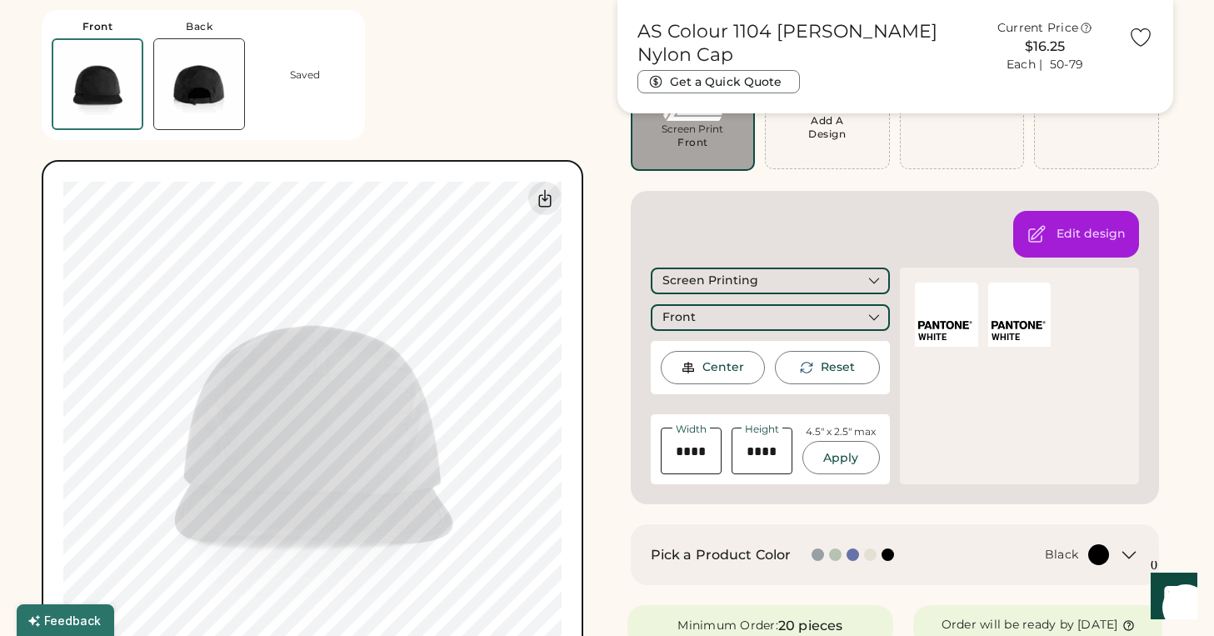
click at [477, 147] on div "Front Back Saved Switch to back My uploaded designs Upload new design SVG, Ai, …" at bounding box center [320, 351] width 556 height 702
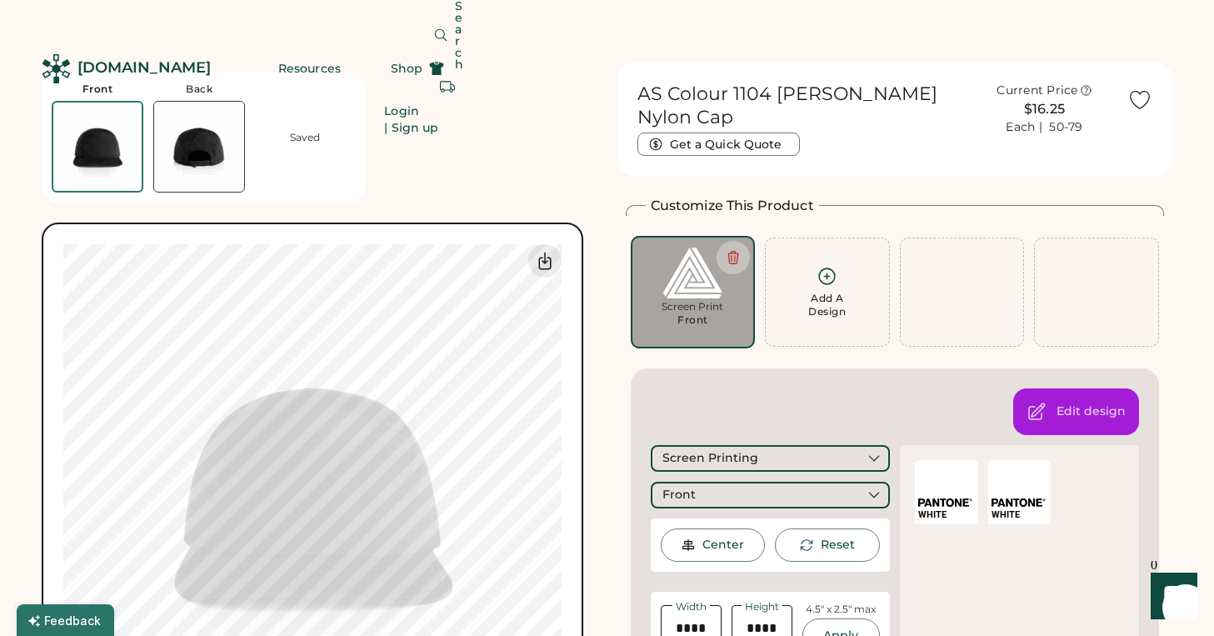
scroll to position [0, 0]
click at [829, 292] on div "Add A Design" at bounding box center [827, 305] width 38 height 27
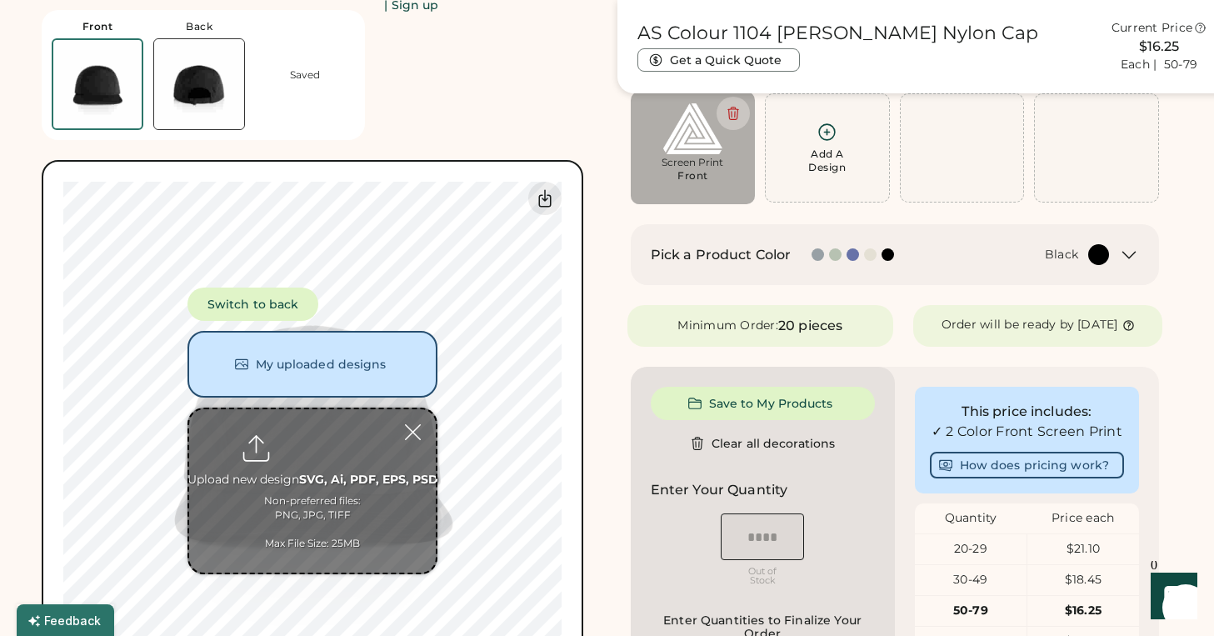
scroll to position [124, 0]
click at [245, 308] on button "Switch to back" at bounding box center [253, 304] width 131 height 33
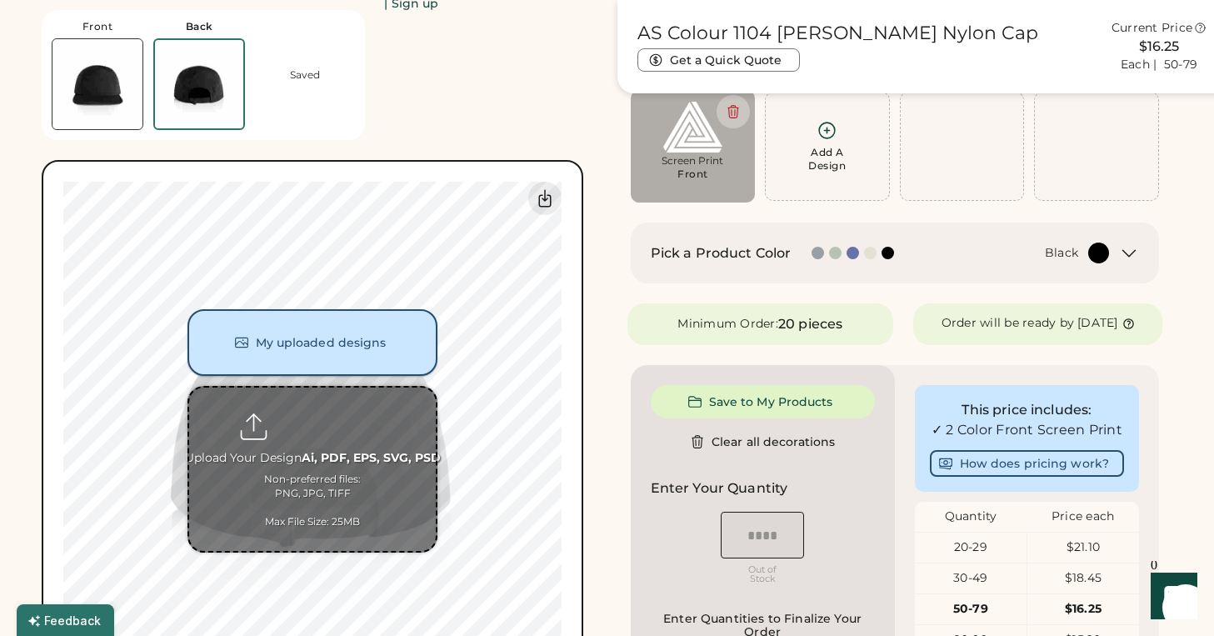
click at [328, 338] on button "My uploaded designs" at bounding box center [313, 342] width 250 height 67
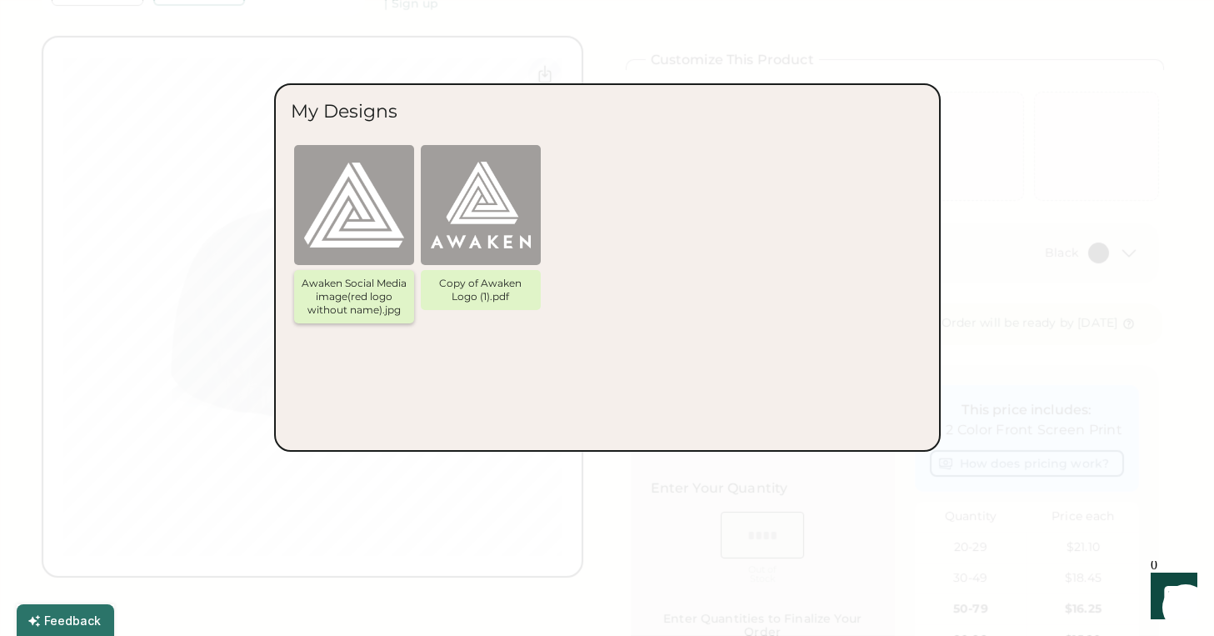
click at [366, 230] on img at bounding box center [354, 205] width 100 height 100
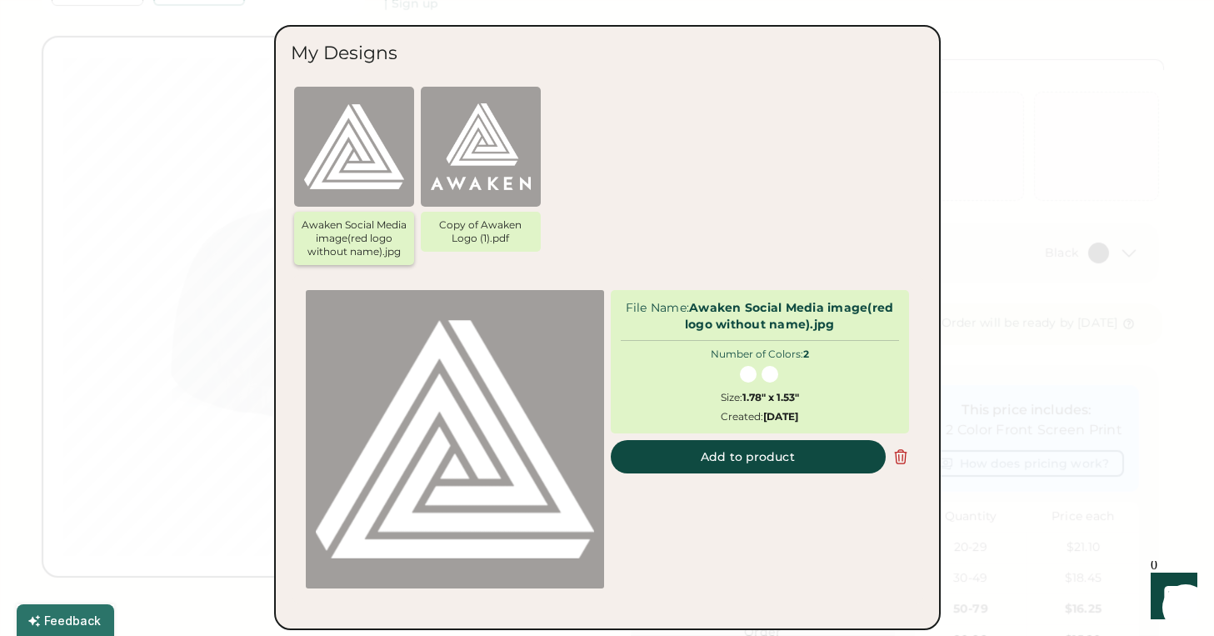
scroll to position [173, 0]
click at [743, 451] on button "Add to product" at bounding box center [748, 456] width 275 height 33
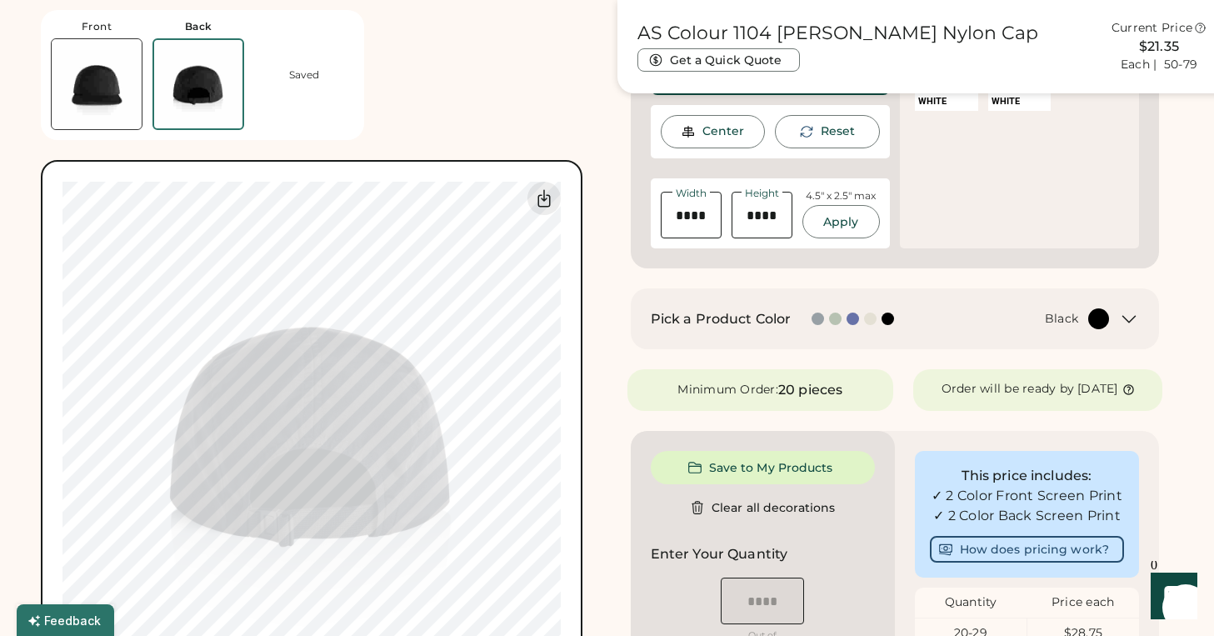
scroll to position [392, 0]
click at [710, 128] on div "Center" at bounding box center [724, 131] width 42 height 17
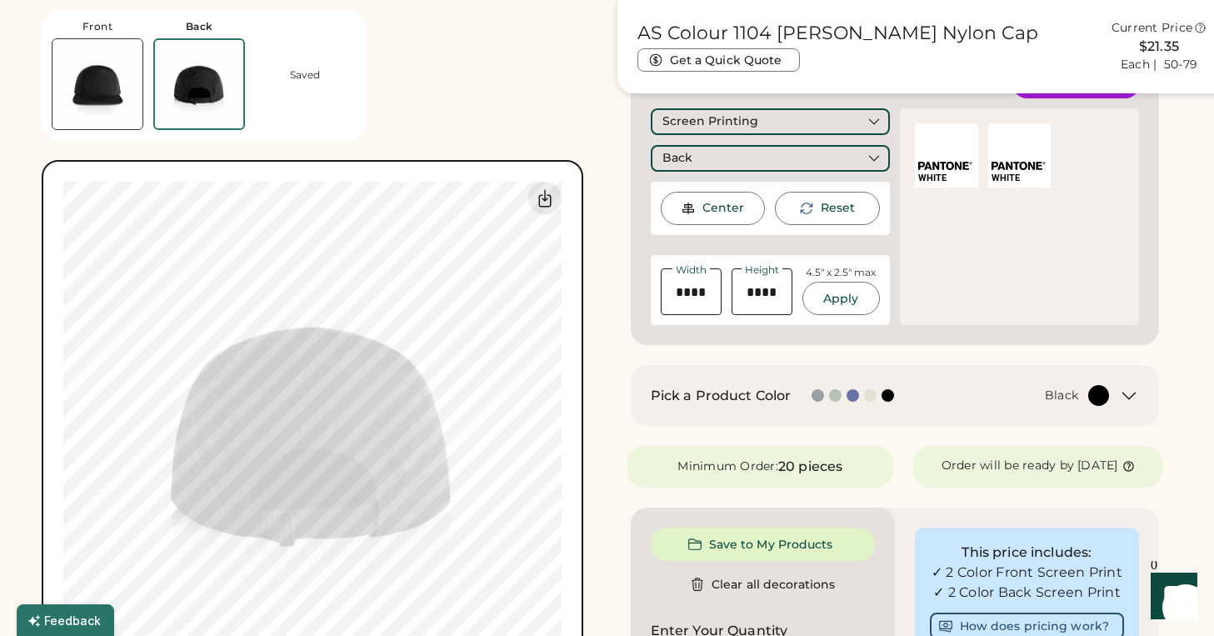
scroll to position [218, 0]
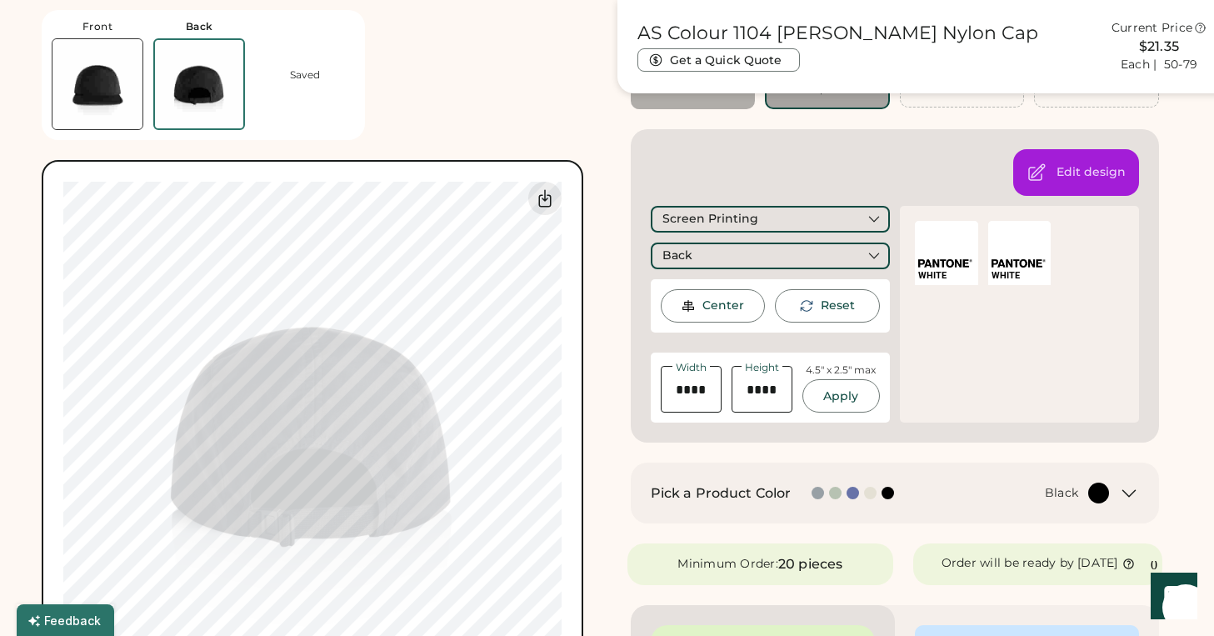
click at [117, 108] on img at bounding box center [98, 84] width 90 height 90
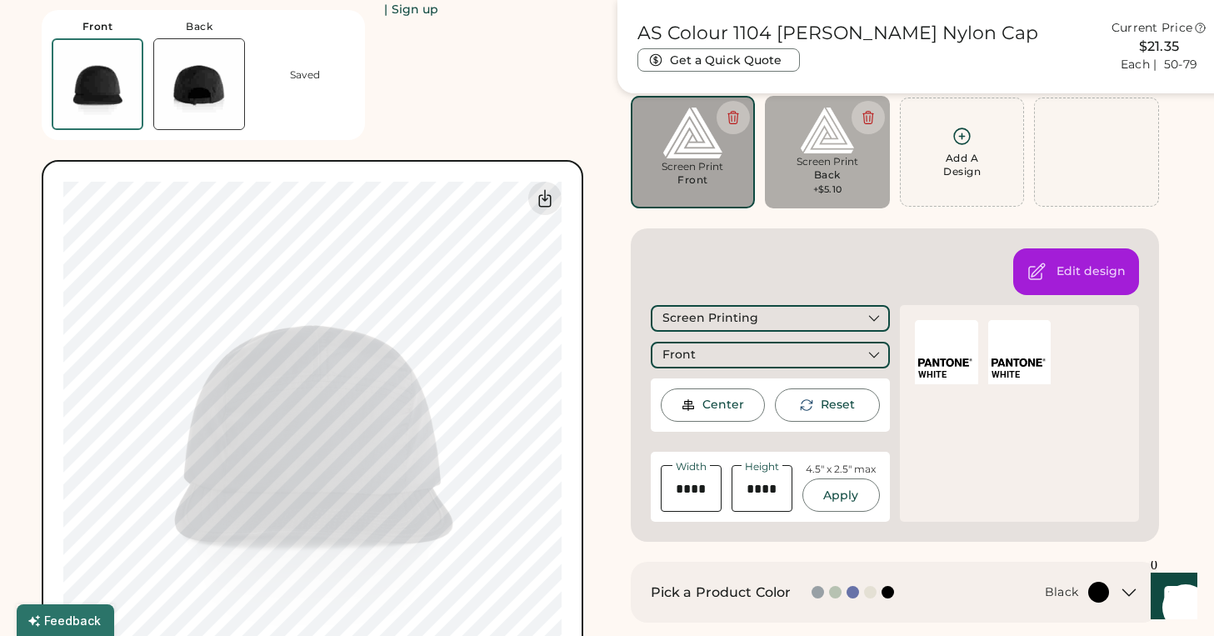
scroll to position [115, 0]
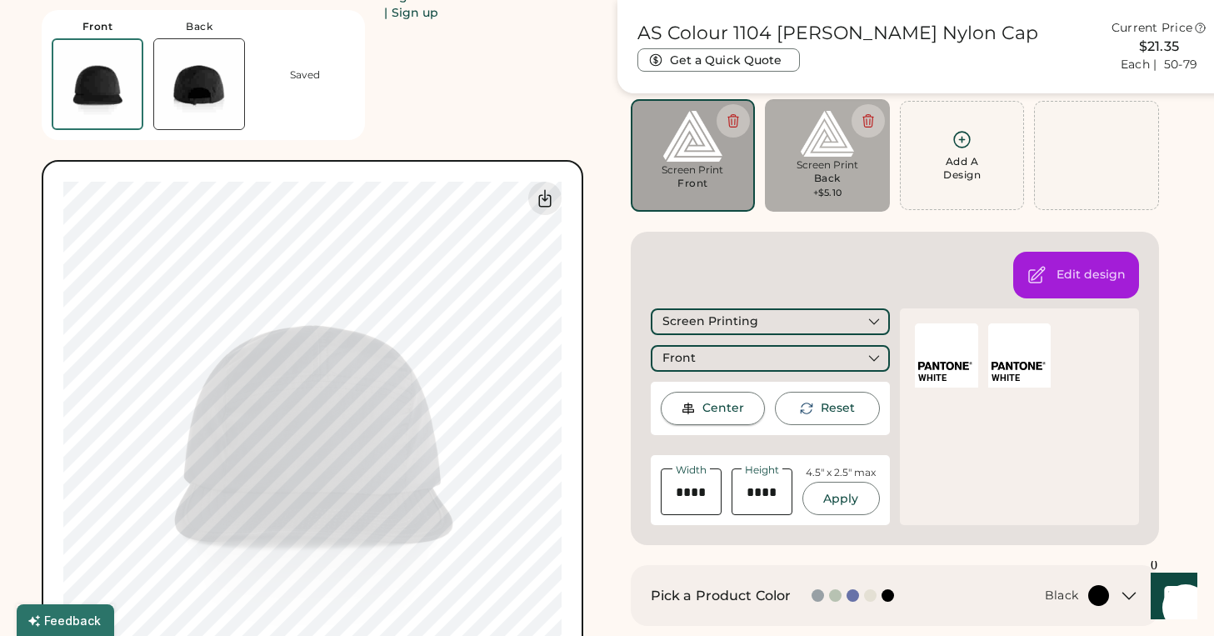
click at [704, 407] on div "Center" at bounding box center [724, 408] width 42 height 17
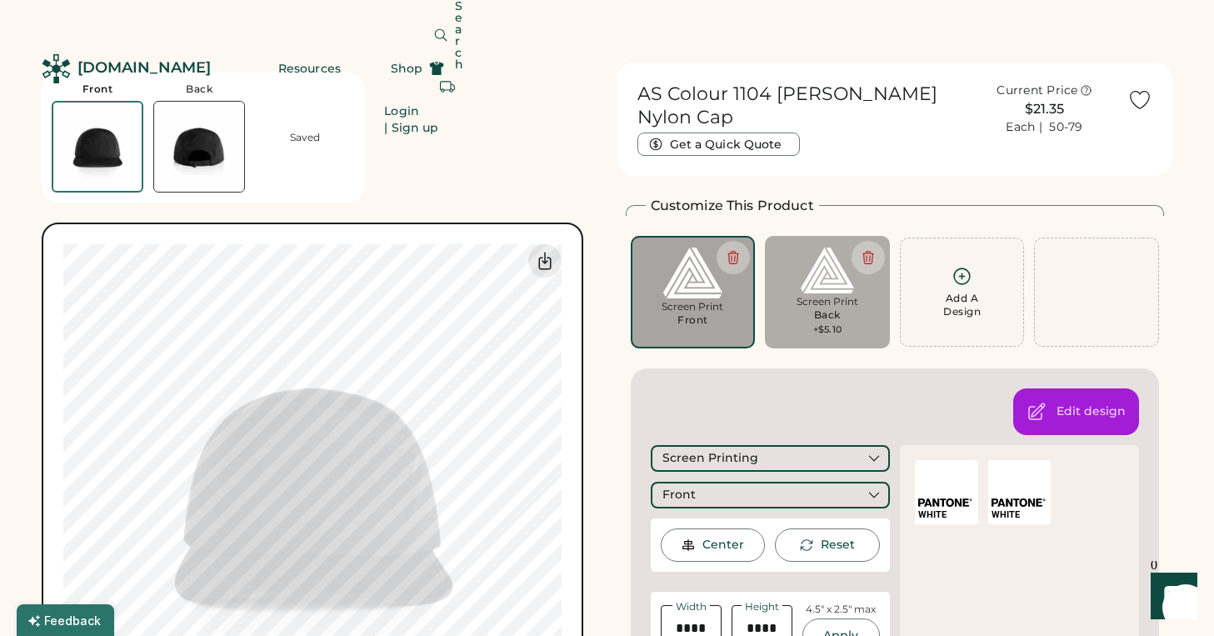
scroll to position [0, 0]
click at [725, 241] on button at bounding box center [733, 257] width 33 height 33
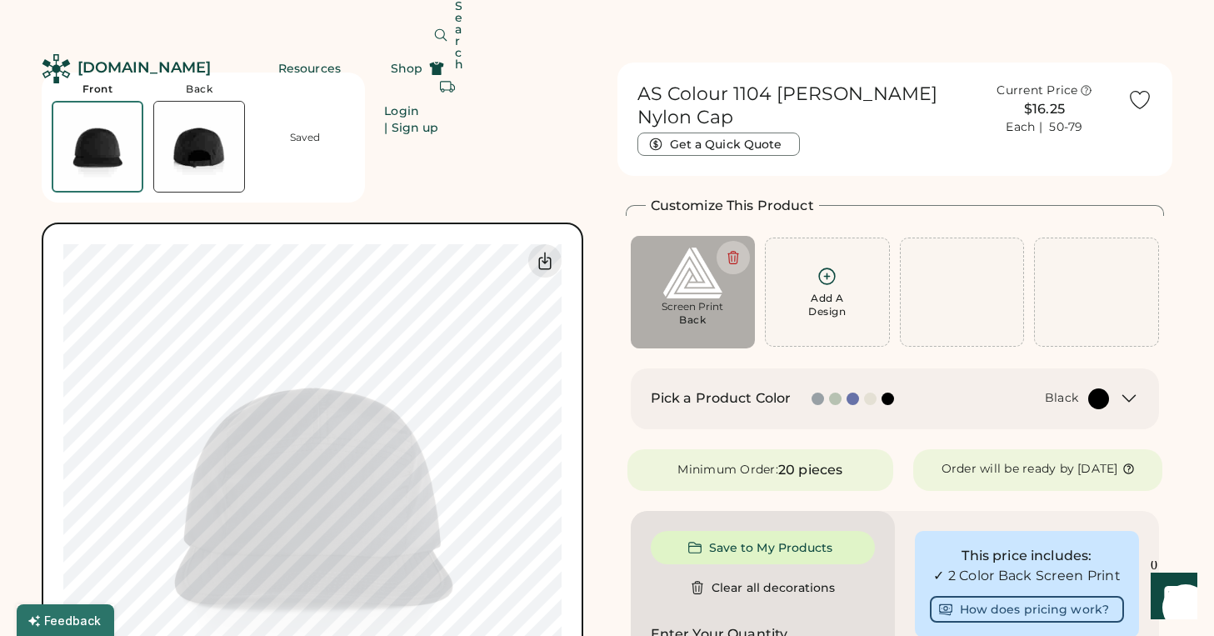
click at [593, 370] on div "Front Back Saved Switch to back My uploaded designs Upload new design SVG, Ai, …" at bounding box center [320, 414] width 556 height 702
click at [693, 270] on img at bounding box center [694, 273] width 102 height 51
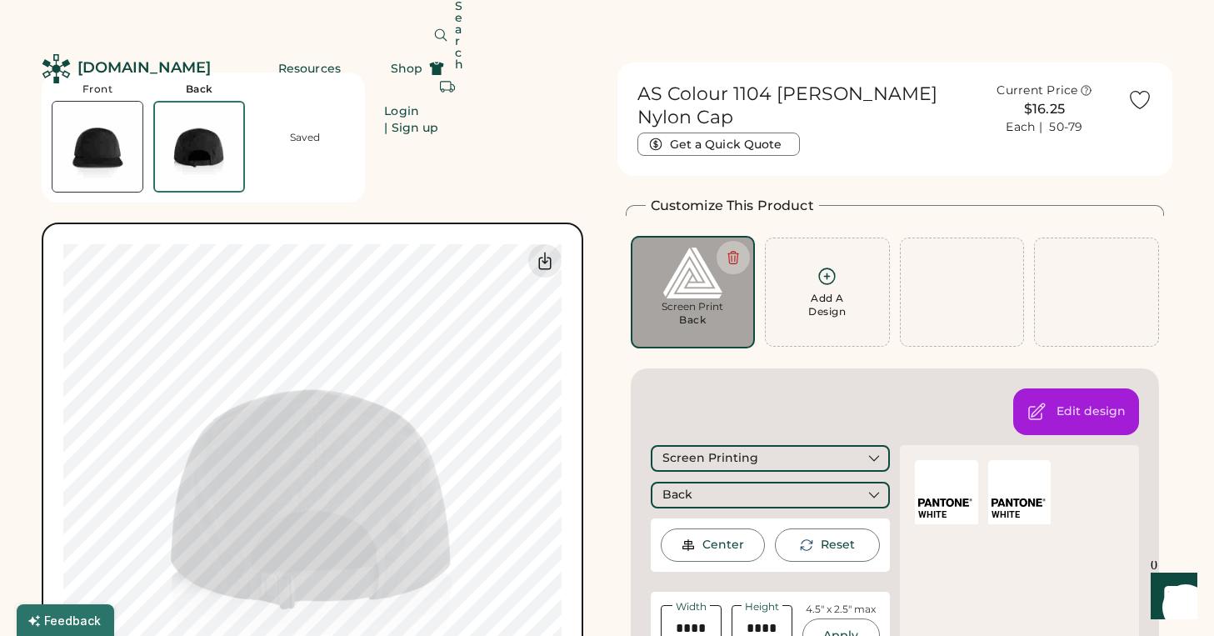
click at [121, 163] on img at bounding box center [98, 147] width 90 height 90
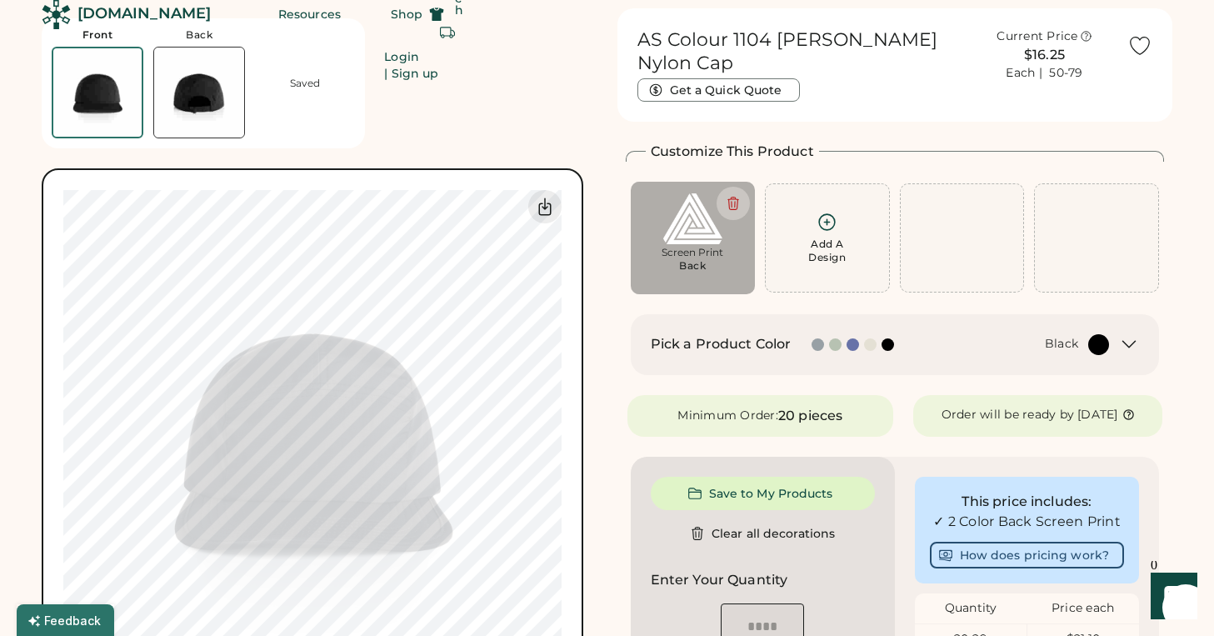
scroll to position [63, 0]
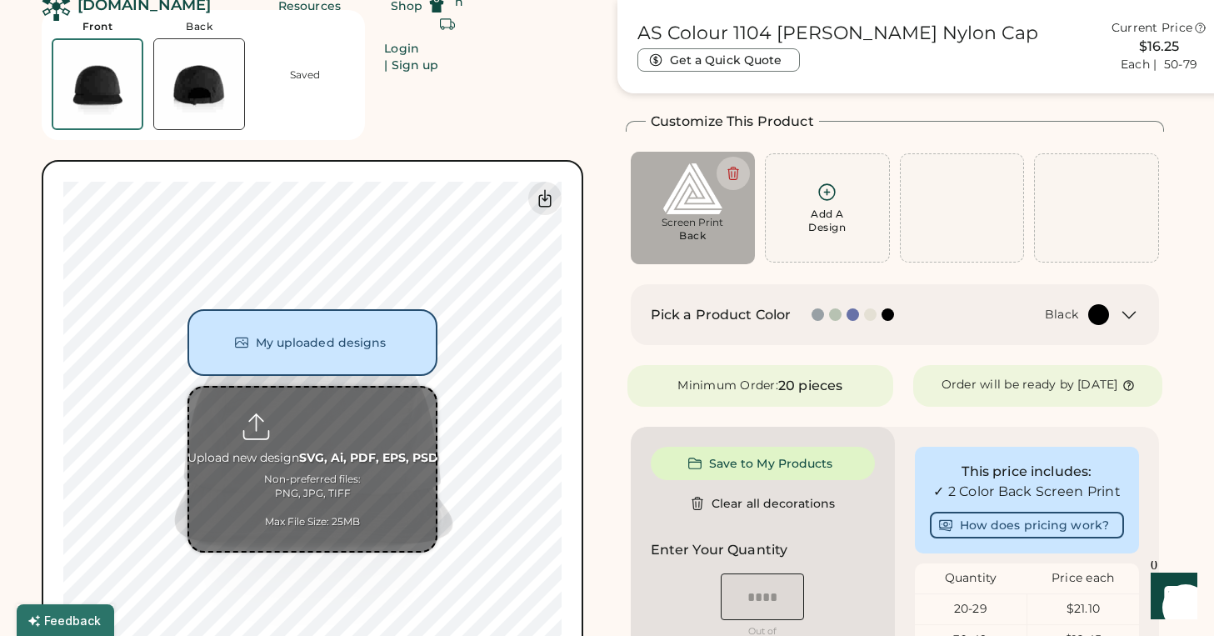
click at [362, 340] on button "My uploaded designs" at bounding box center [313, 342] width 250 height 67
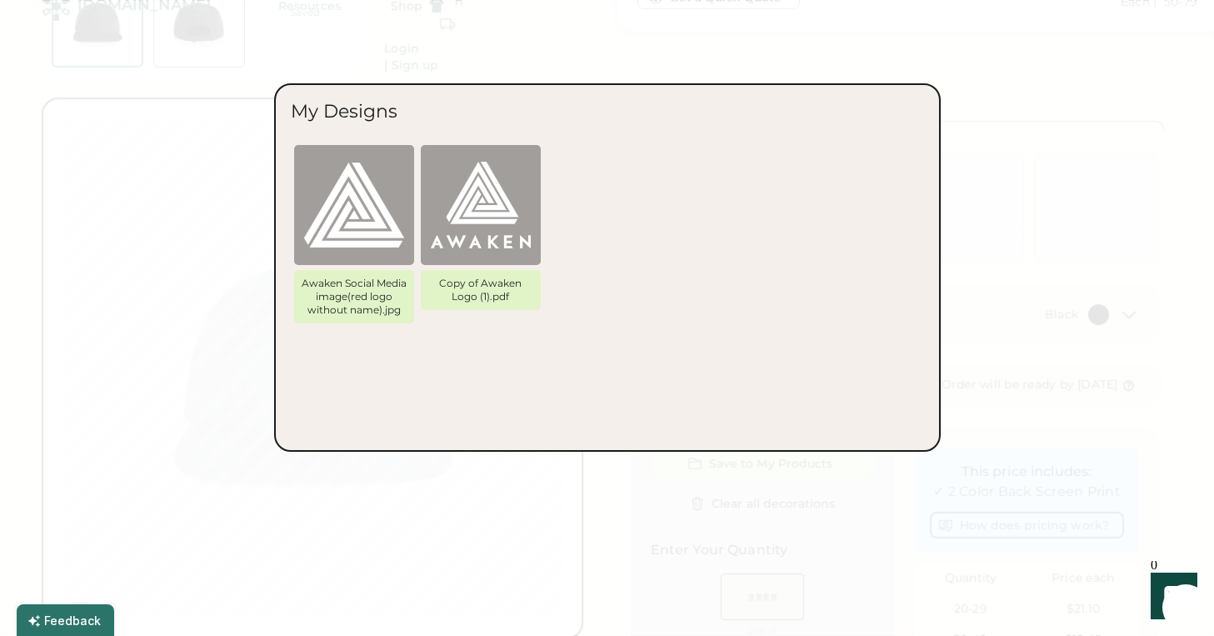
click at [503, 228] on img at bounding box center [481, 205] width 100 height 100
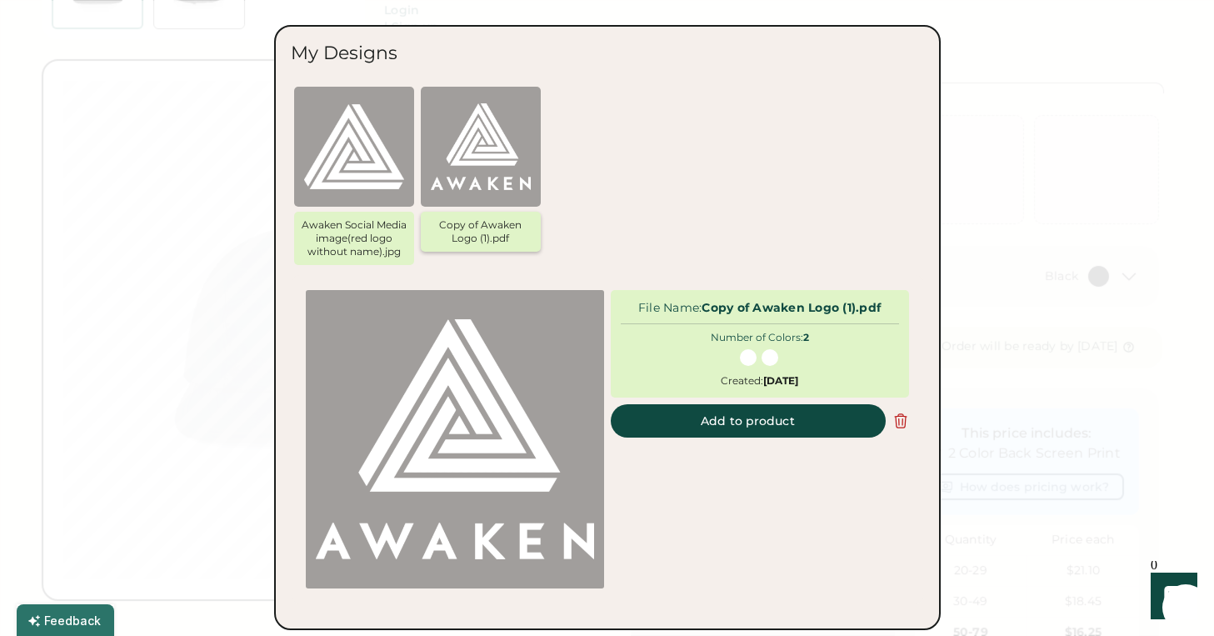
scroll to position [111, 0]
click at [735, 408] on button "Add to product" at bounding box center [748, 420] width 275 height 33
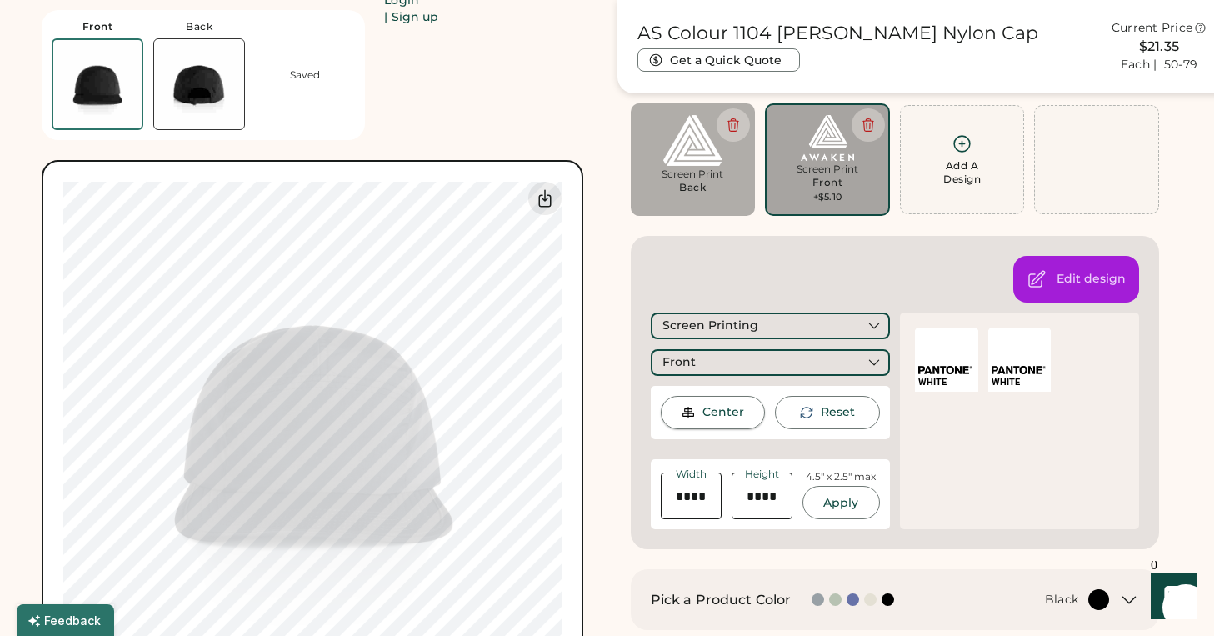
click at [730, 409] on div "Center" at bounding box center [724, 412] width 42 height 17
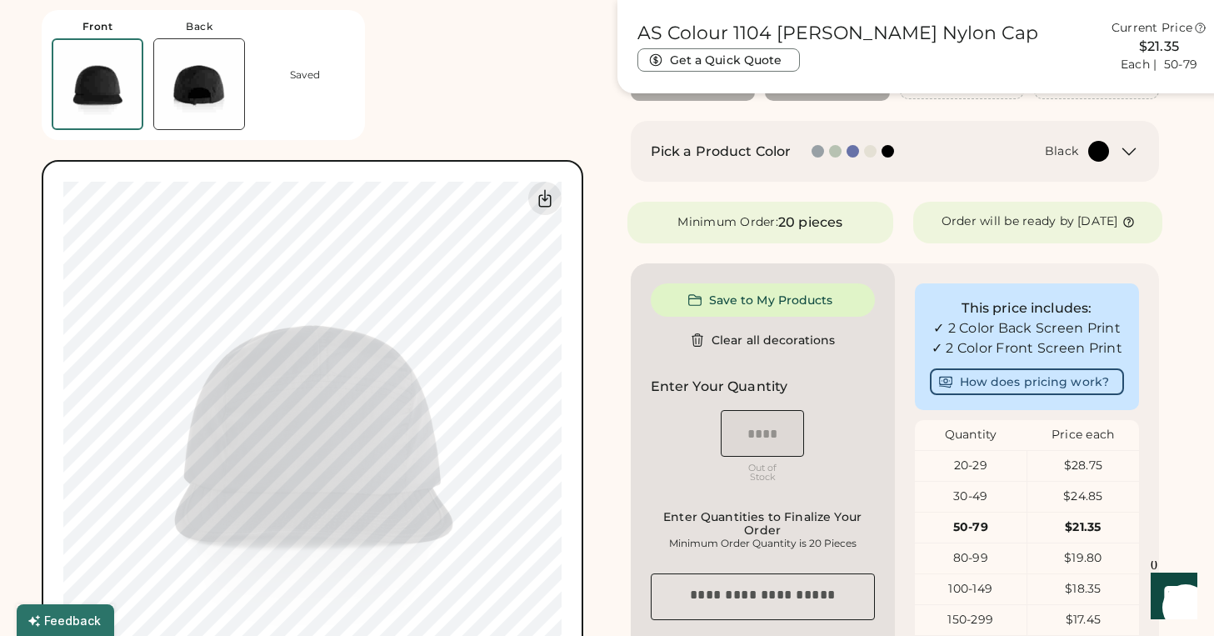
scroll to position [186, 0]
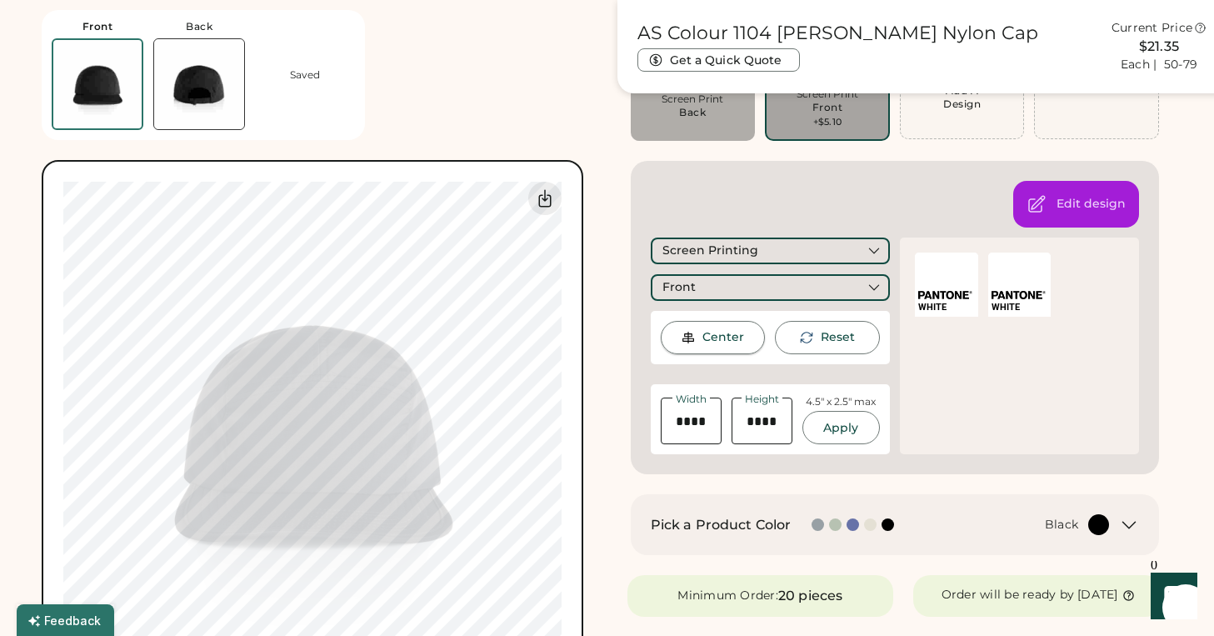
click at [717, 340] on div "Center" at bounding box center [724, 337] width 42 height 17
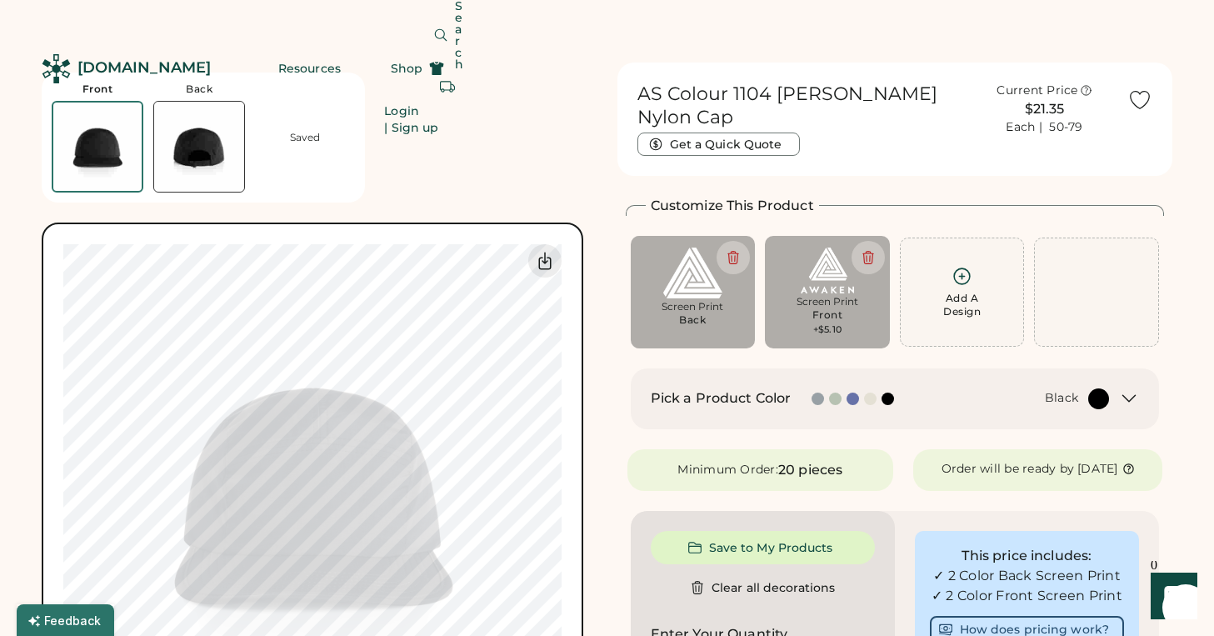
scroll to position [0, 0]
click at [733, 250] on icon at bounding box center [733, 257] width 15 height 15
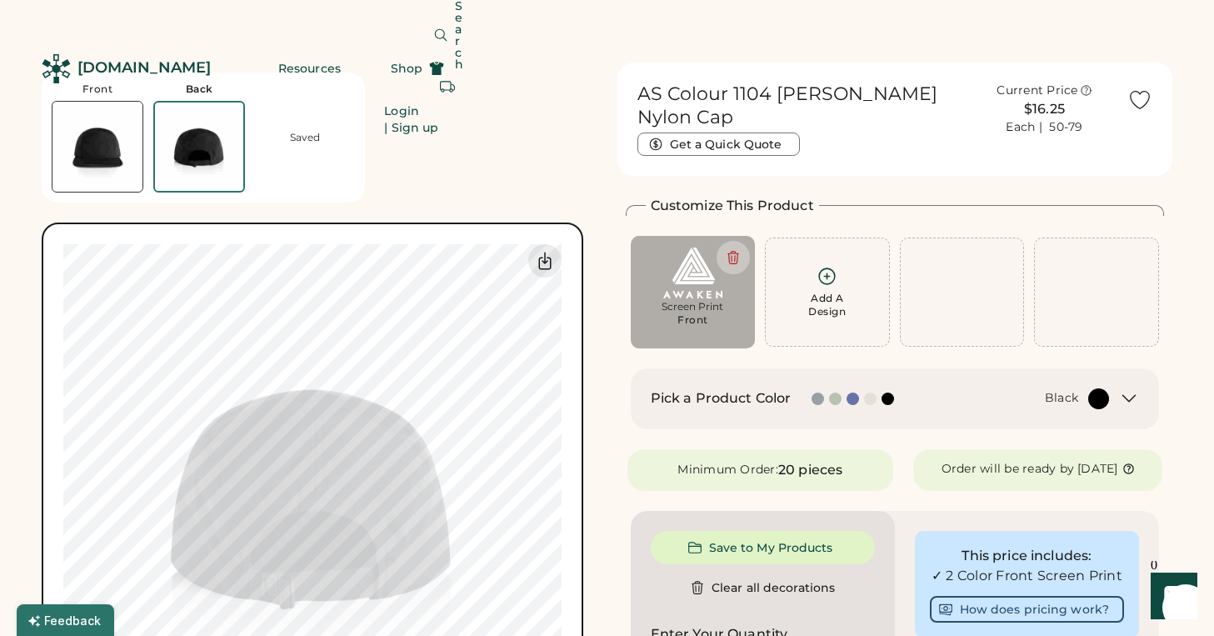
click at [131, 173] on img at bounding box center [98, 147] width 90 height 90
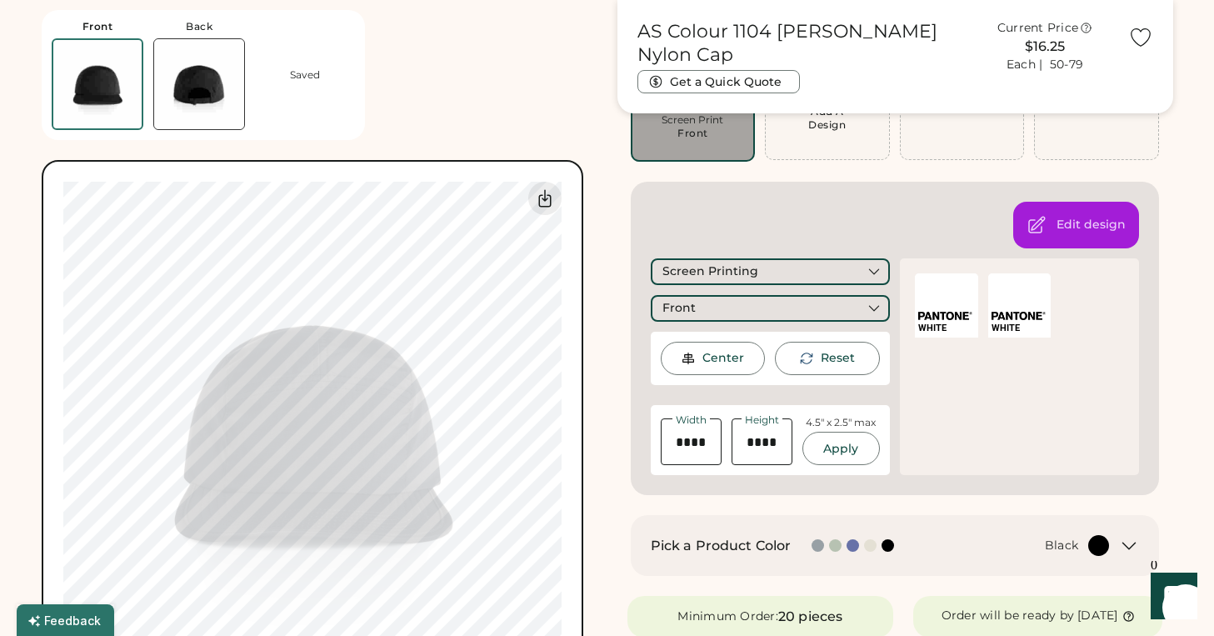
scroll to position [167, 0]
click at [1093, 227] on div "Edit design" at bounding box center [1091, 223] width 69 height 17
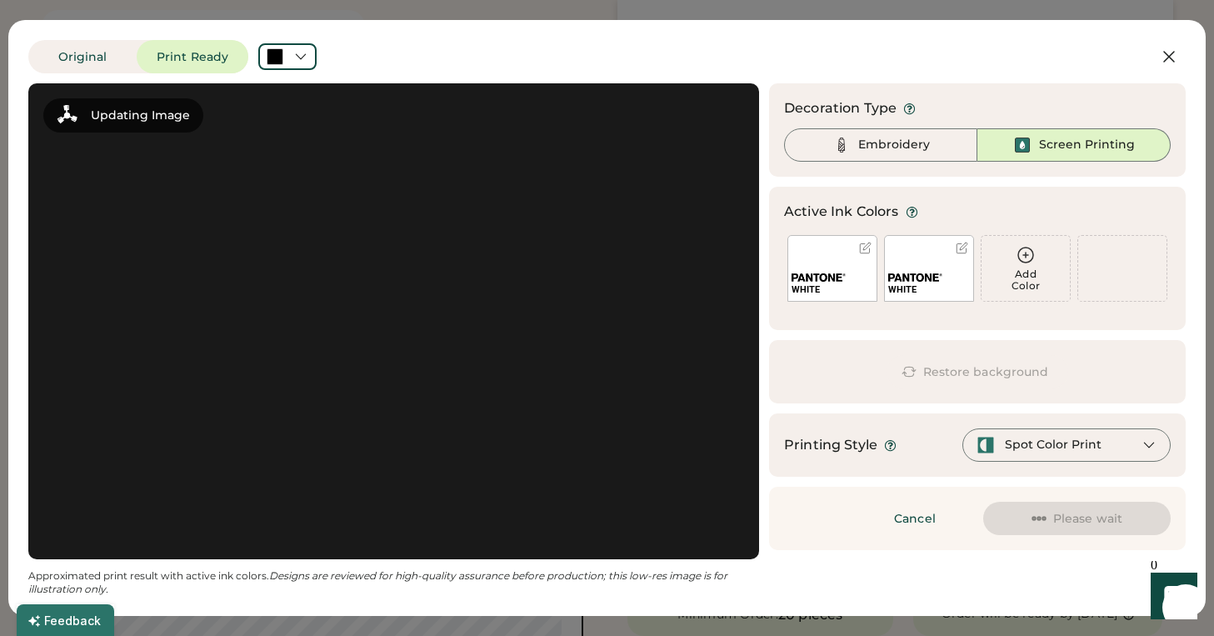
click at [468, 431] on div at bounding box center [393, 321] width 701 height 446
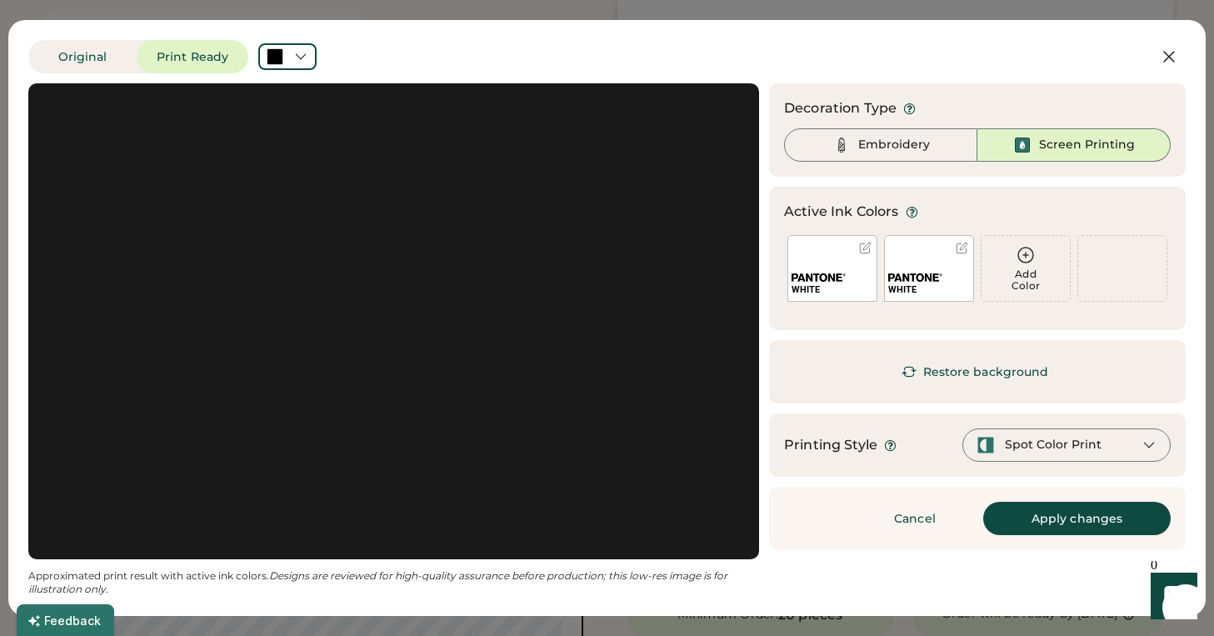
click at [459, 393] on div at bounding box center [393, 321] width 701 height 446
click at [302, 57] on icon at bounding box center [300, 56] width 15 height 15
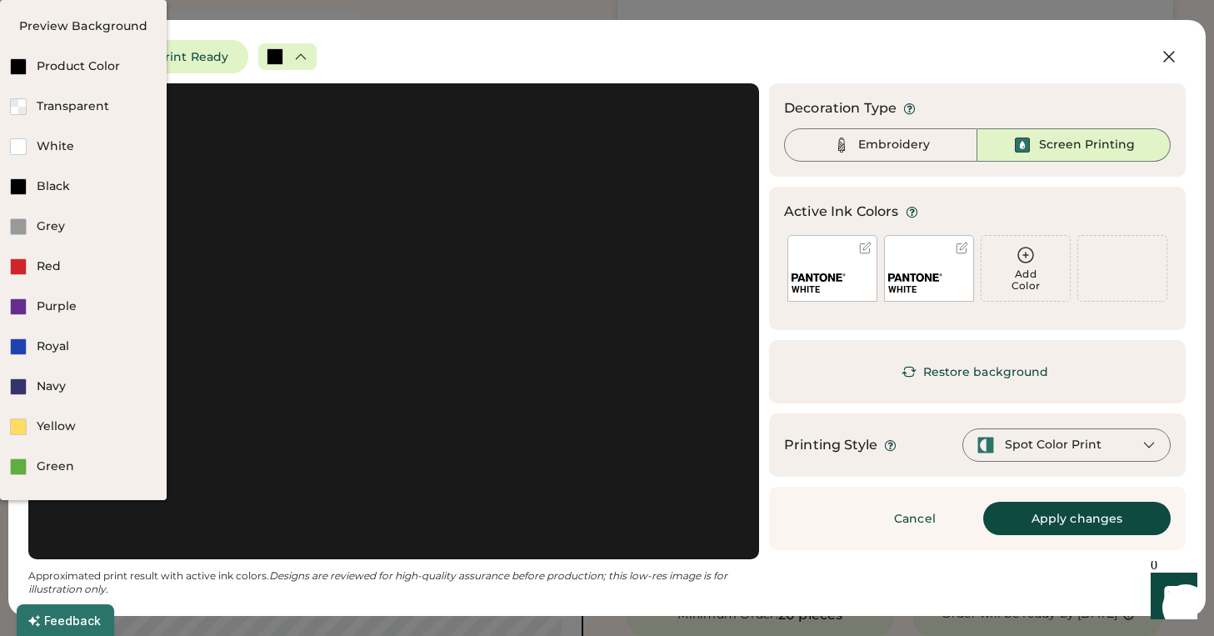
click at [380, 53] on div "Original Print Ready" at bounding box center [554, 56] width 1052 height 33
click at [1175, 63] on icon at bounding box center [1169, 57] width 20 height 20
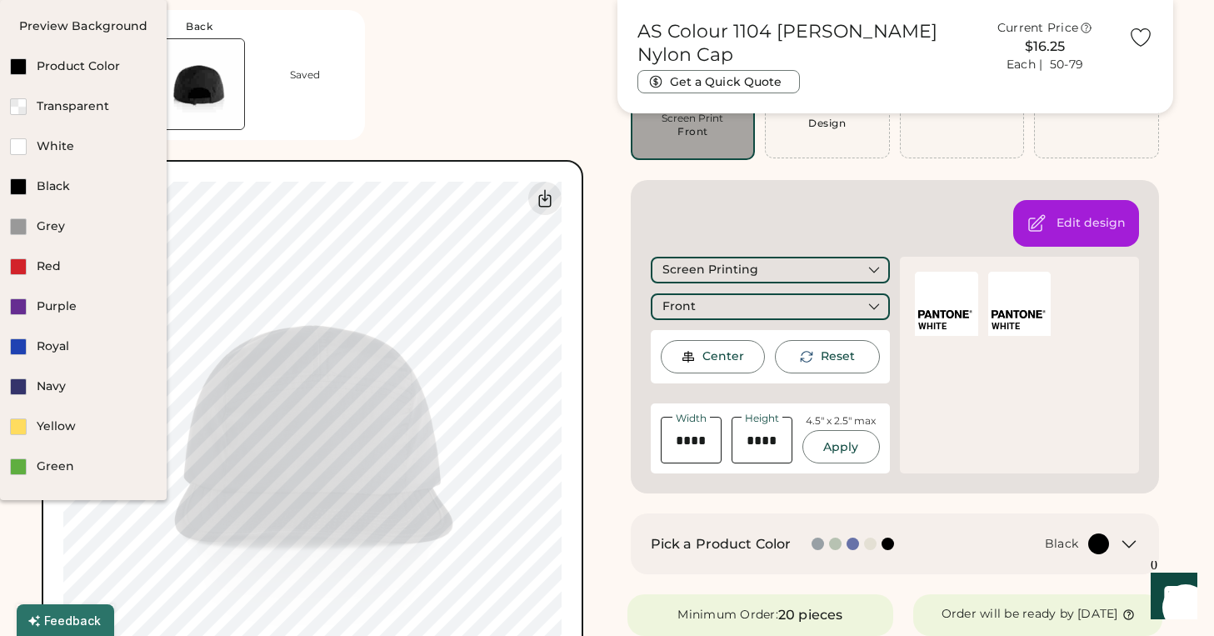
click at [505, 48] on div "Front Back Saved Switch to back My uploaded designs Upload new design SVG, Ai, …" at bounding box center [320, 351] width 556 height 702
click at [524, 120] on div "Front Back Saved Switch to back My uploaded designs Upload new design SVG, Ai, …" at bounding box center [320, 351] width 556 height 702
click at [111, 89] on img at bounding box center [97, 84] width 88 height 88
click at [188, 85] on img at bounding box center [199, 84] width 90 height 90
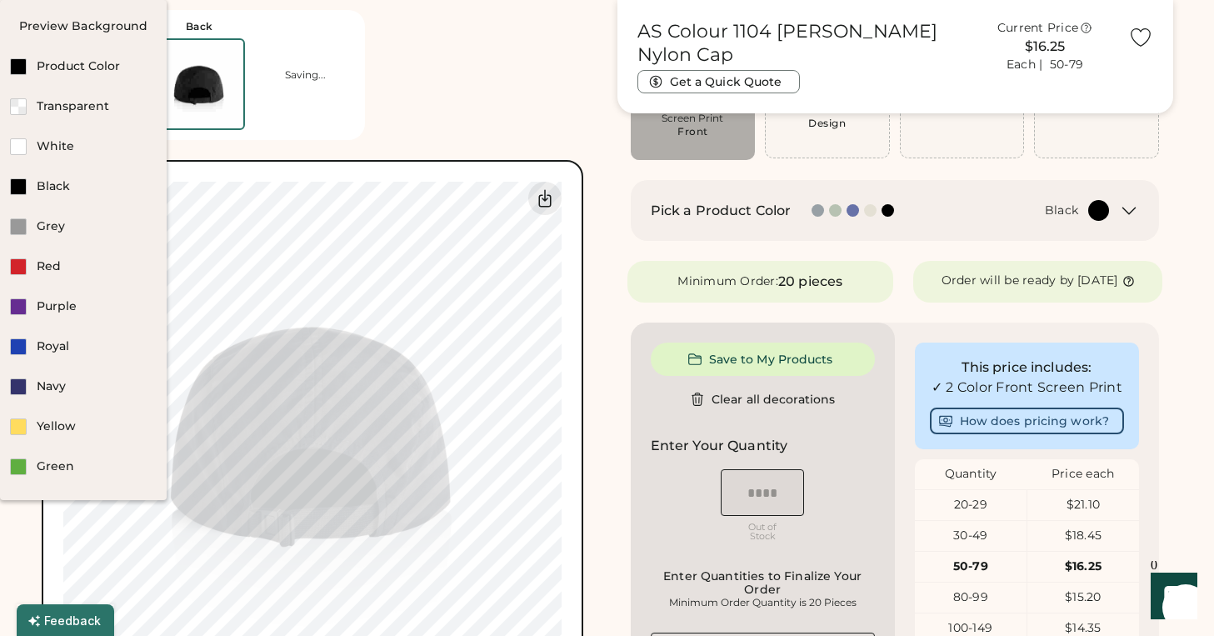
click at [498, 63] on div "Front Back Saving... Switch to back My uploaded designs Upload new design SVG, …" at bounding box center [320, 351] width 556 height 702
click at [522, 99] on div "Front Back Saved Switch to back My uploaded designs Upload new design SVG, Ai, …" at bounding box center [320, 351] width 556 height 702
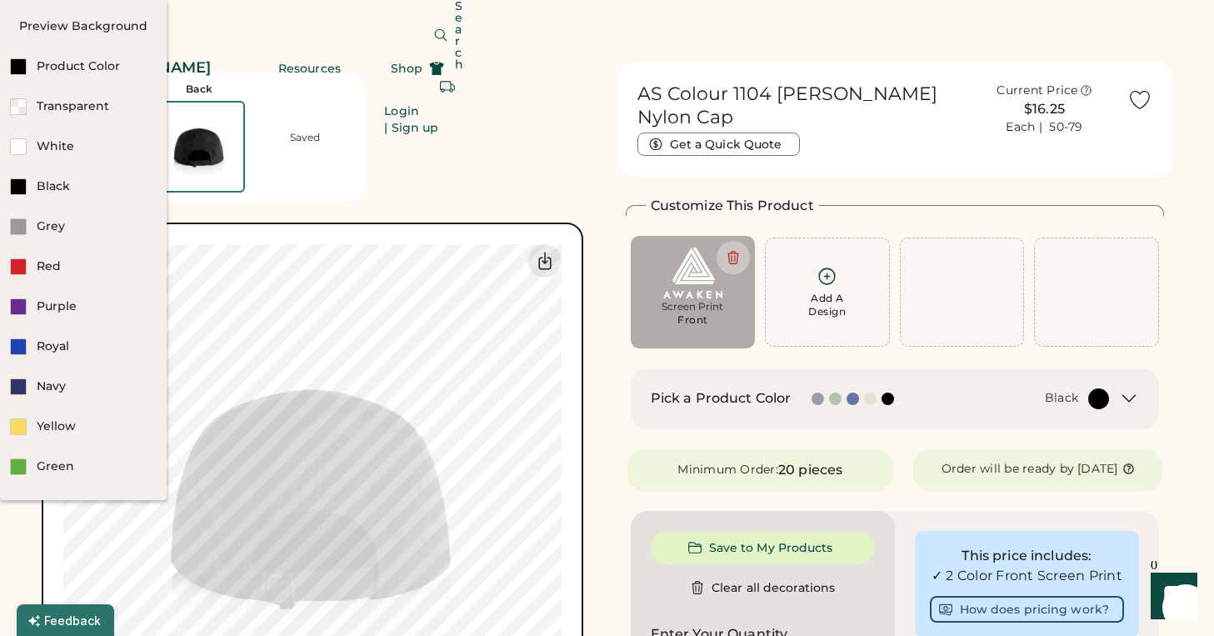
scroll to position [0, 0]
click at [123, 152] on img at bounding box center [98, 147] width 90 height 90
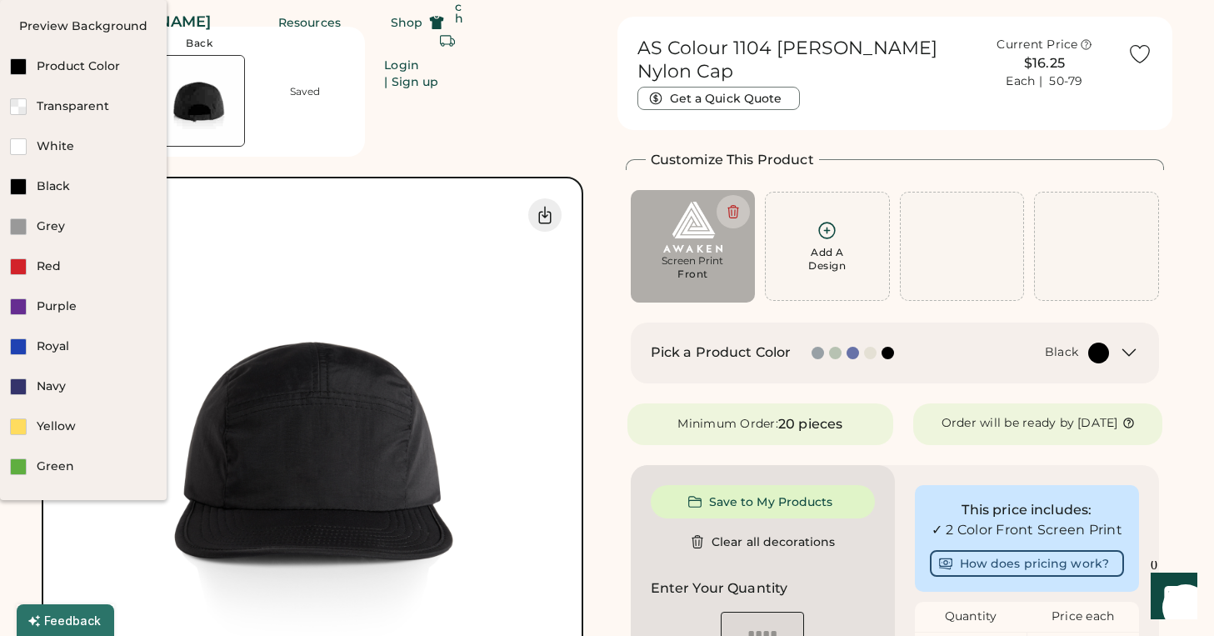
scroll to position [63, 0]
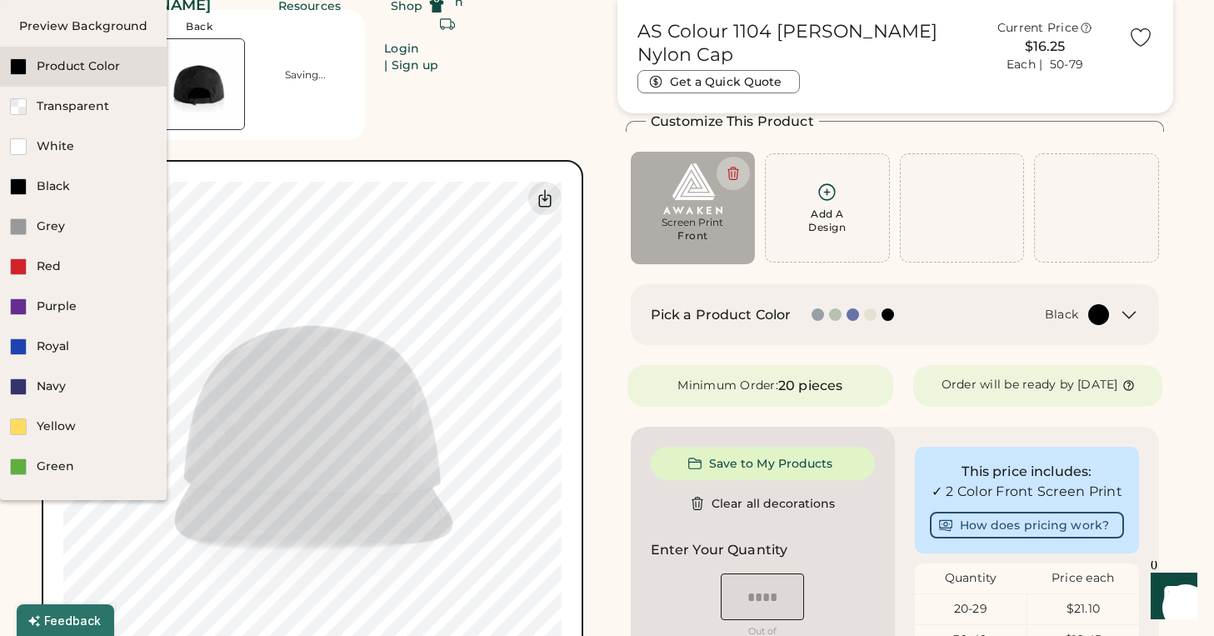
click at [157, 75] on div "Product Color" at bounding box center [97, 66] width 120 height 17
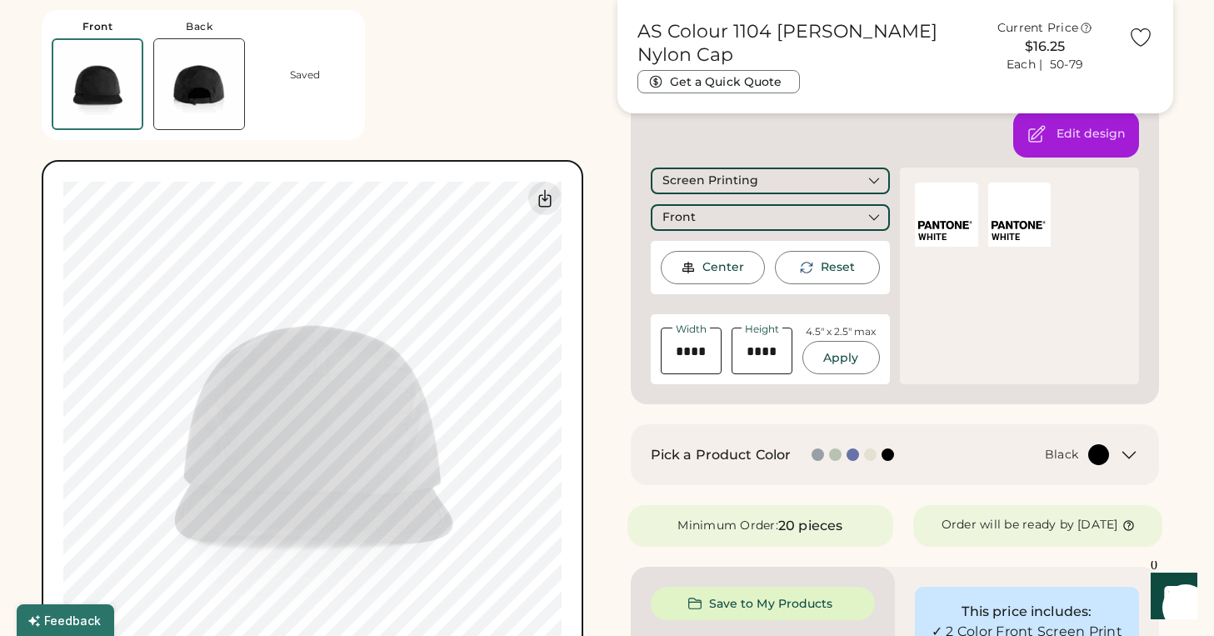
scroll to position [270, 0]
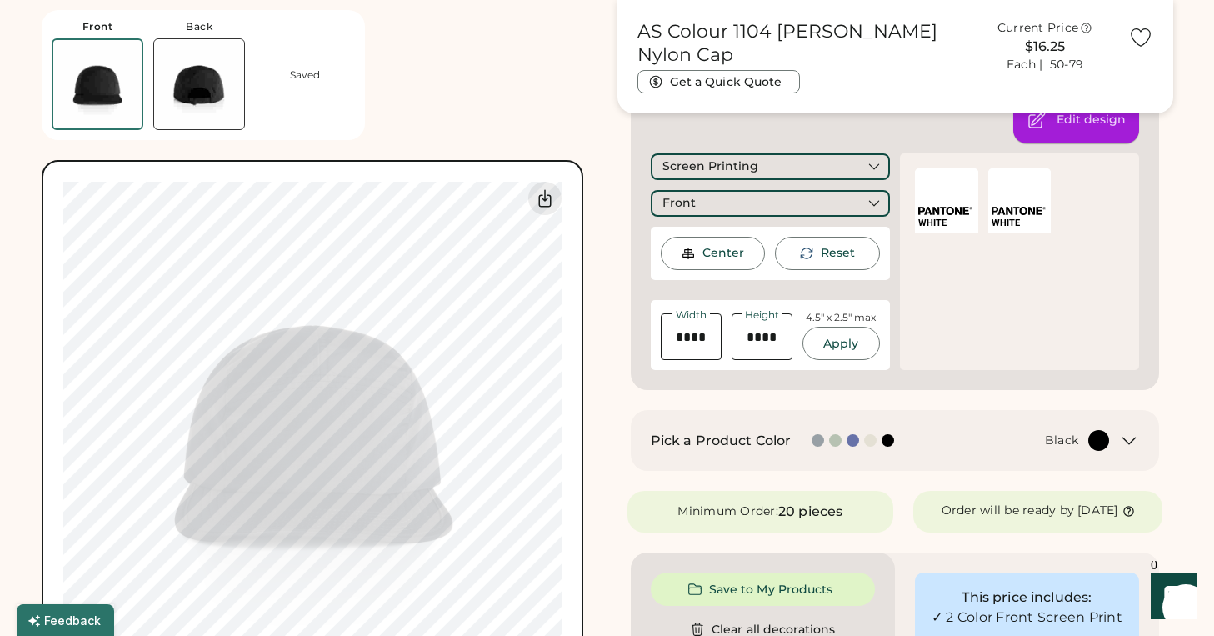
click at [1061, 121] on div "Edit design" at bounding box center [1091, 120] width 69 height 17
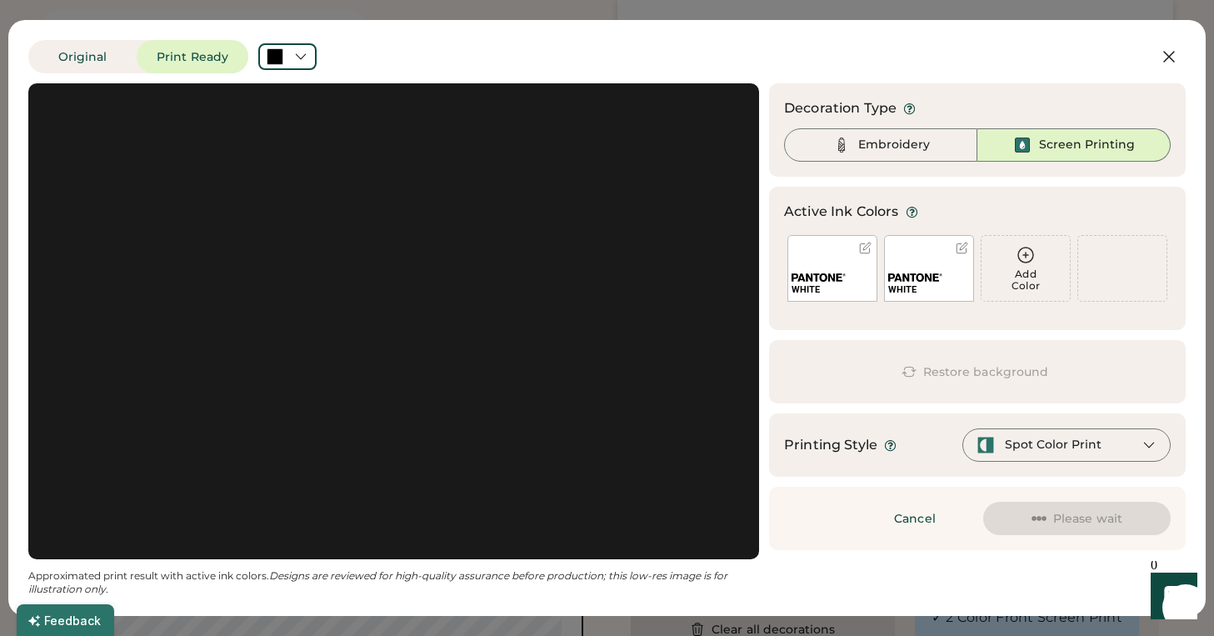
scroll to position [318, 0]
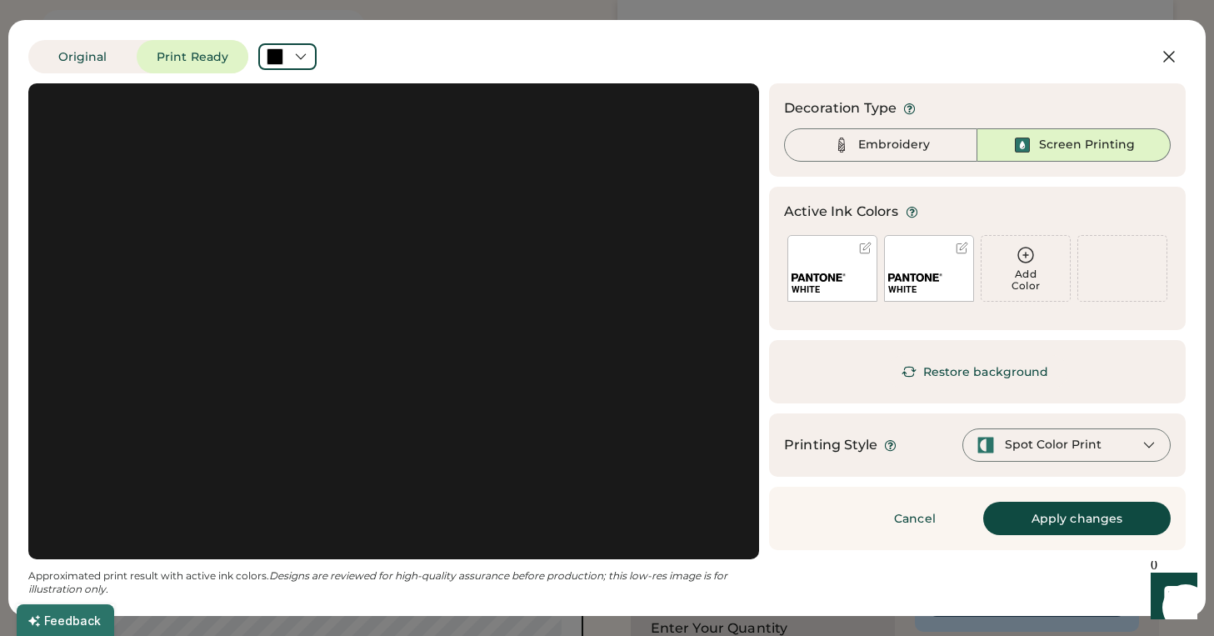
click at [474, 315] on div at bounding box center [393, 321] width 701 height 446
click at [932, 150] on div "Embroidery" at bounding box center [880, 144] width 193 height 33
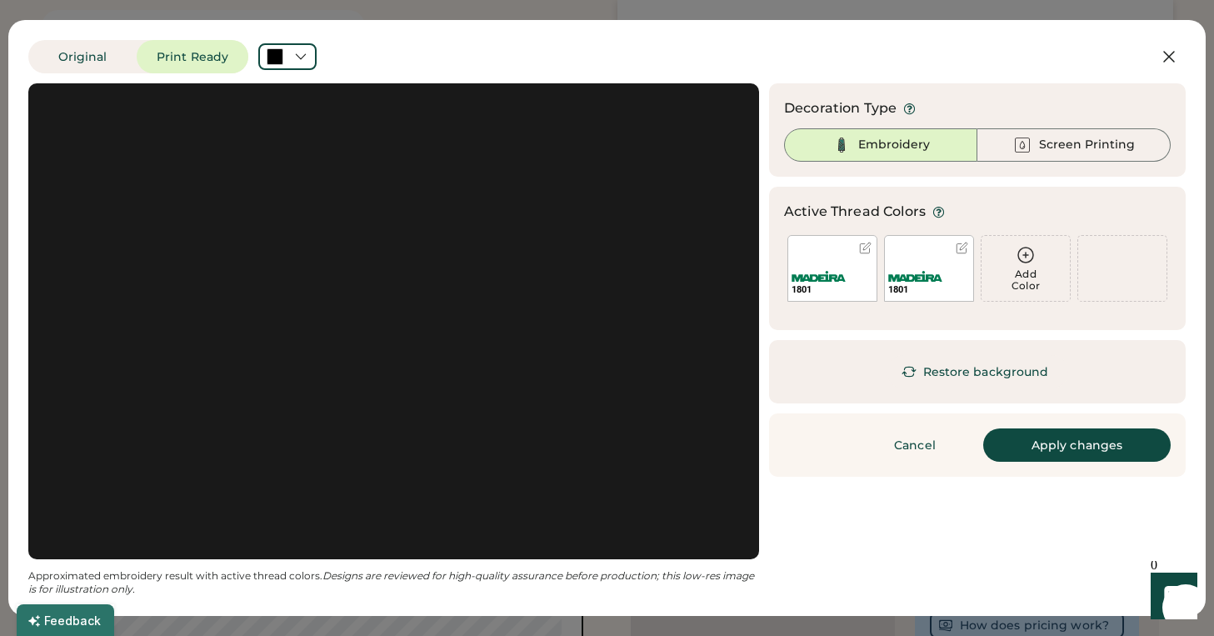
click at [1071, 444] on button "Apply changes" at bounding box center [1077, 444] width 188 height 33
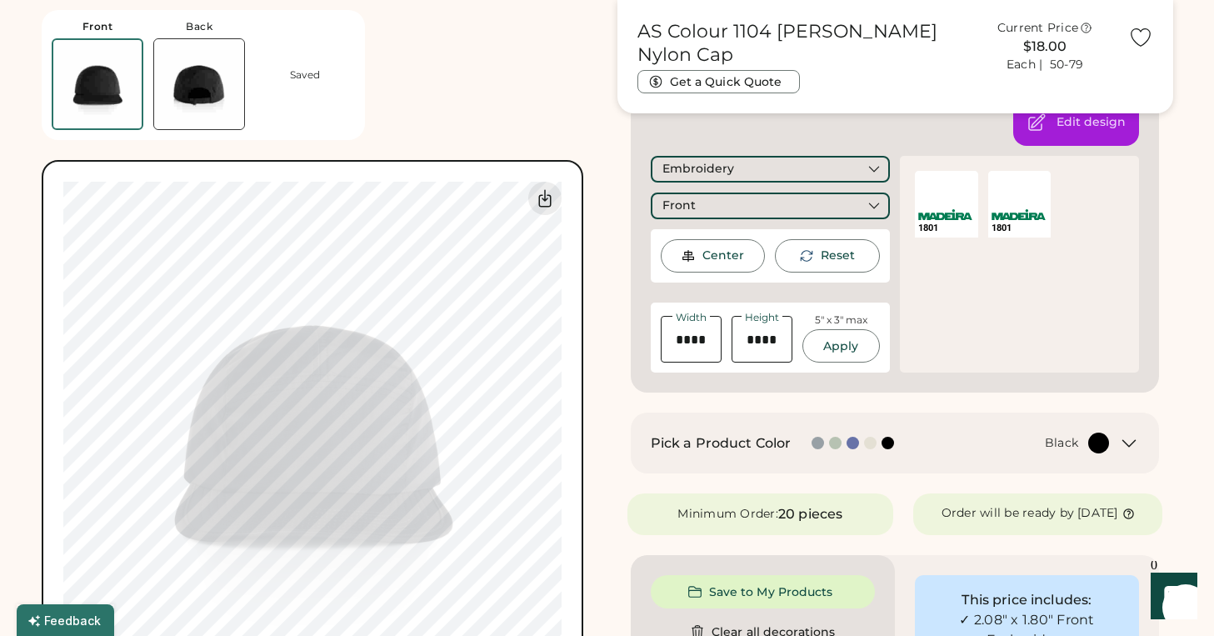
scroll to position [293, 0]
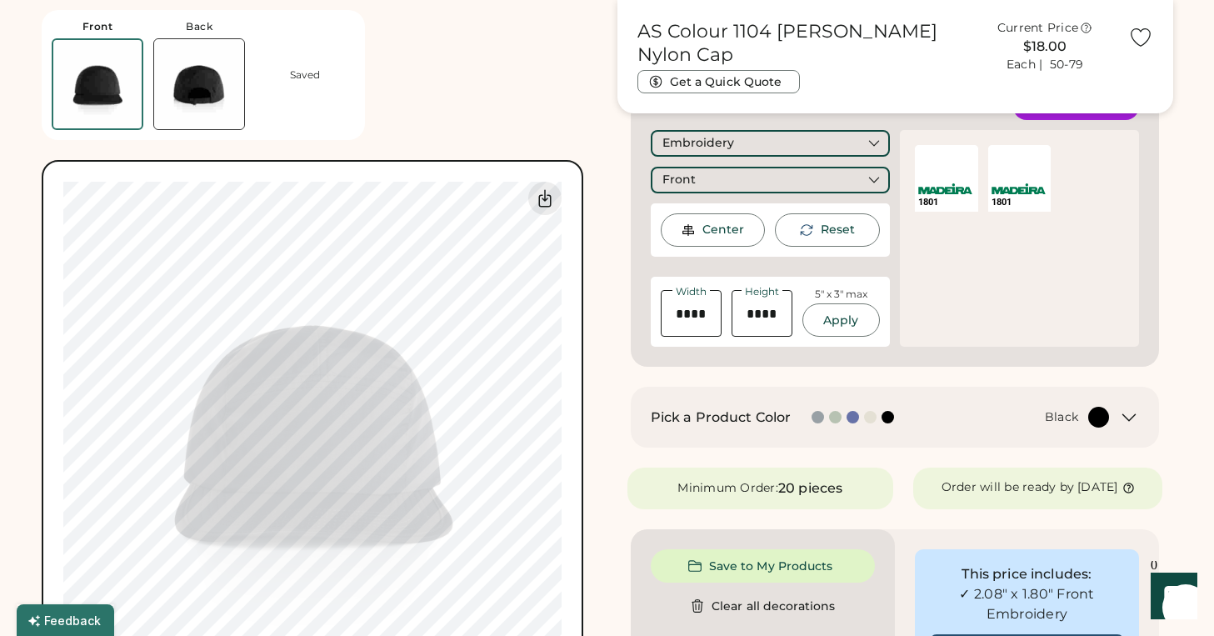
click at [719, 233] on div "Center" at bounding box center [724, 230] width 42 height 17
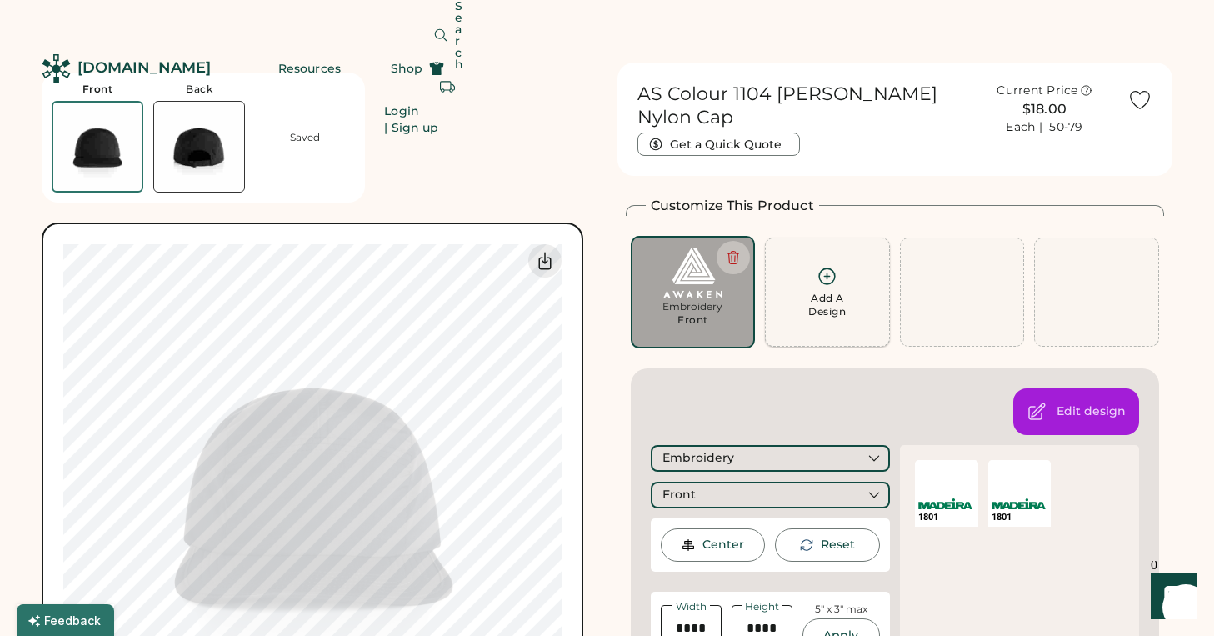
scroll to position [0, 0]
click at [1067, 403] on div "Edit design" at bounding box center [1091, 411] width 69 height 17
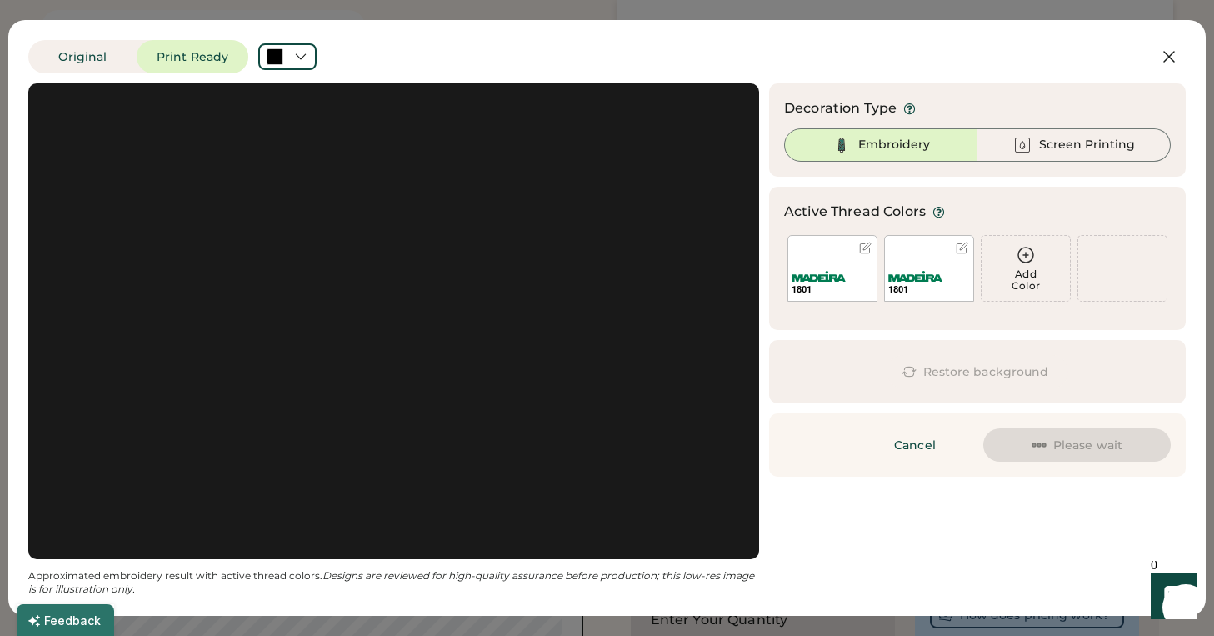
scroll to position [328, 0]
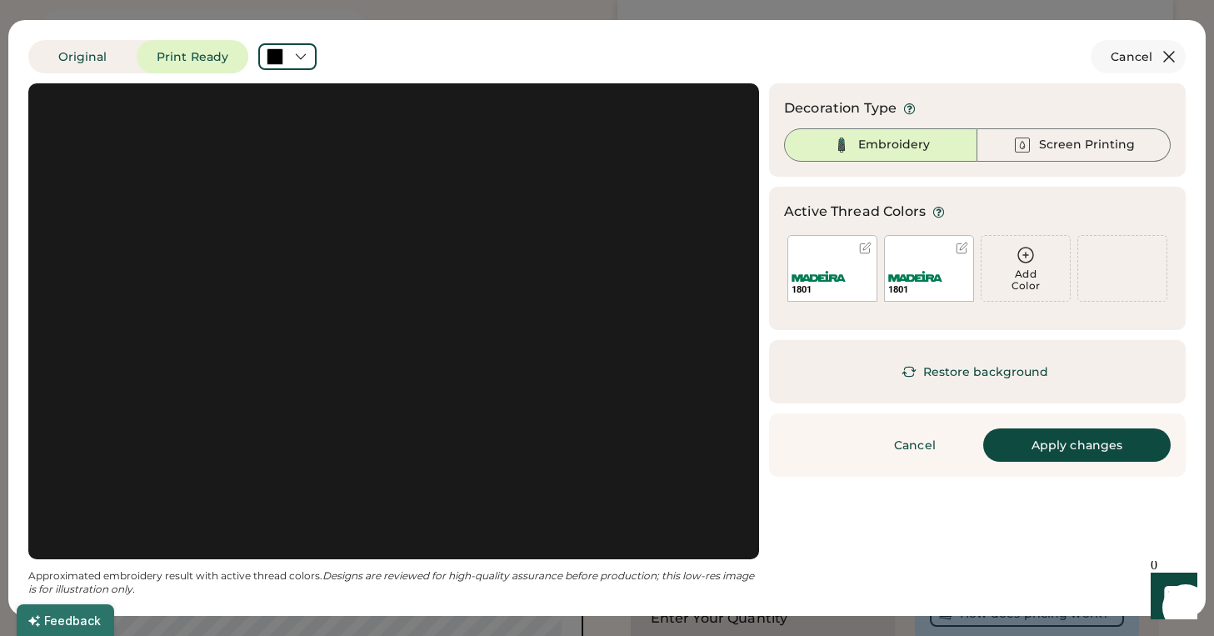
click at [1174, 55] on icon at bounding box center [1169, 57] width 20 height 20
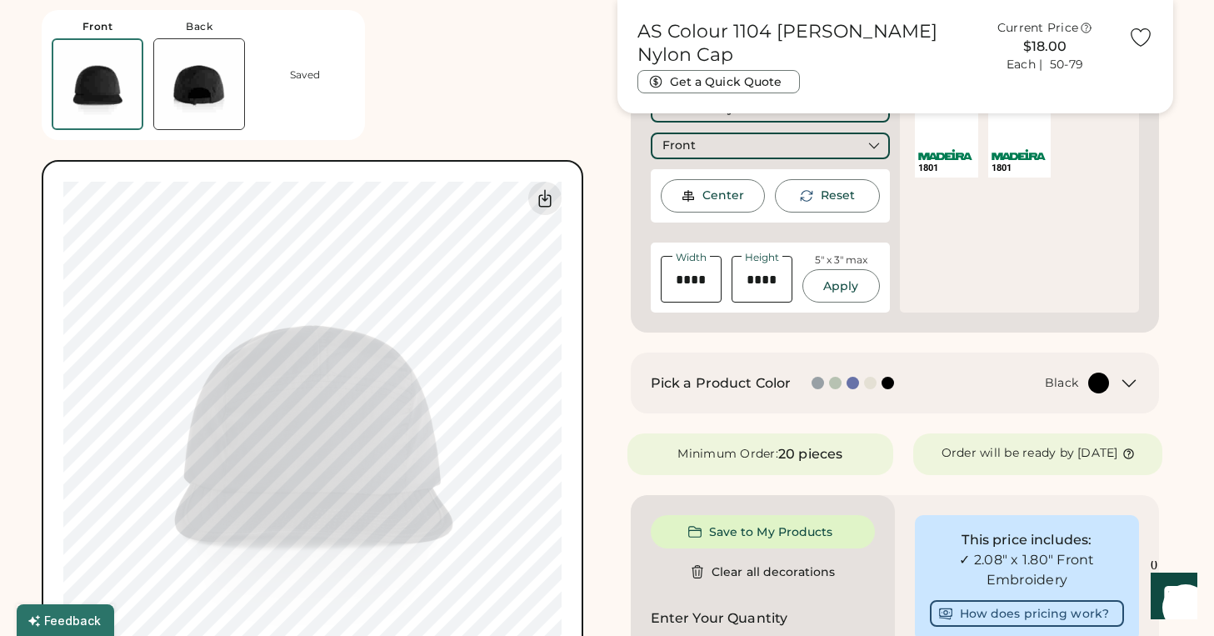
click at [481, 85] on div "Front Back Saved Switch to back My uploaded designs Upload new design SVG, Ai, …" at bounding box center [320, 351] width 556 height 702
click at [543, 111] on div "Front Back Saved Switch to back My uploaded designs Upload new design SVG, Ai, …" at bounding box center [320, 351] width 556 height 702
click at [557, 40] on div "Front Back Saved Switch to back My uploaded designs Upload new design SVG, Ai, …" at bounding box center [320, 351] width 556 height 702
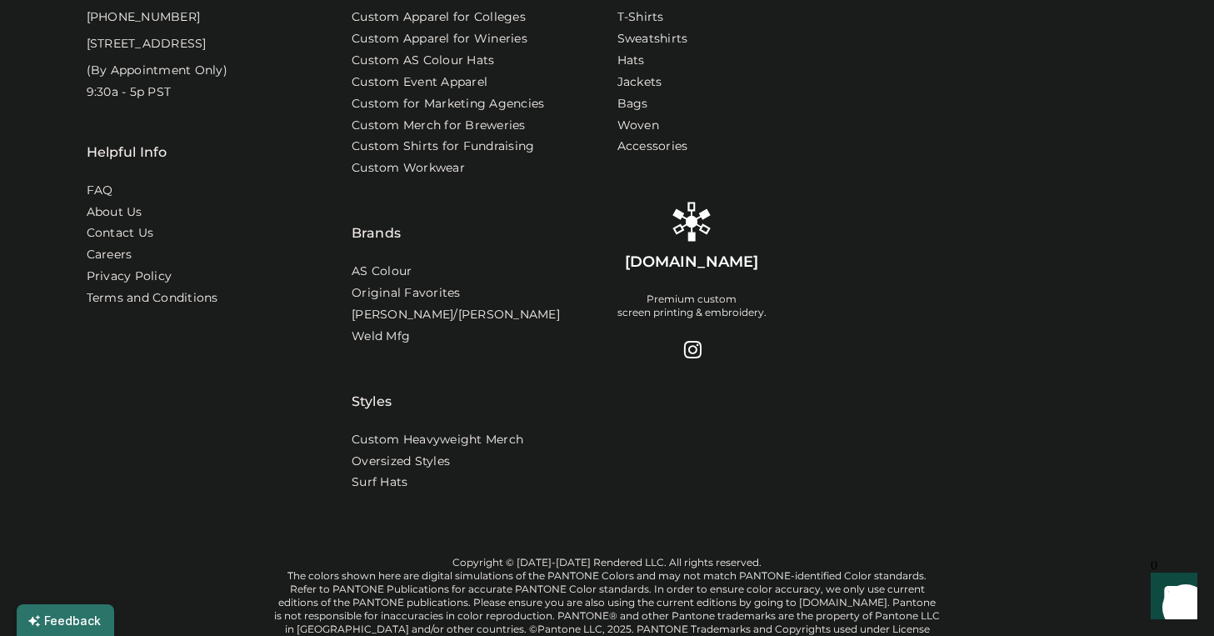
scroll to position [1690, 0]
click at [696, 352] on div at bounding box center [692, 350] width 20 height 20
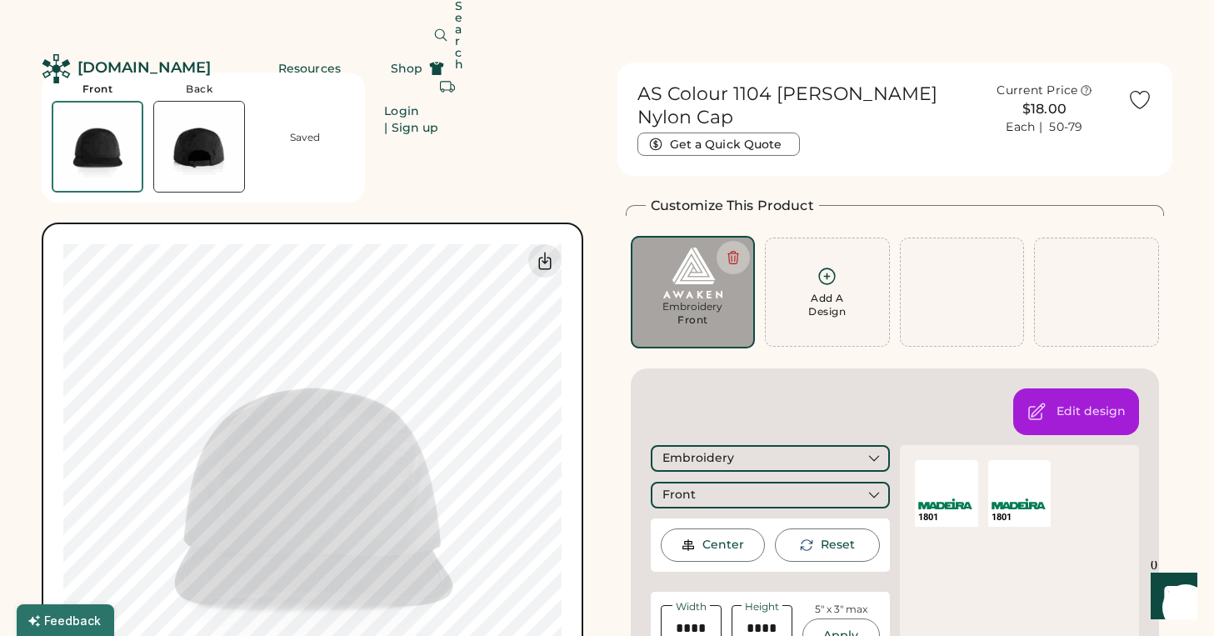
scroll to position [0, 0]
